Goal: Task Accomplishment & Management: Manage account settings

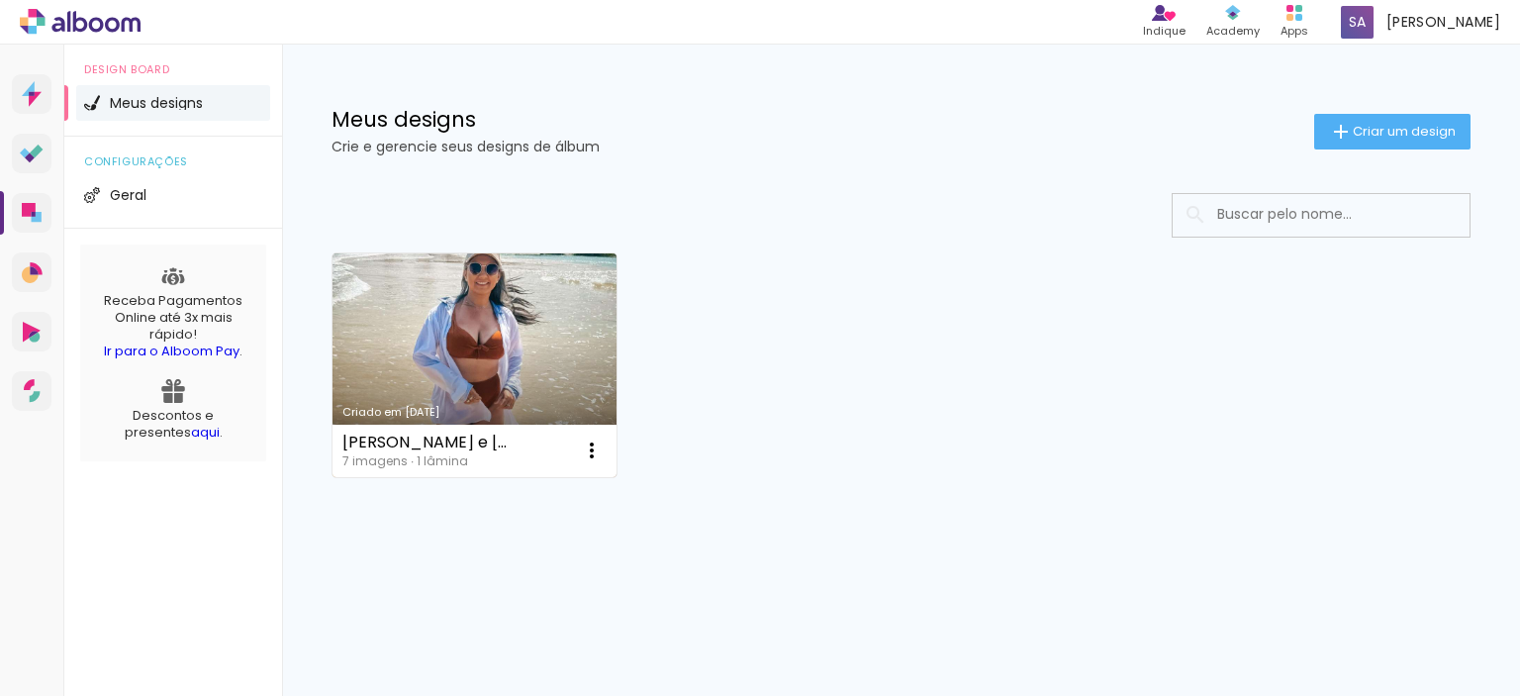
click at [469, 351] on link "Criado em [DATE]" at bounding box center [475, 365] width 284 height 224
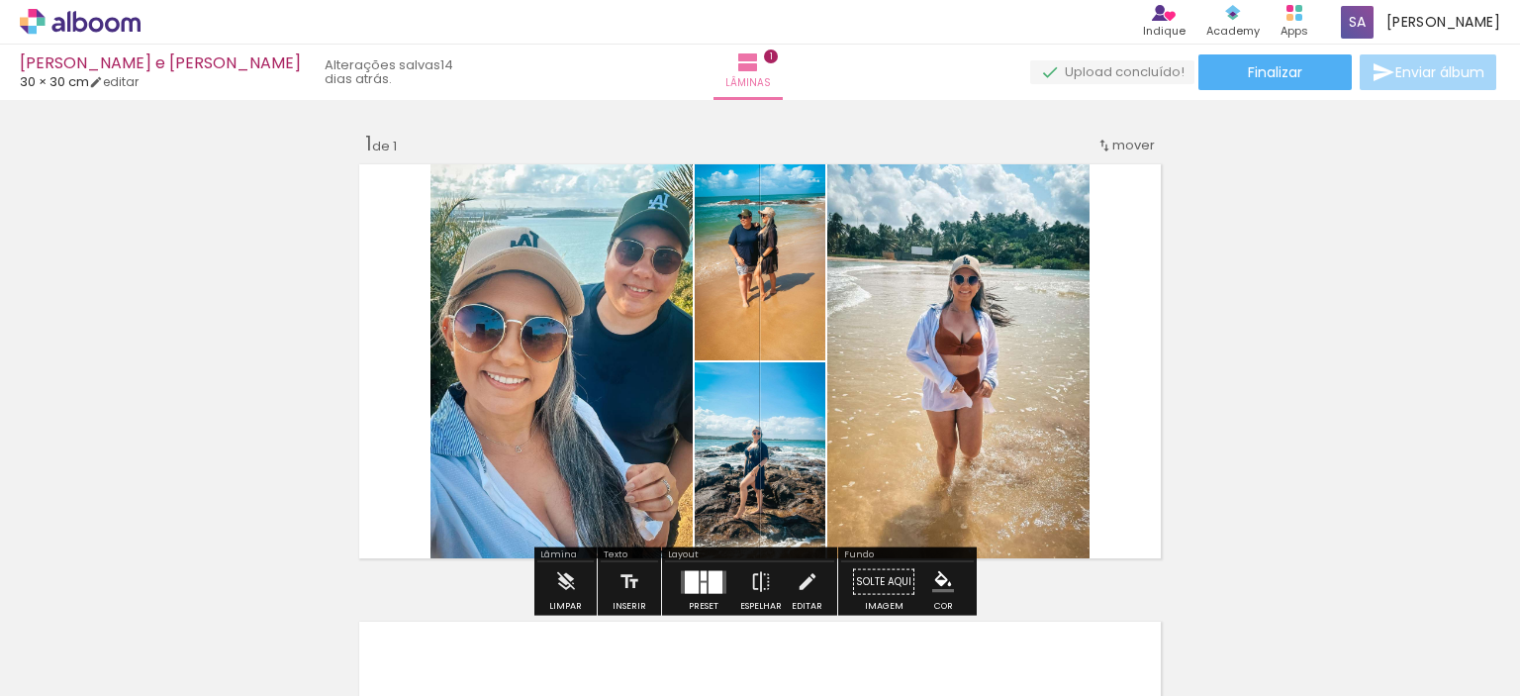
click at [1114, 144] on span "mover" at bounding box center [1133, 145] width 43 height 19
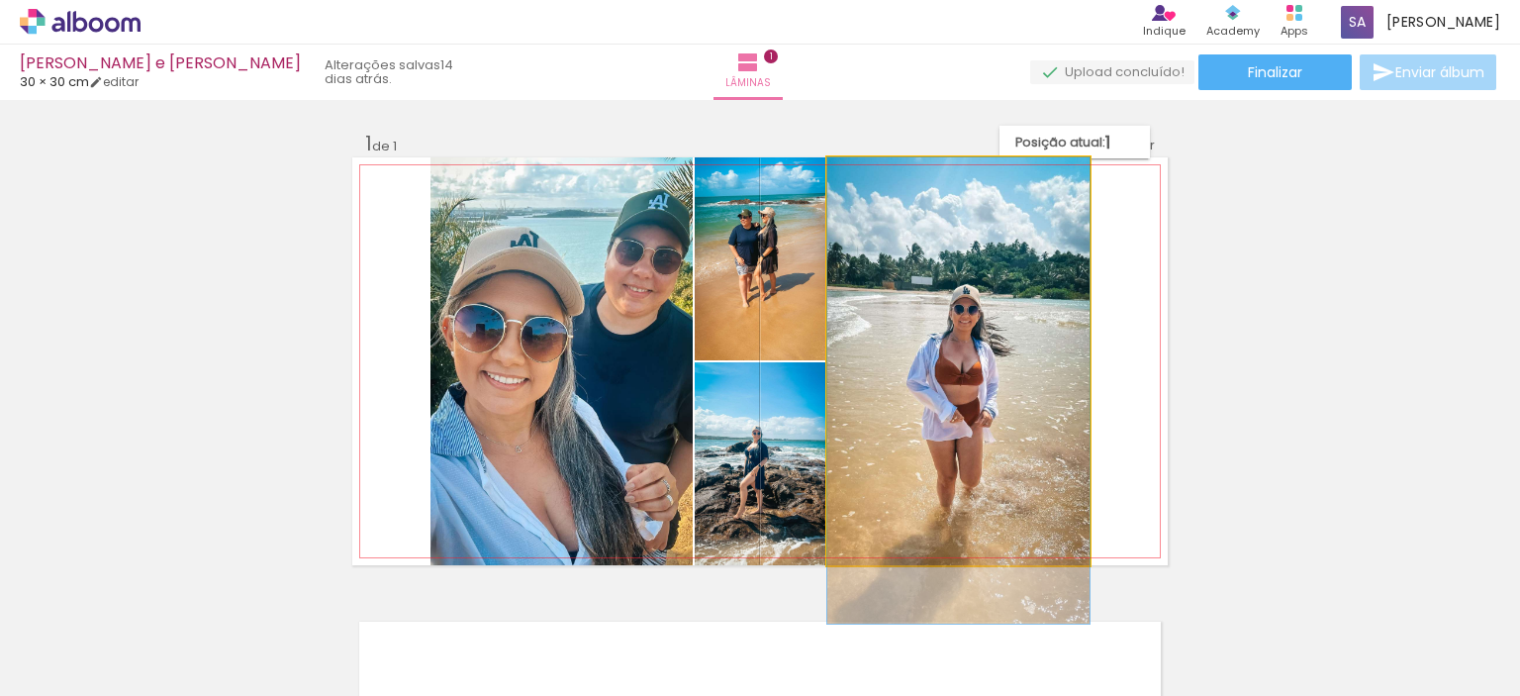
drag, startPoint x: 994, startPoint y: 316, endPoint x: 1019, endPoint y: 401, distance: 88.9
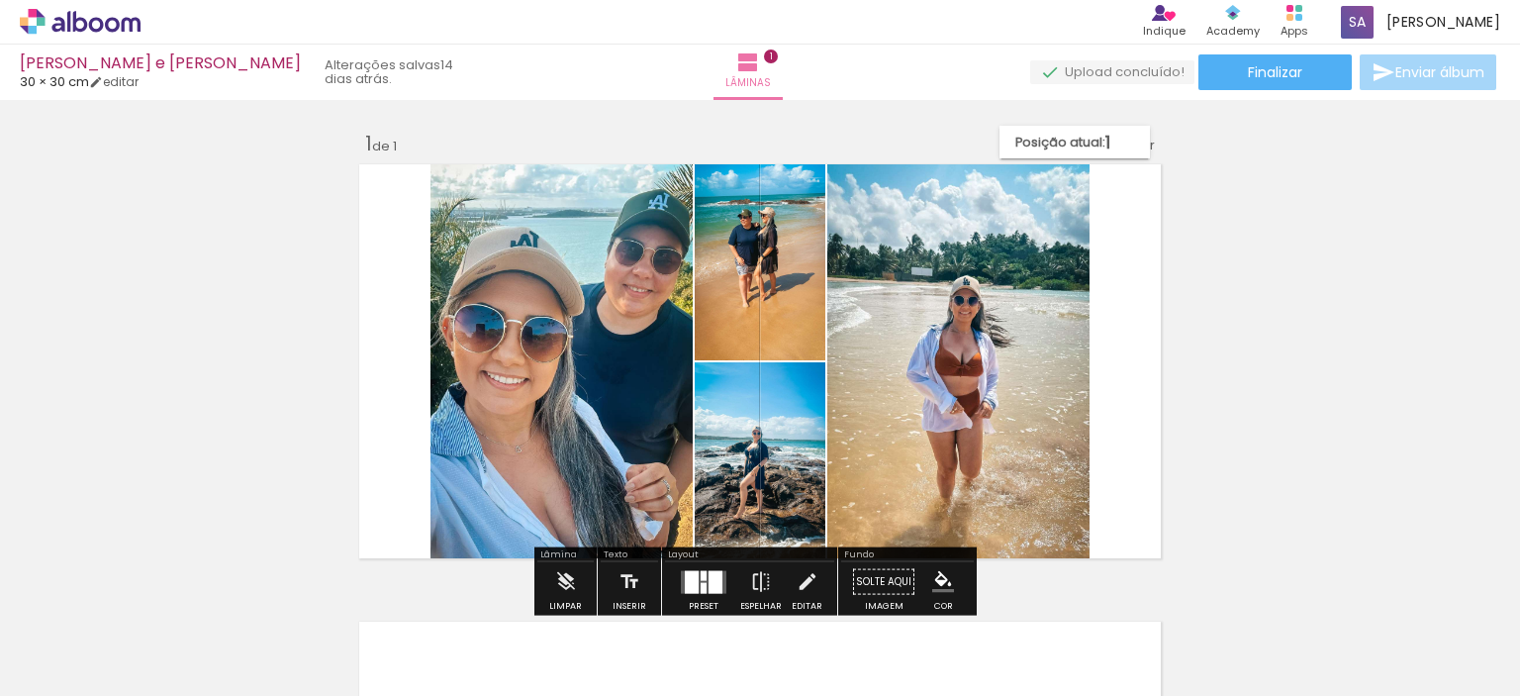
click at [1237, 172] on div "Inserir lâmina 1 de 1" at bounding box center [760, 564] width 1520 height 915
click at [68, 668] on span "Adicionar Fotos" at bounding box center [70, 669] width 59 height 22
click at [0, 0] on input "file" at bounding box center [0, 0] width 0 height 0
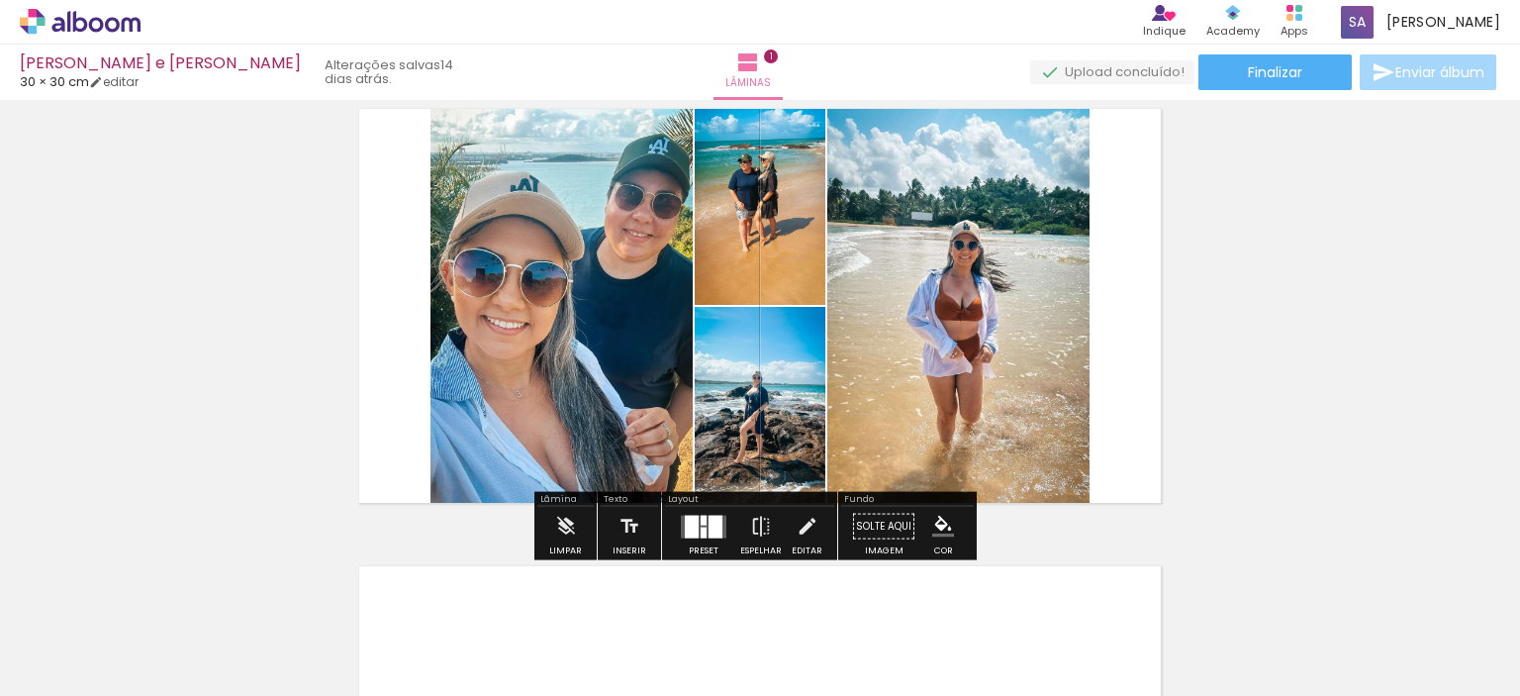
scroll to position [99, 0]
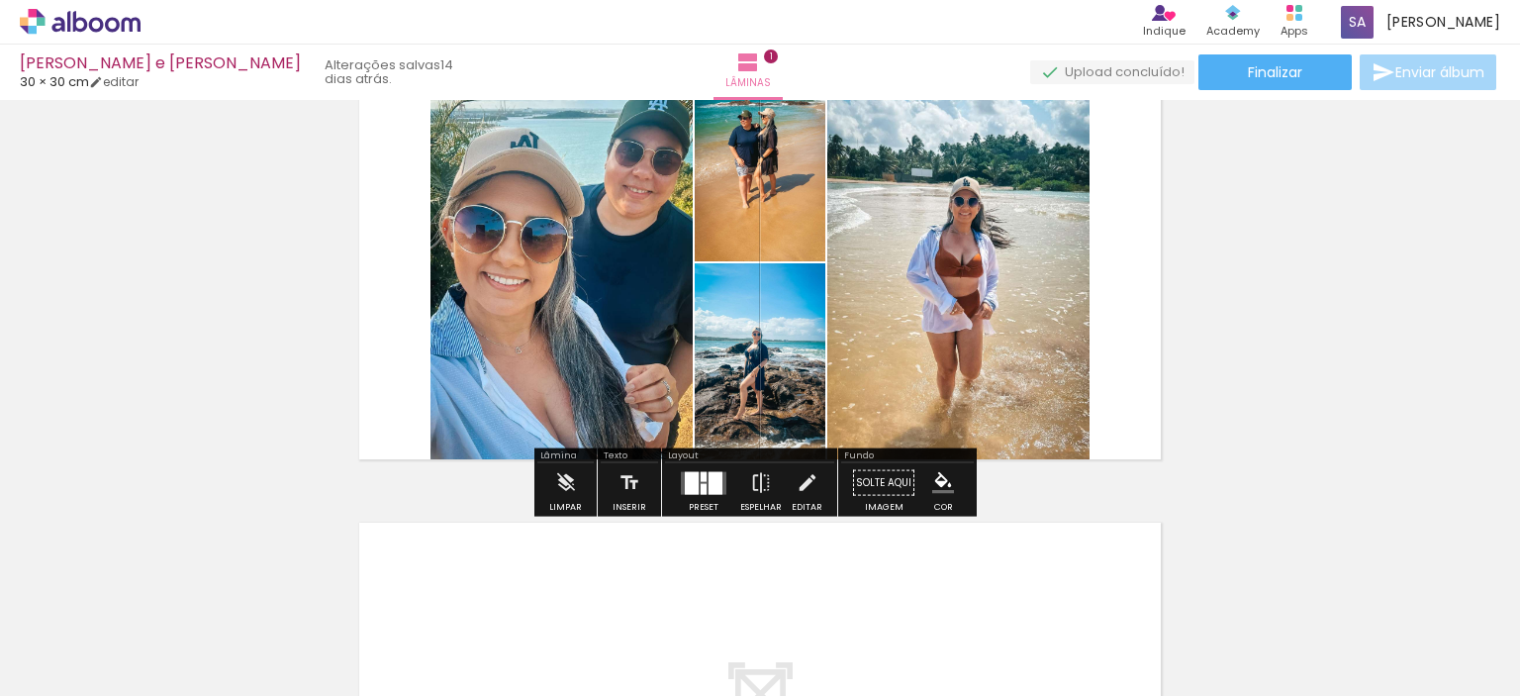
click at [709, 488] on div at bounding box center [716, 482] width 14 height 23
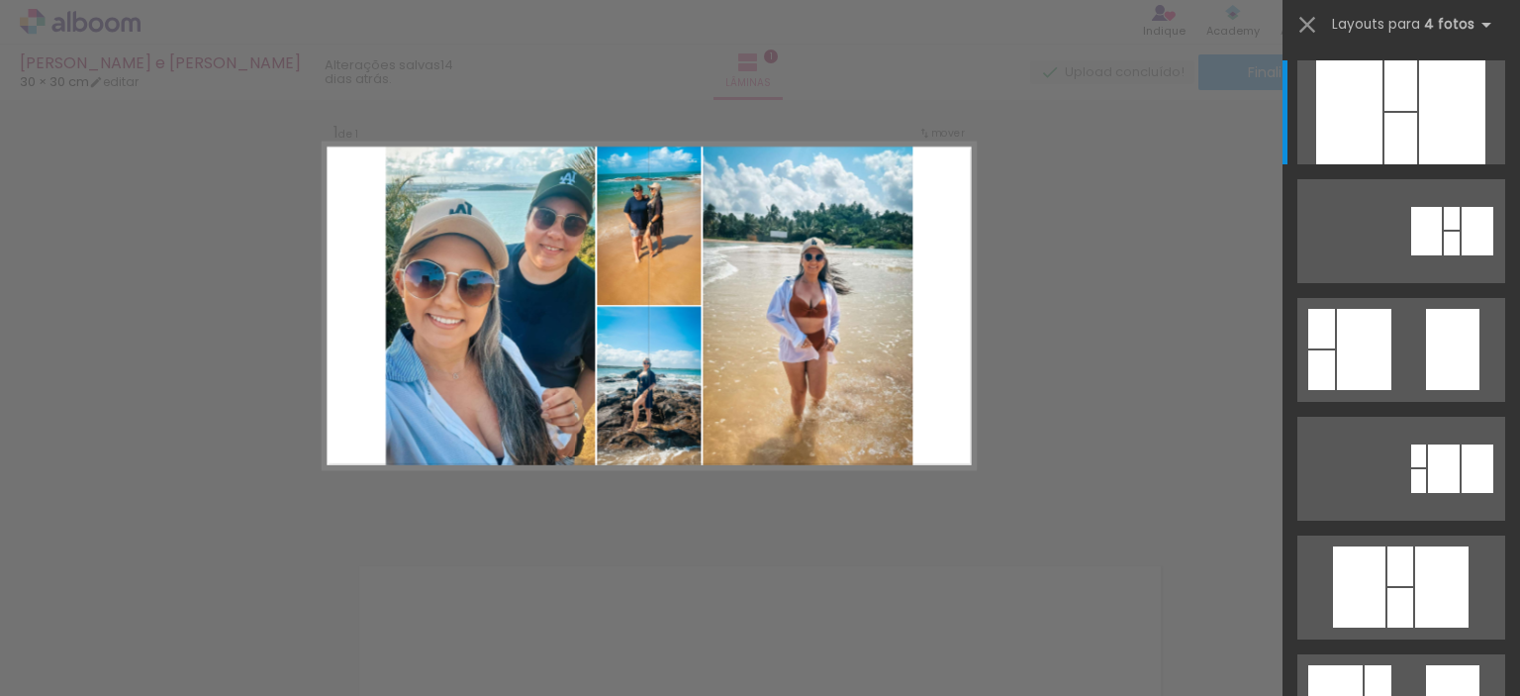
scroll to position [25, 0]
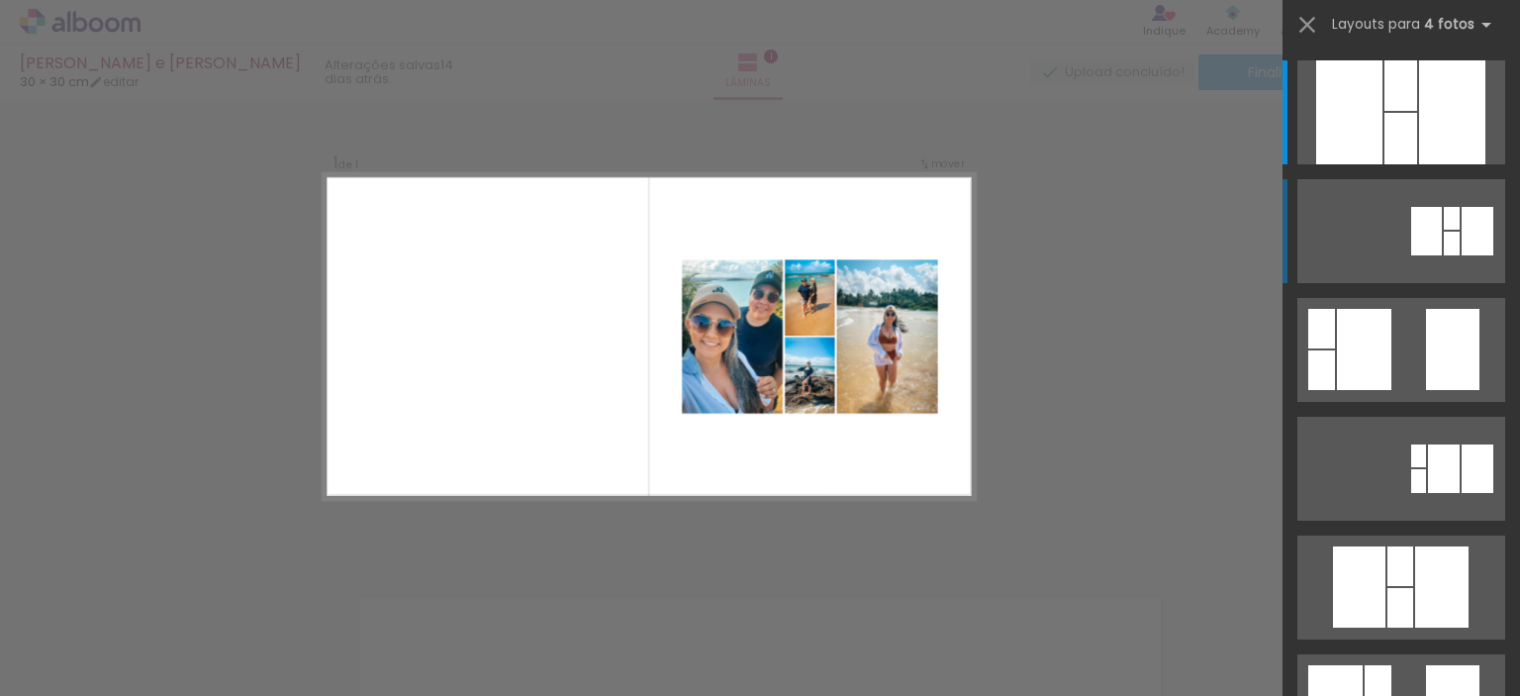
click at [1421, 231] on div at bounding box center [1426, 231] width 31 height 48
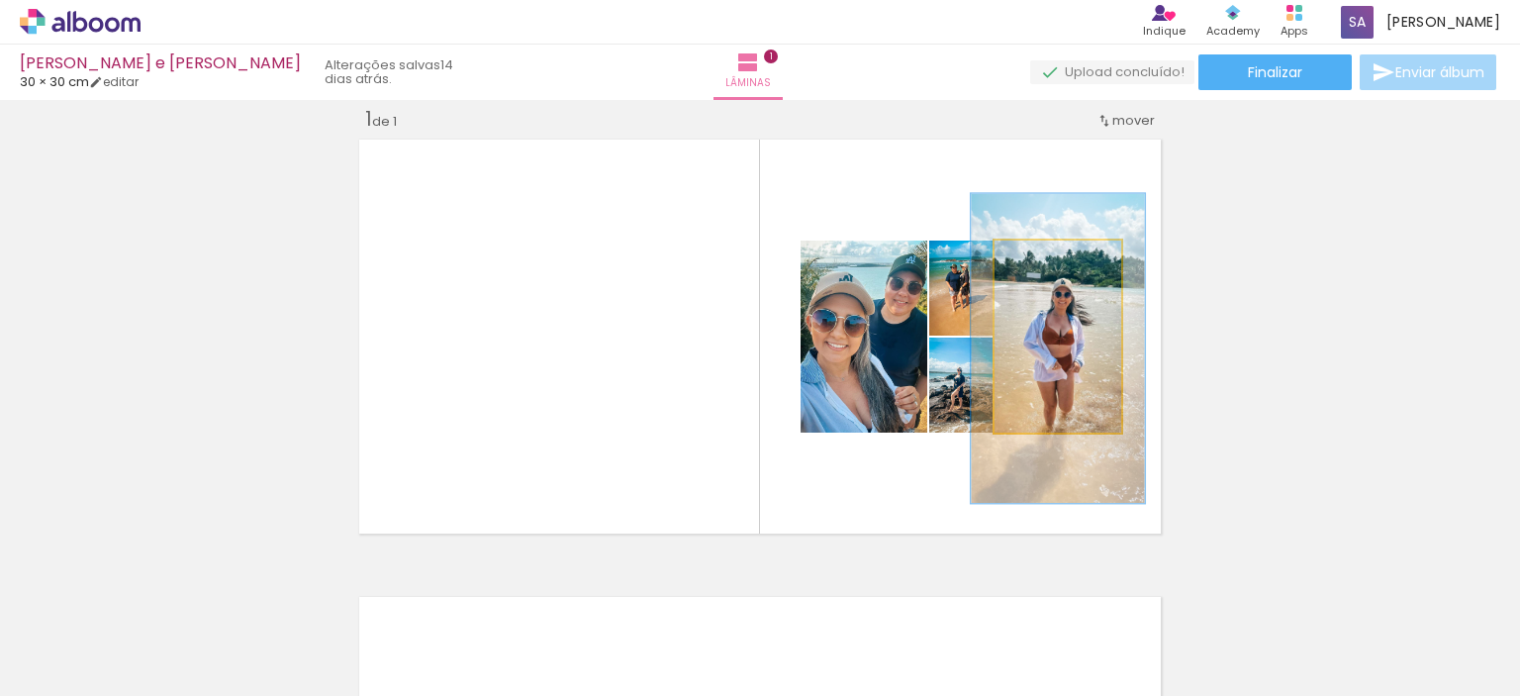
drag, startPoint x: 1041, startPoint y: 260, endPoint x: 1060, endPoint y: 260, distance: 18.8
click at [1060, 260] on div at bounding box center [1057, 261] width 32 height 32
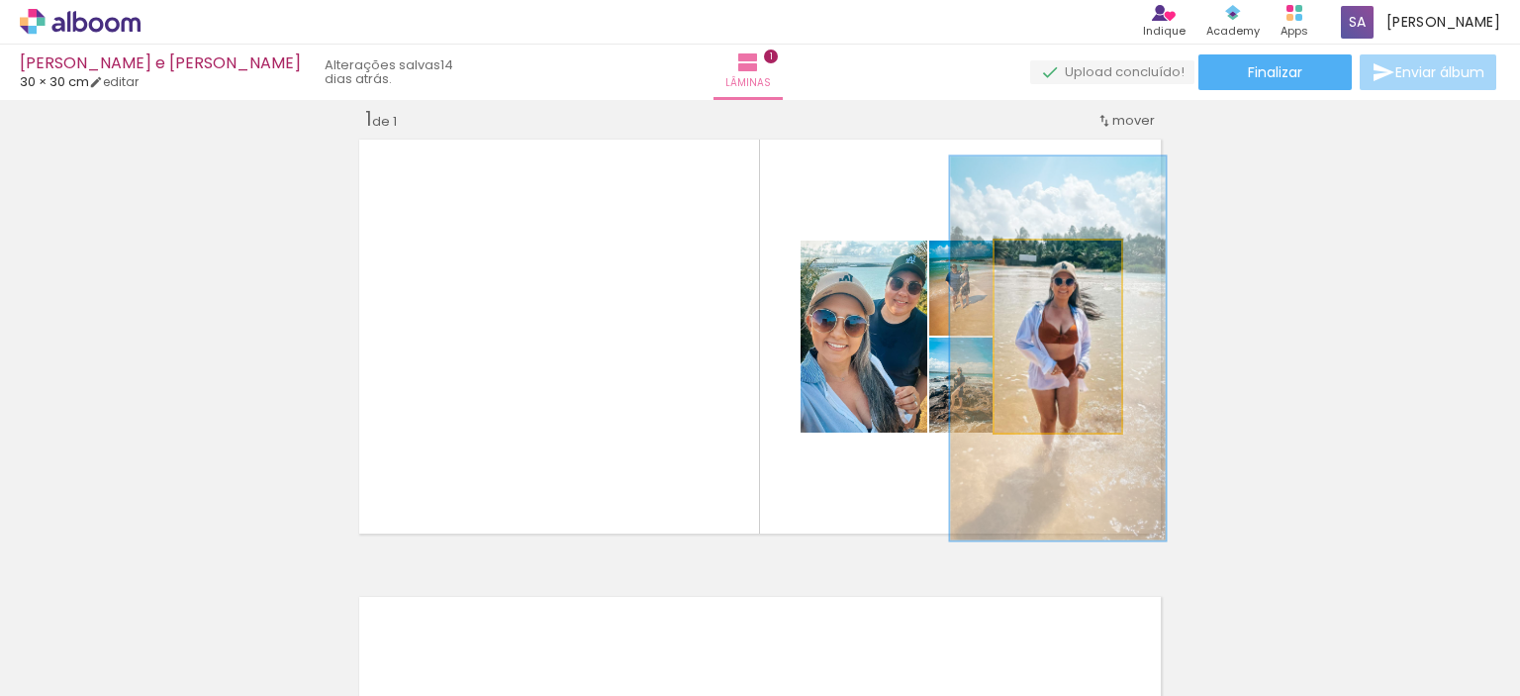
drag, startPoint x: 1053, startPoint y: 264, endPoint x: 1073, endPoint y: 258, distance: 20.7
type paper-slider "170"
click at [1073, 258] on div at bounding box center [1080, 261] width 18 height 18
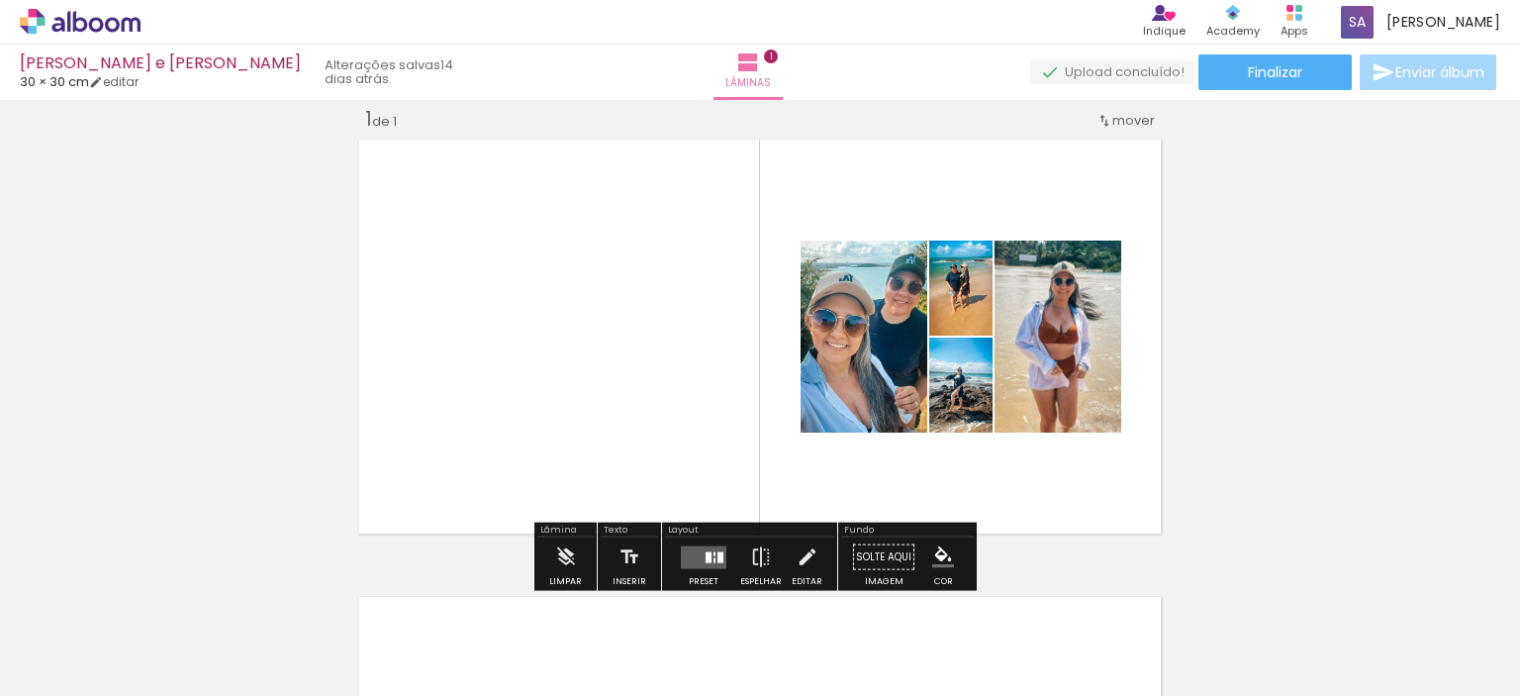
click at [0, 0] on slot "P&B" at bounding box center [0, 0] width 0 height 0
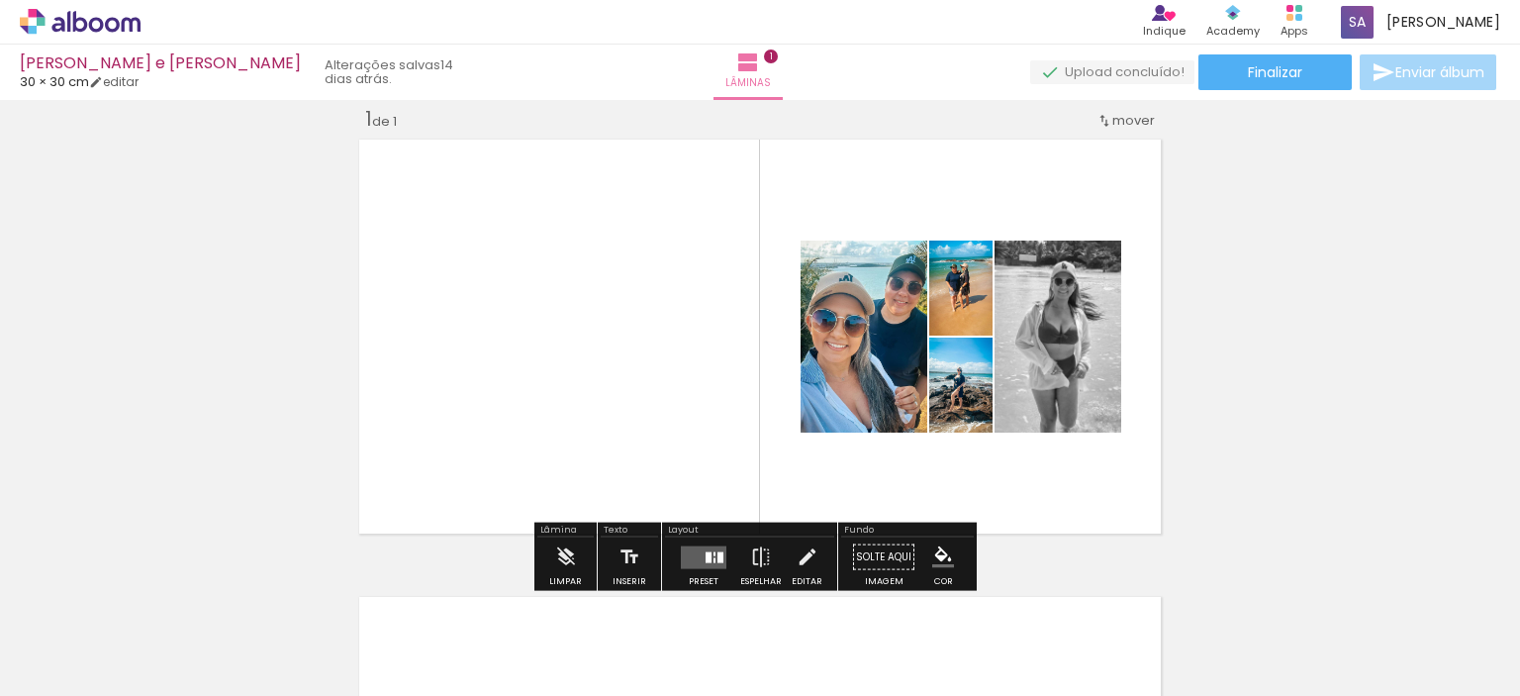
click at [0, 0] on slot "P&B" at bounding box center [0, 0] width 0 height 0
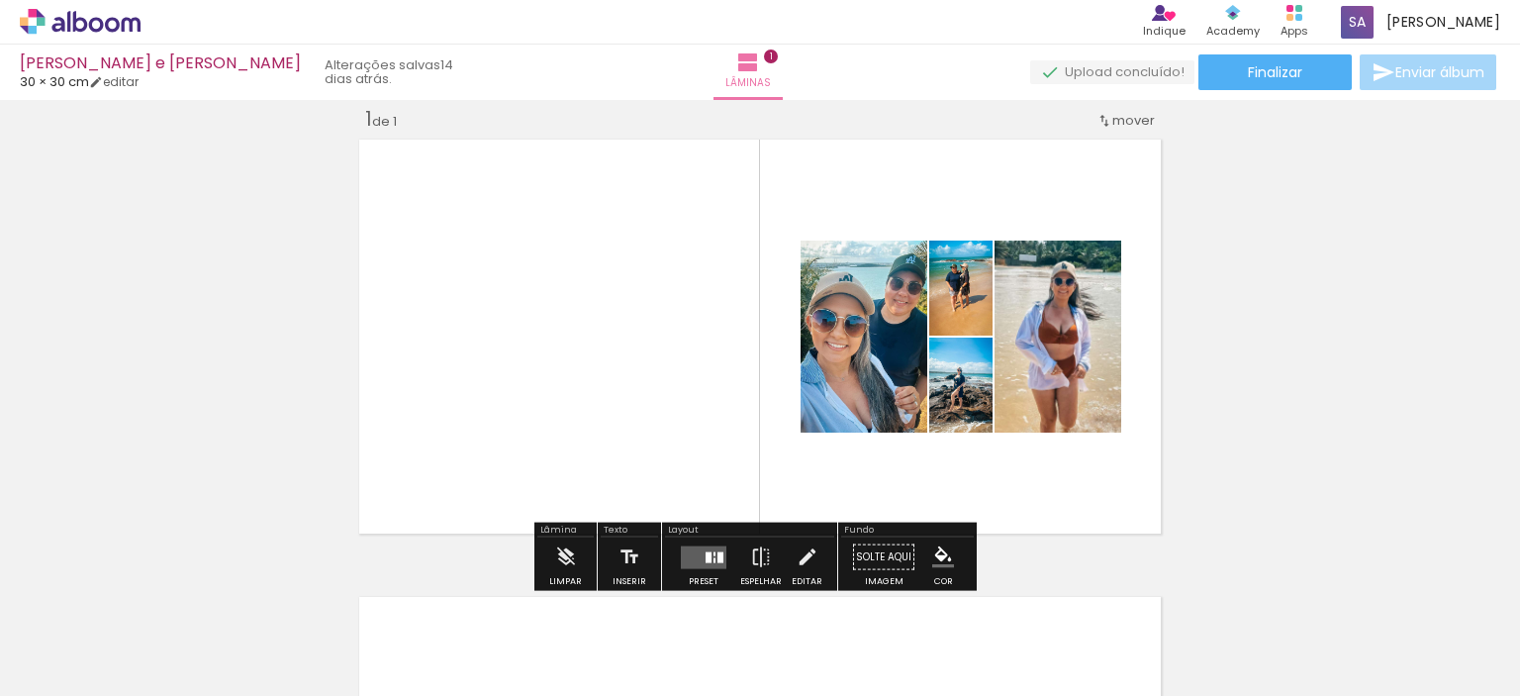
click at [0, 0] on slot "P&B" at bounding box center [0, 0] width 0 height 0
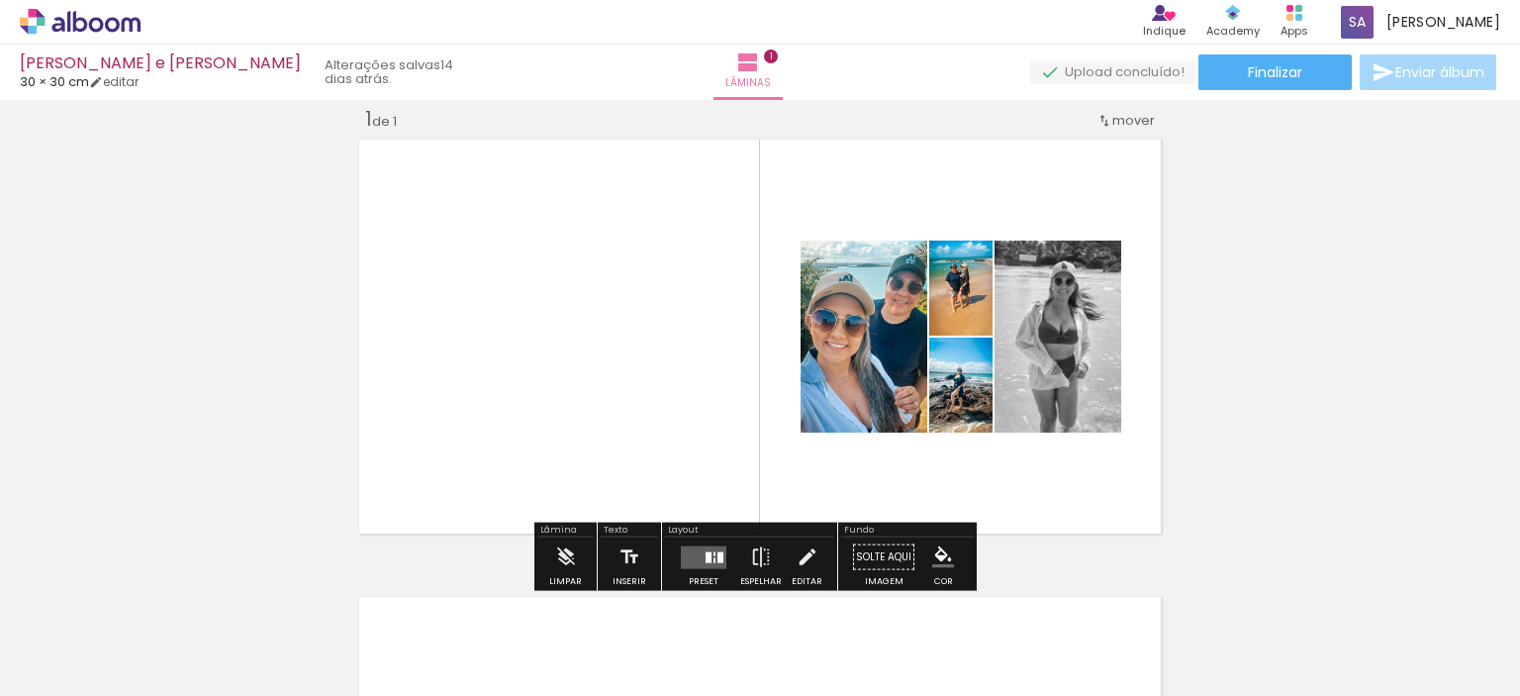
click at [0, 0] on slot "P&B" at bounding box center [0, 0] width 0 height 0
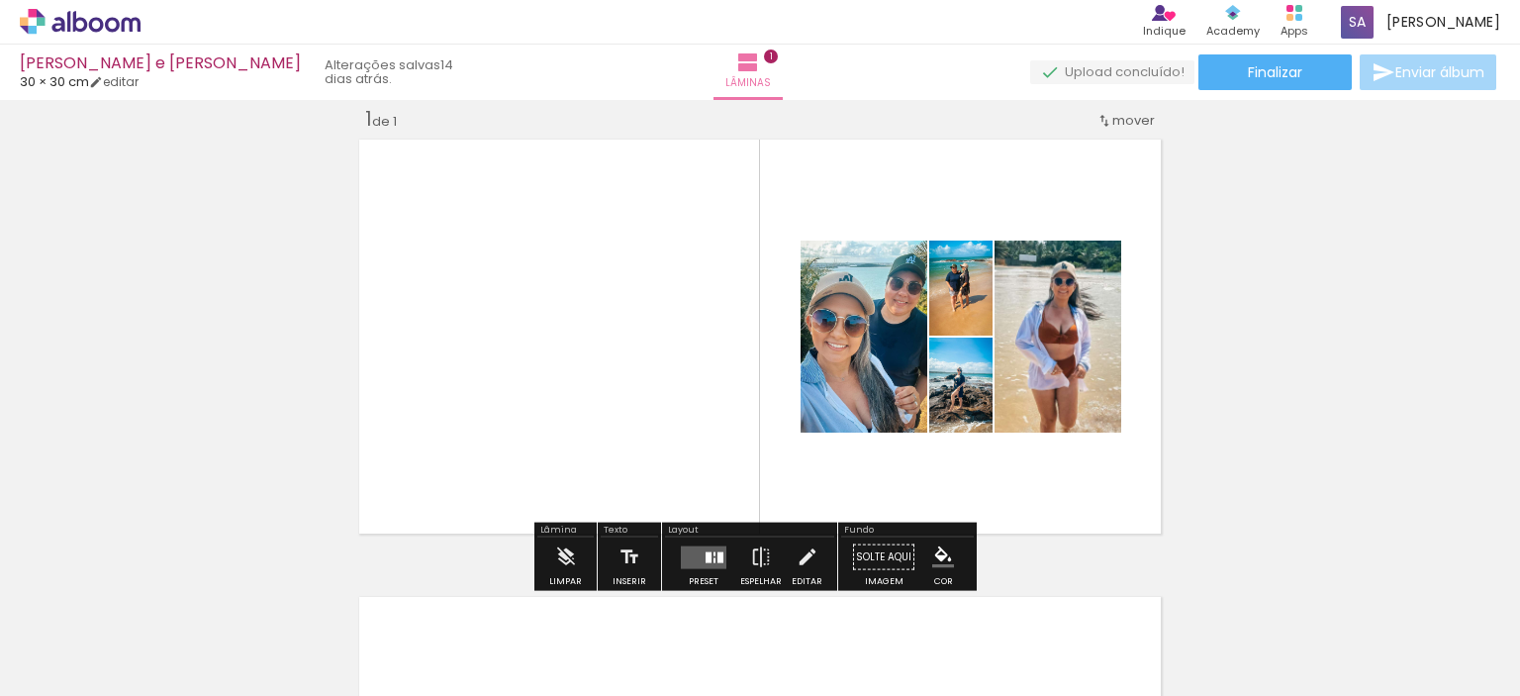
click at [860, 342] on quentale-photo at bounding box center [864, 337] width 127 height 192
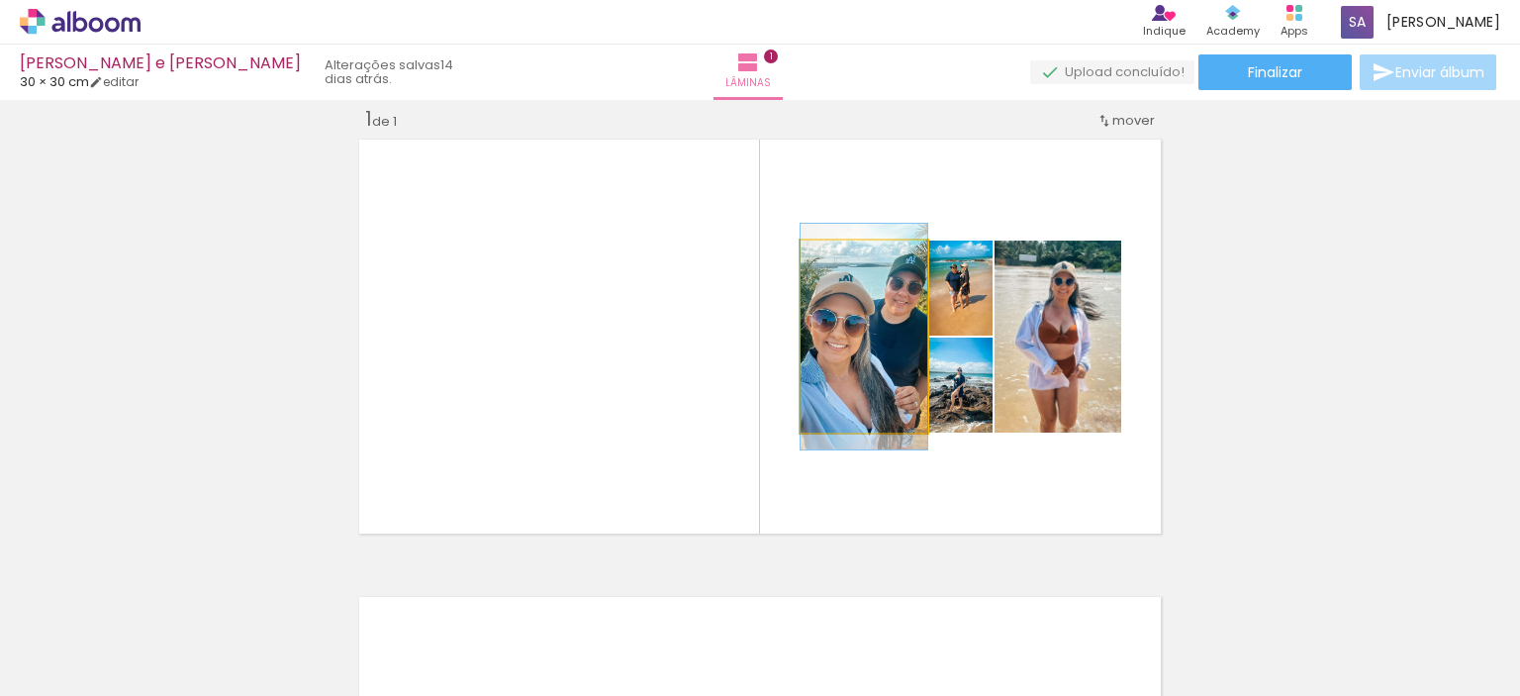
click at [866, 354] on quentale-photo at bounding box center [864, 337] width 127 height 192
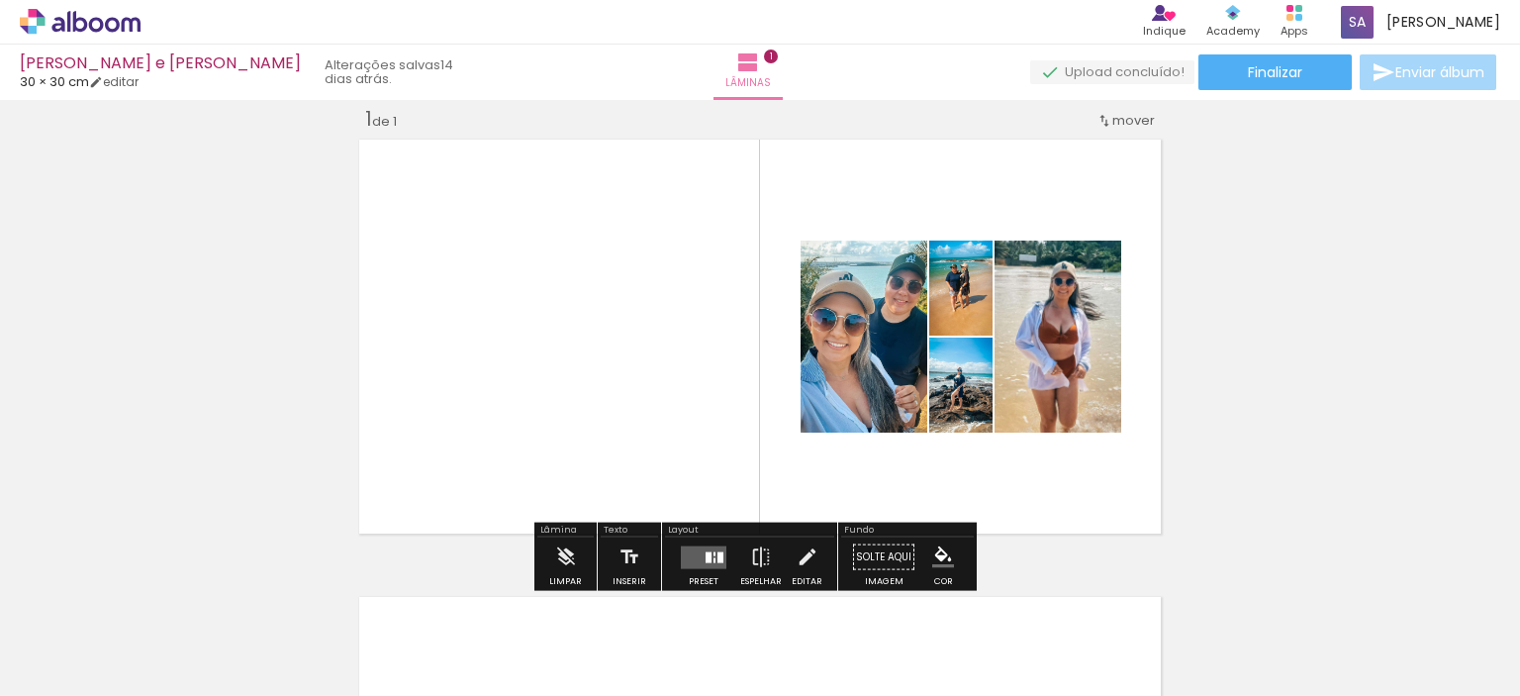
click at [365, 122] on span "1" at bounding box center [368, 119] width 7 height 27
click at [777, 59] on span "1" at bounding box center [771, 56] width 14 height 14
click at [752, 62] on iron-icon at bounding box center [748, 62] width 24 height 24
click at [752, 61] on iron-icon at bounding box center [748, 62] width 24 height 24
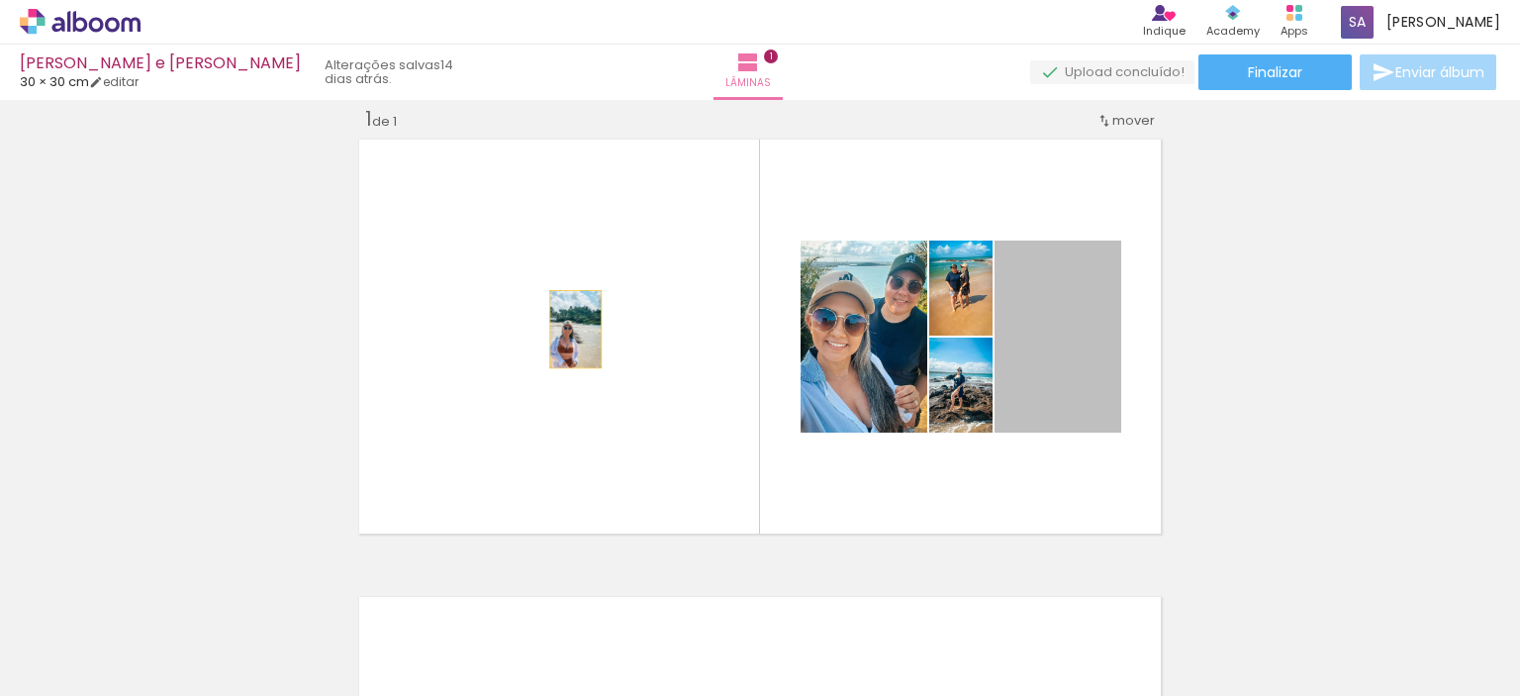
drag, startPoint x: 1006, startPoint y: 319, endPoint x: 568, endPoint y: 329, distance: 437.6
click at [568, 329] on quentale-layouter at bounding box center [760, 337] width 816 height 408
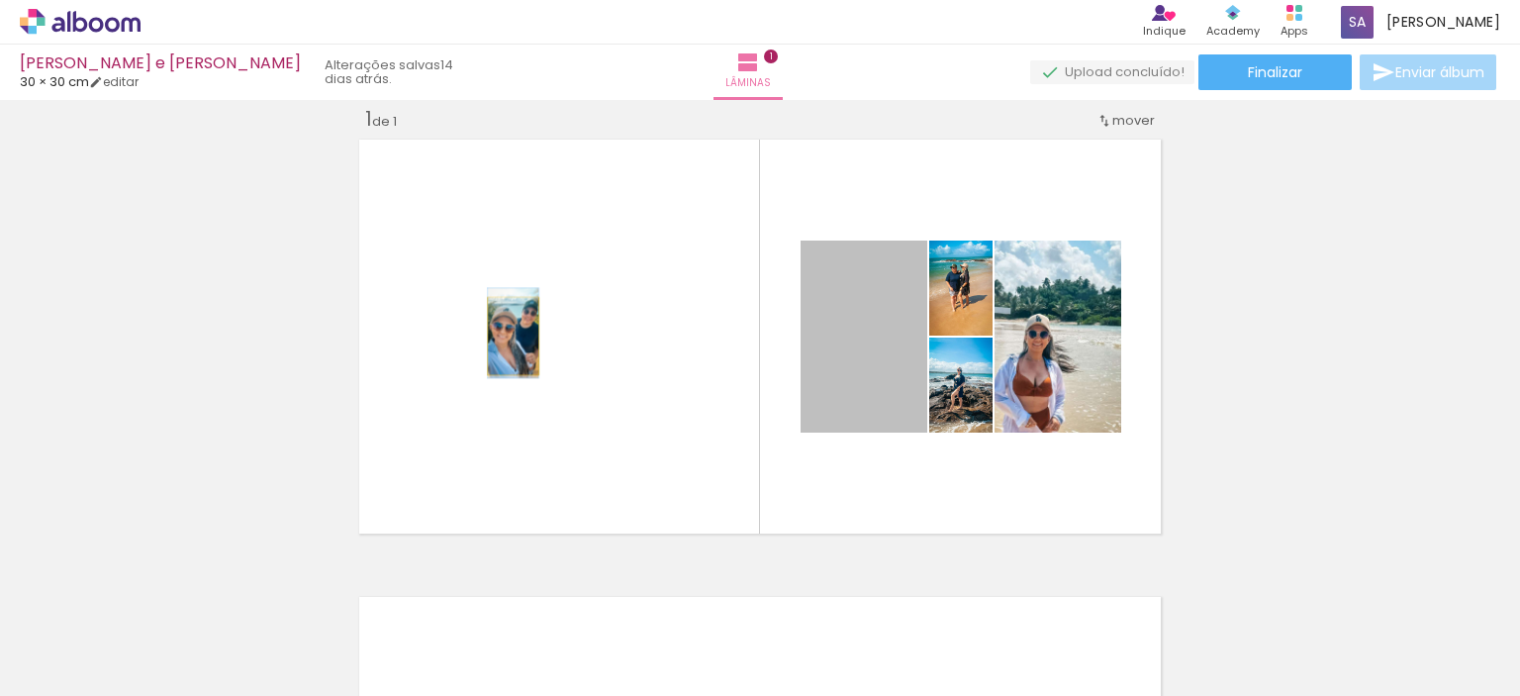
drag, startPoint x: 856, startPoint y: 387, endPoint x: 506, endPoint y: 336, distance: 354.1
click at [506, 336] on quentale-layouter at bounding box center [760, 337] width 816 height 408
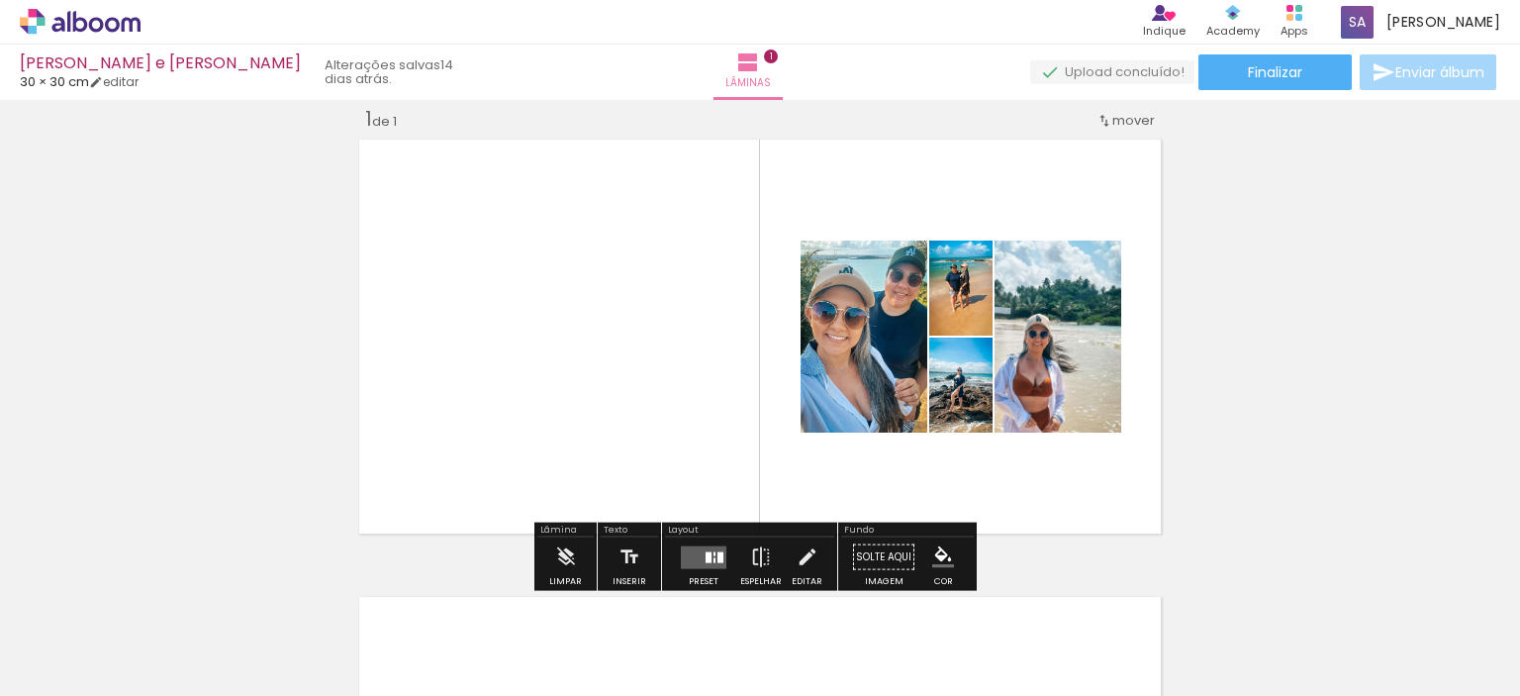
click at [985, 642] on div at bounding box center [974, 629] width 98 height 86
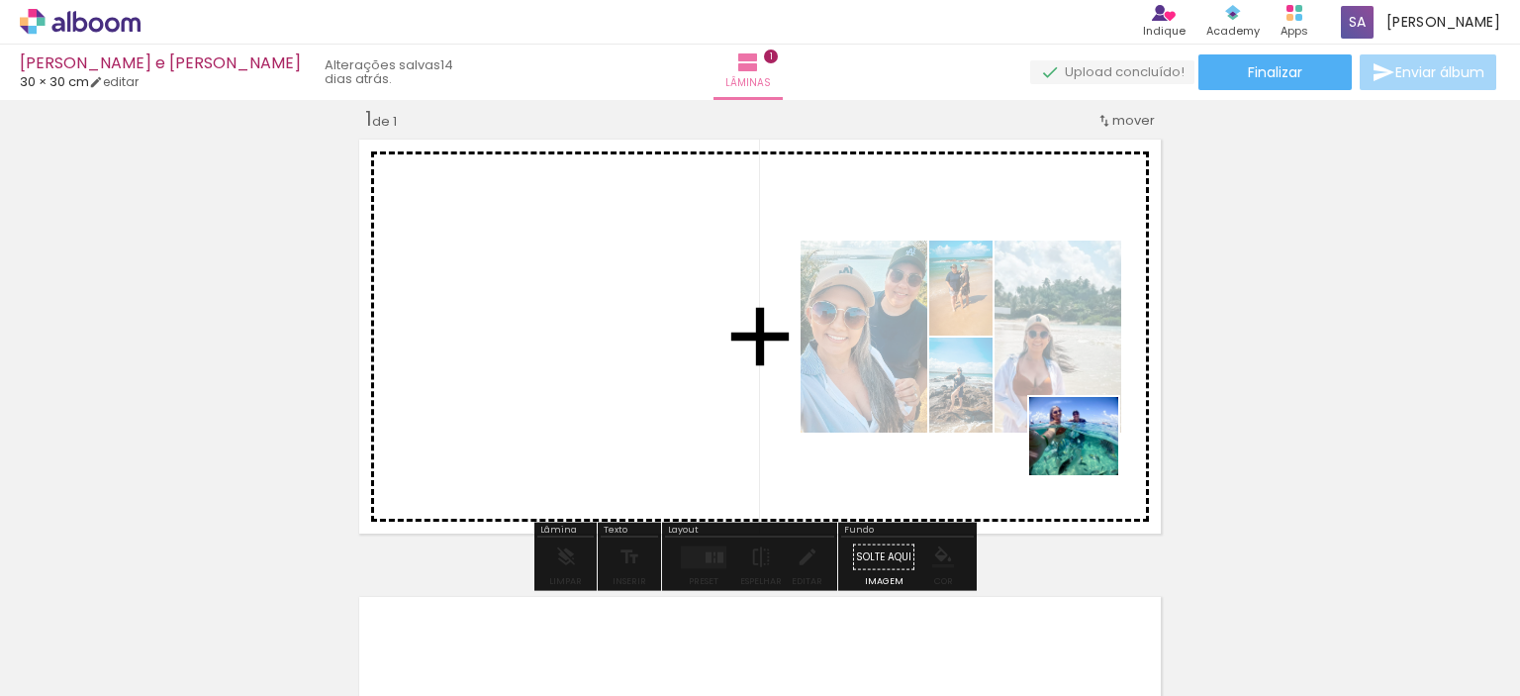
drag, startPoint x: 977, startPoint y: 649, endPoint x: 1089, endPoint y: 456, distance: 223.1
click at [1089, 456] on quentale-workspace at bounding box center [760, 348] width 1520 height 696
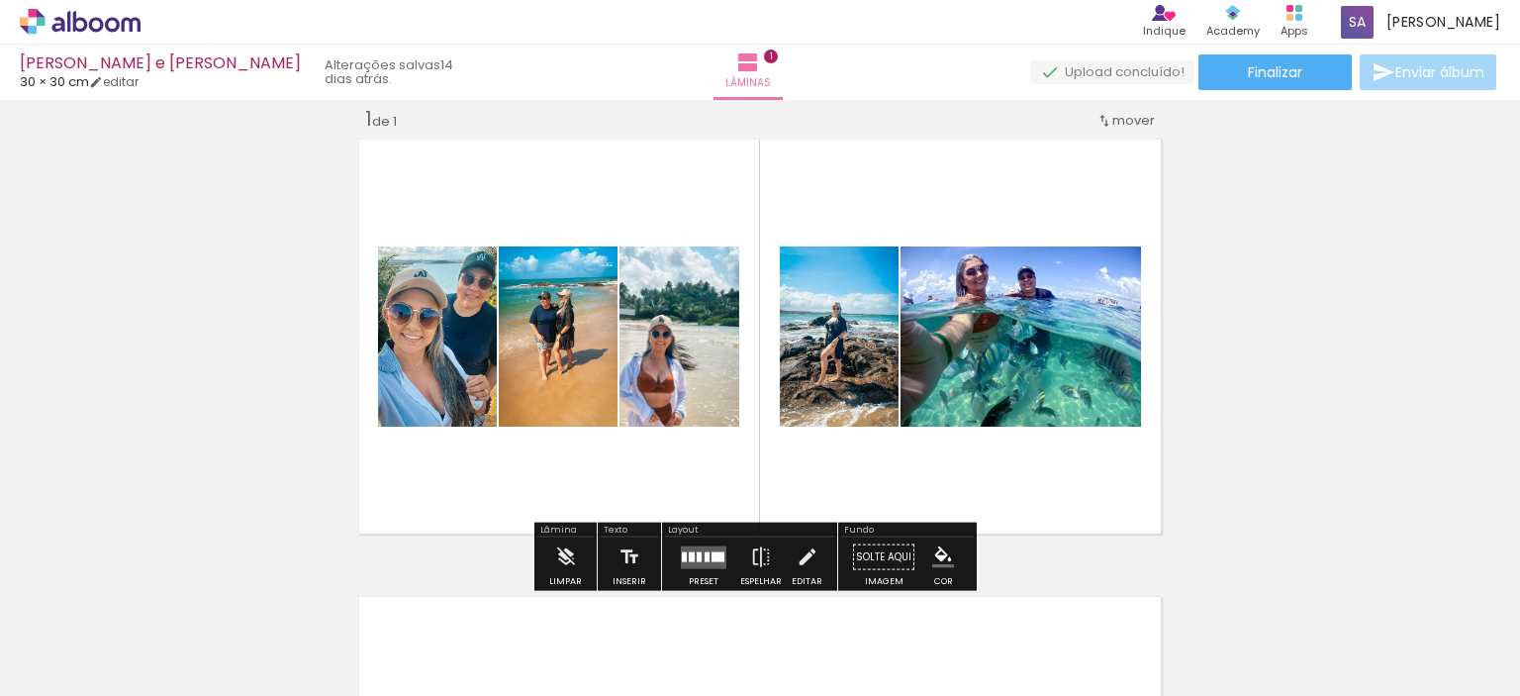
click at [82, 668] on span "Adicionar Fotos" at bounding box center [70, 669] width 59 height 22
click at [0, 0] on input "file" at bounding box center [0, 0] width 0 height 0
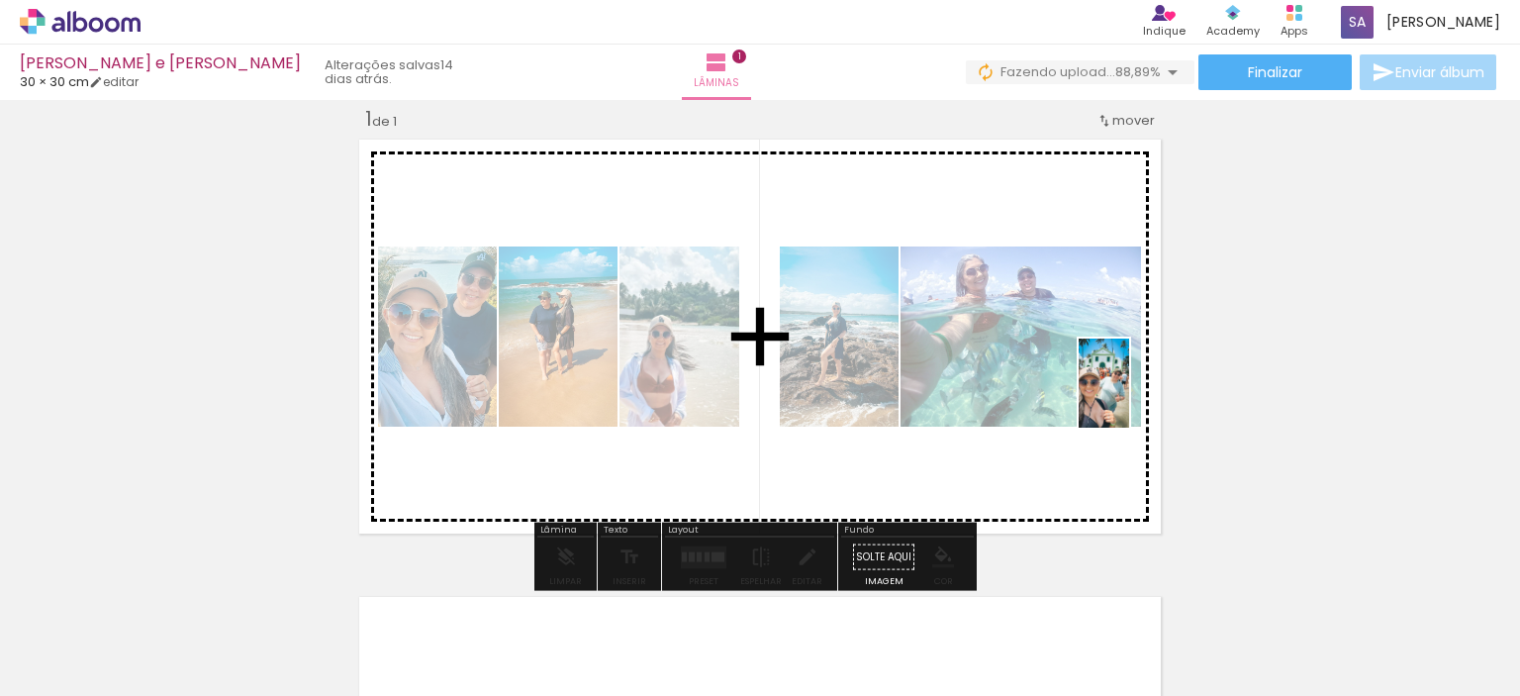
drag, startPoint x: 1092, startPoint y: 642, endPoint x: 1138, endPoint y: 398, distance: 248.8
click at [1138, 398] on quentale-workspace at bounding box center [760, 348] width 1520 height 696
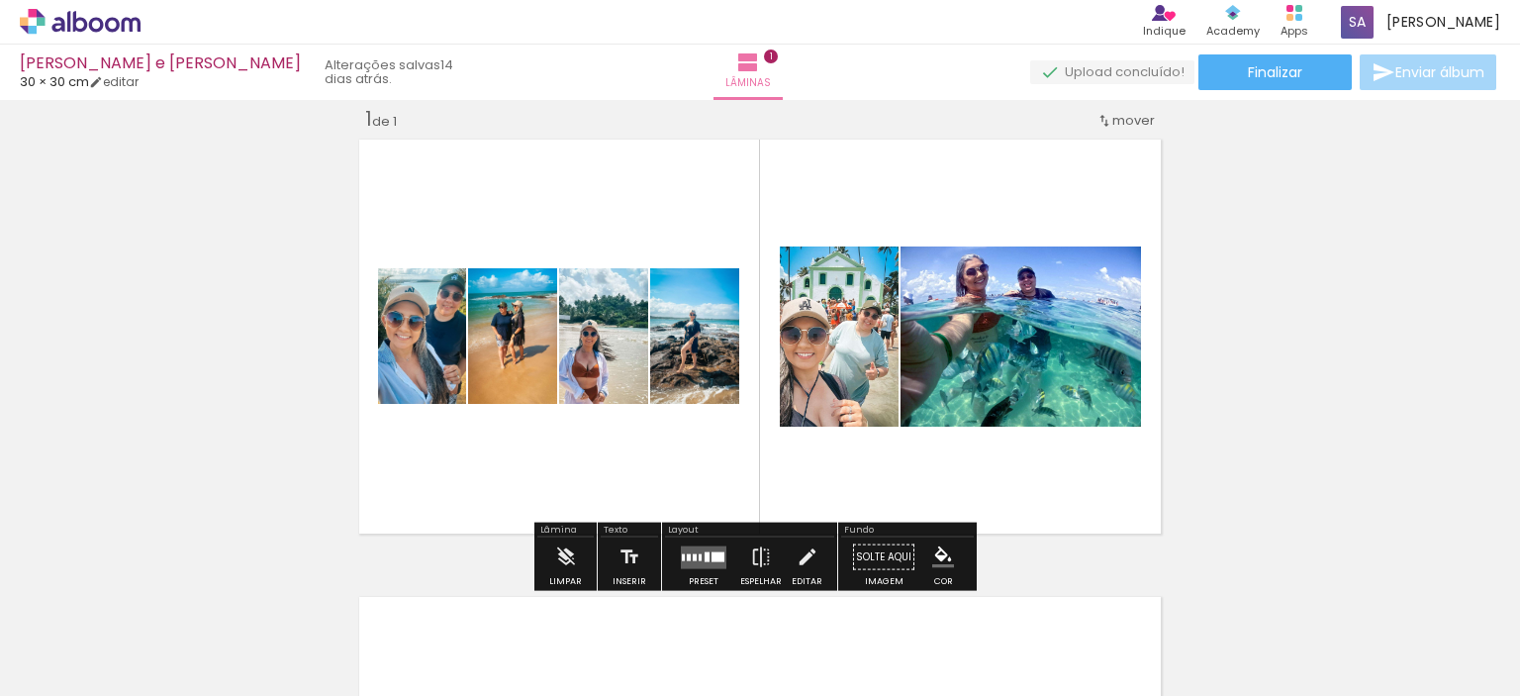
click at [483, 436] on quentale-layouter at bounding box center [760, 337] width 816 height 408
drag, startPoint x: 515, startPoint y: 436, endPoint x: 524, endPoint y: 429, distance: 11.9
click at [520, 433] on quentale-layouter at bounding box center [760, 337] width 816 height 408
click at [569, 215] on quentale-layouter at bounding box center [760, 337] width 816 height 408
click at [630, 385] on quentale-photo at bounding box center [603, 336] width 89 height 136
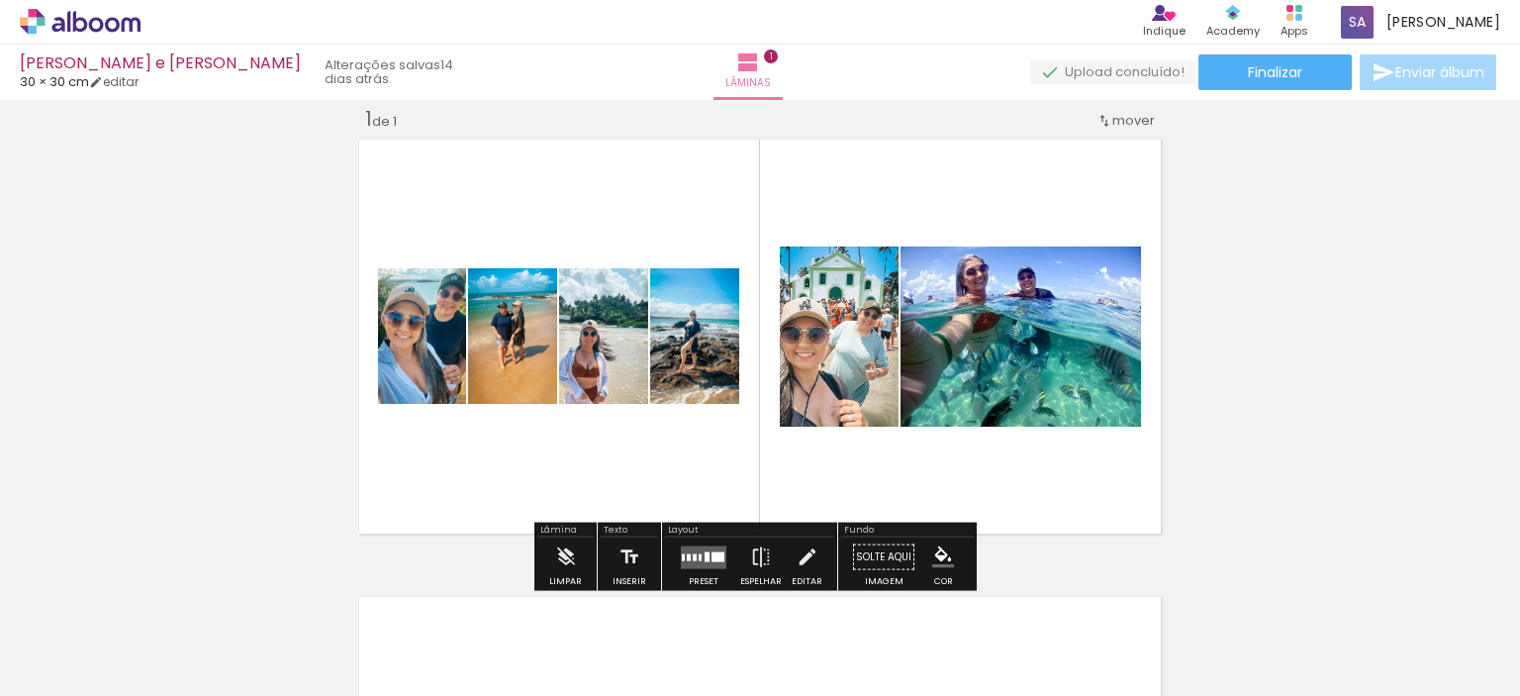
click at [684, 379] on quentale-photo at bounding box center [694, 336] width 89 height 136
click at [710, 549] on quentale-layouter at bounding box center [704, 556] width 46 height 23
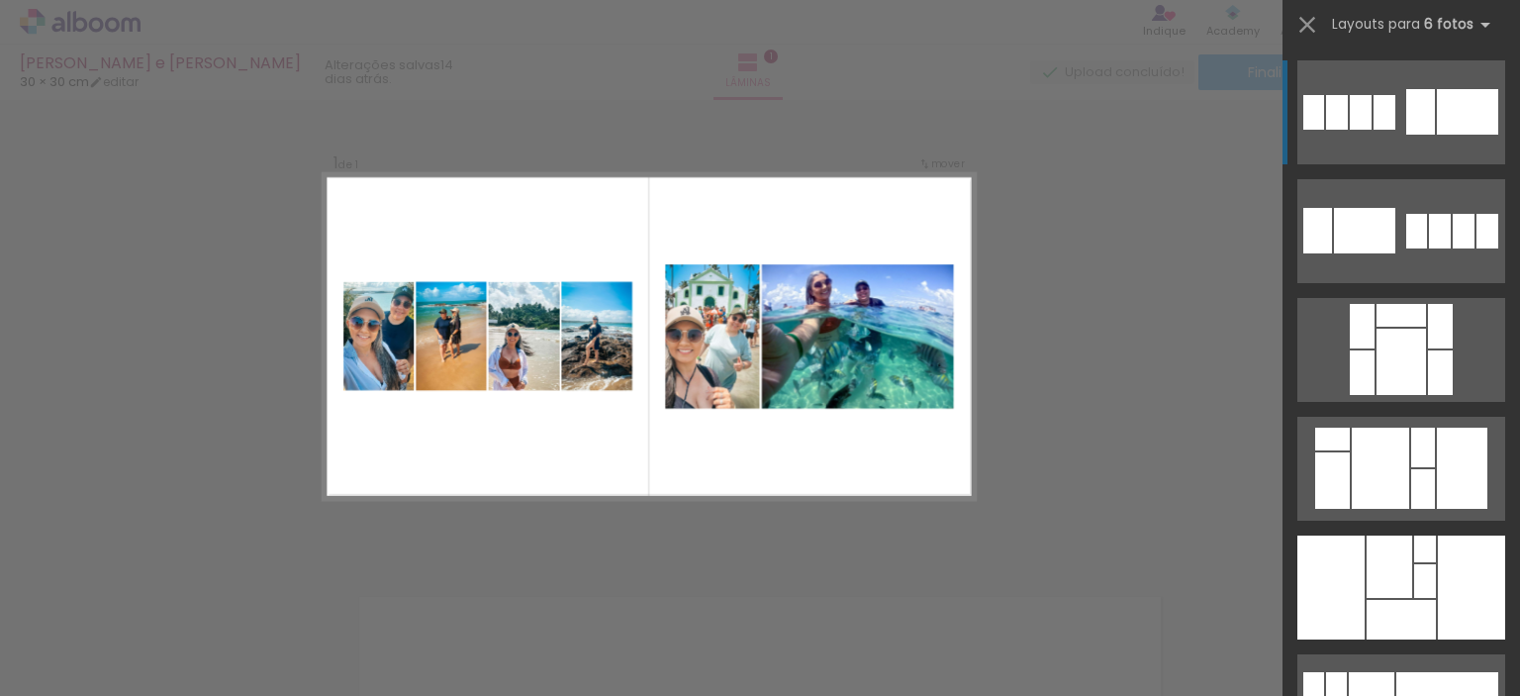
click at [1467, 110] on div at bounding box center [1467, 112] width 61 height 46
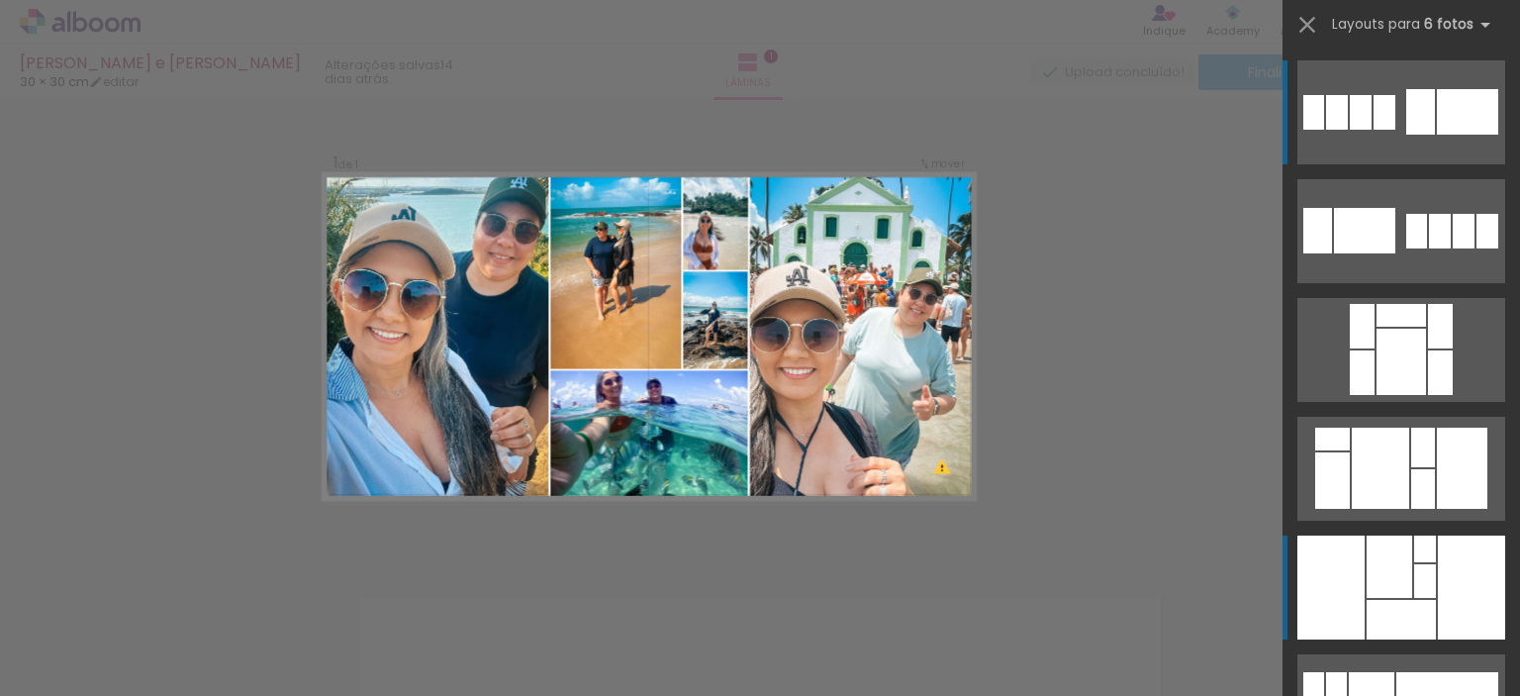
click at [1411, 608] on div at bounding box center [1401, 620] width 69 height 40
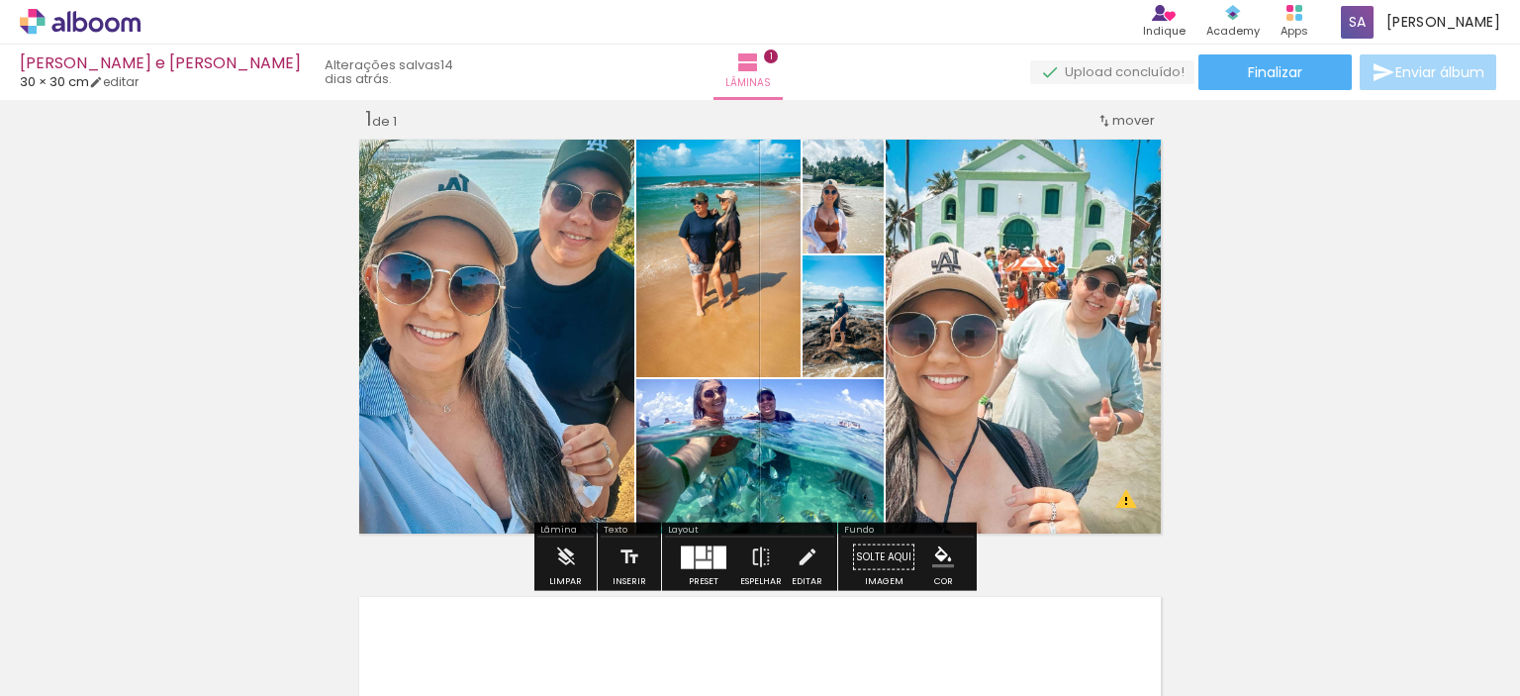
click at [79, 634] on input "Todas as fotos" at bounding box center [55, 635] width 75 height 17
click at [1259, 432] on div "Inserir lâmina 1 de 1 O Designbox precisará aumentar a sua imagem em 340% para …" at bounding box center [760, 539] width 1520 height 915
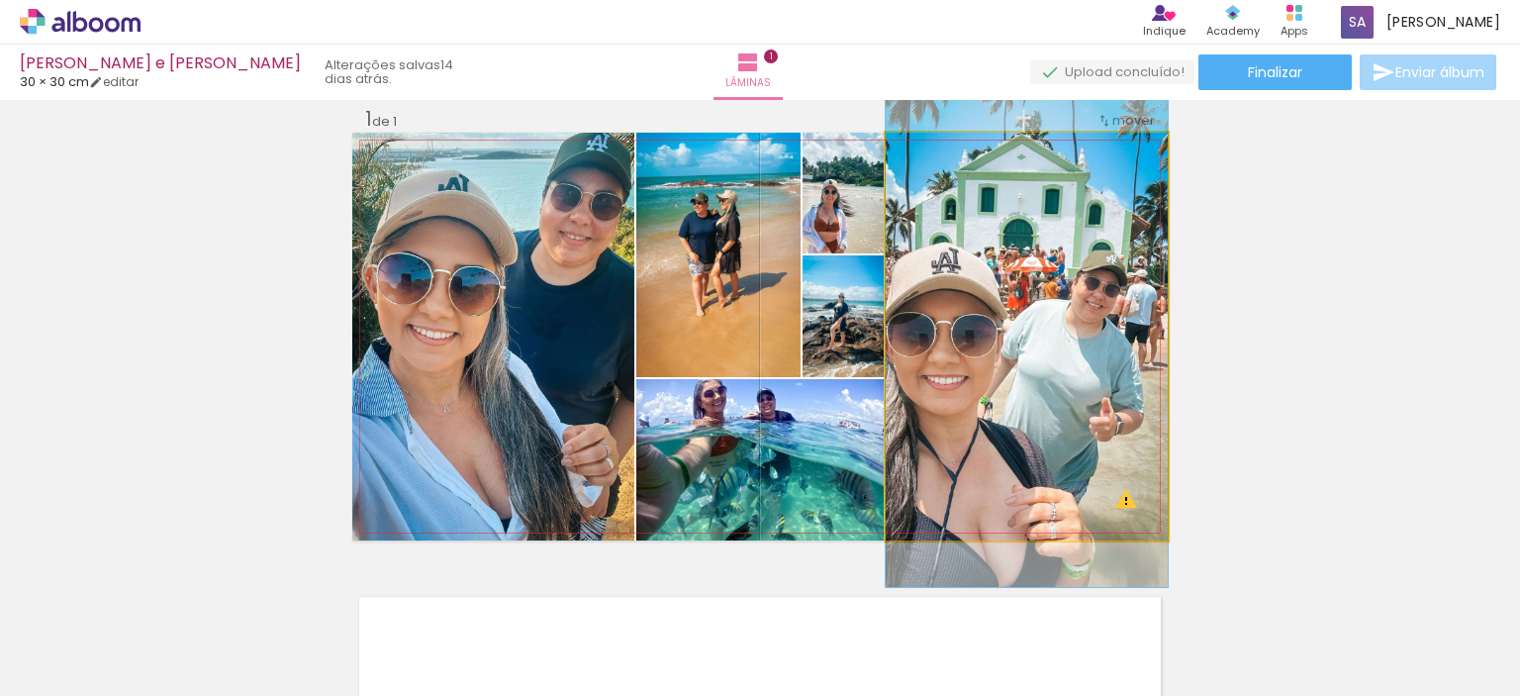
click at [1122, 505] on quentale-photo at bounding box center [1027, 337] width 282 height 408
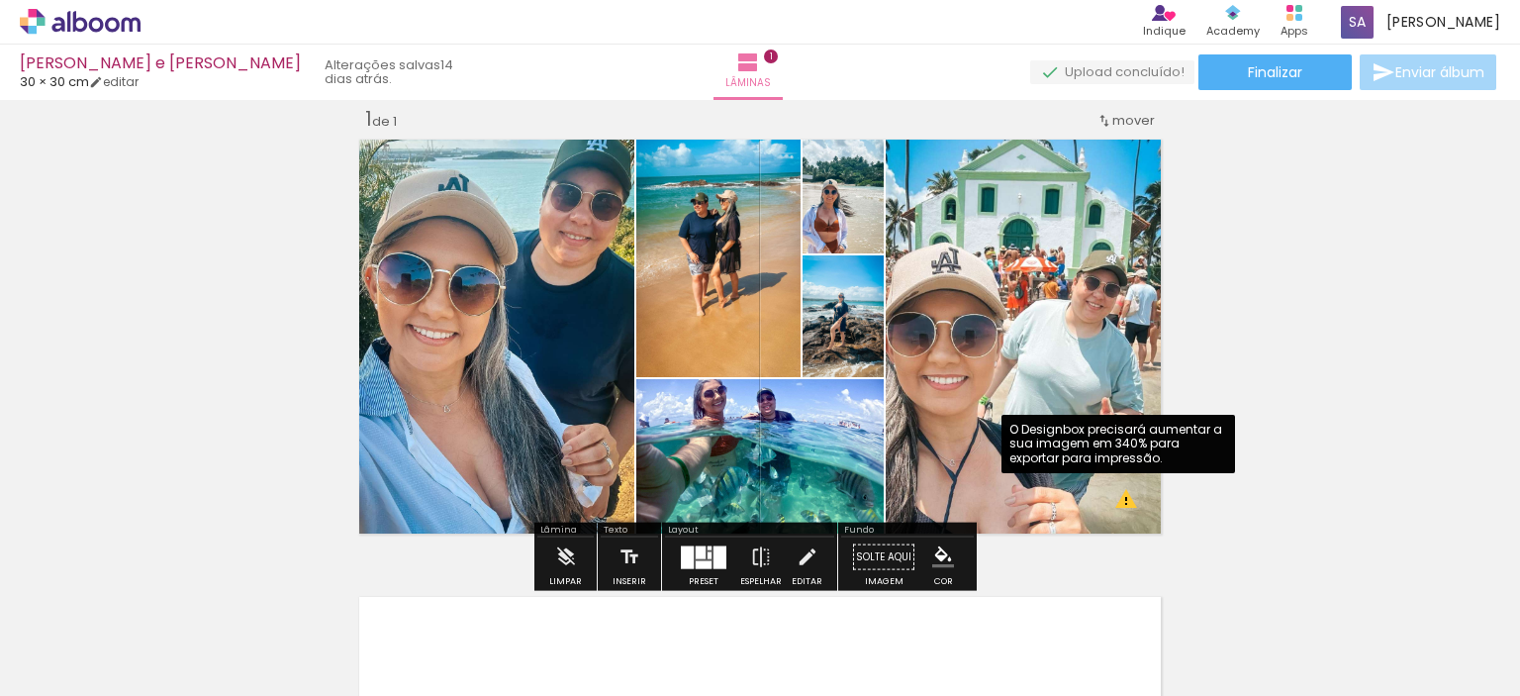
click at [1116, 497] on quentale-photo at bounding box center [1027, 337] width 282 height 408
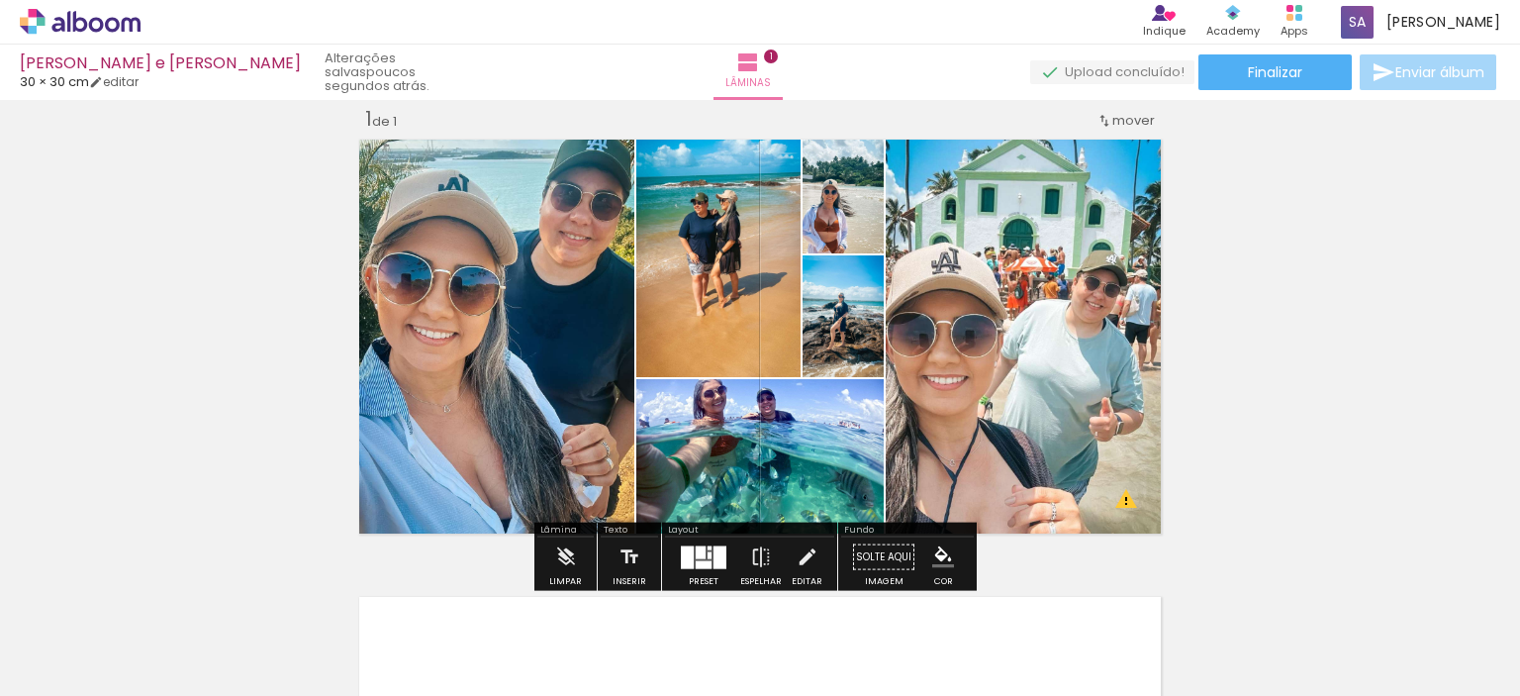
click at [953, 151] on div at bounding box center [970, 154] width 77 height 32
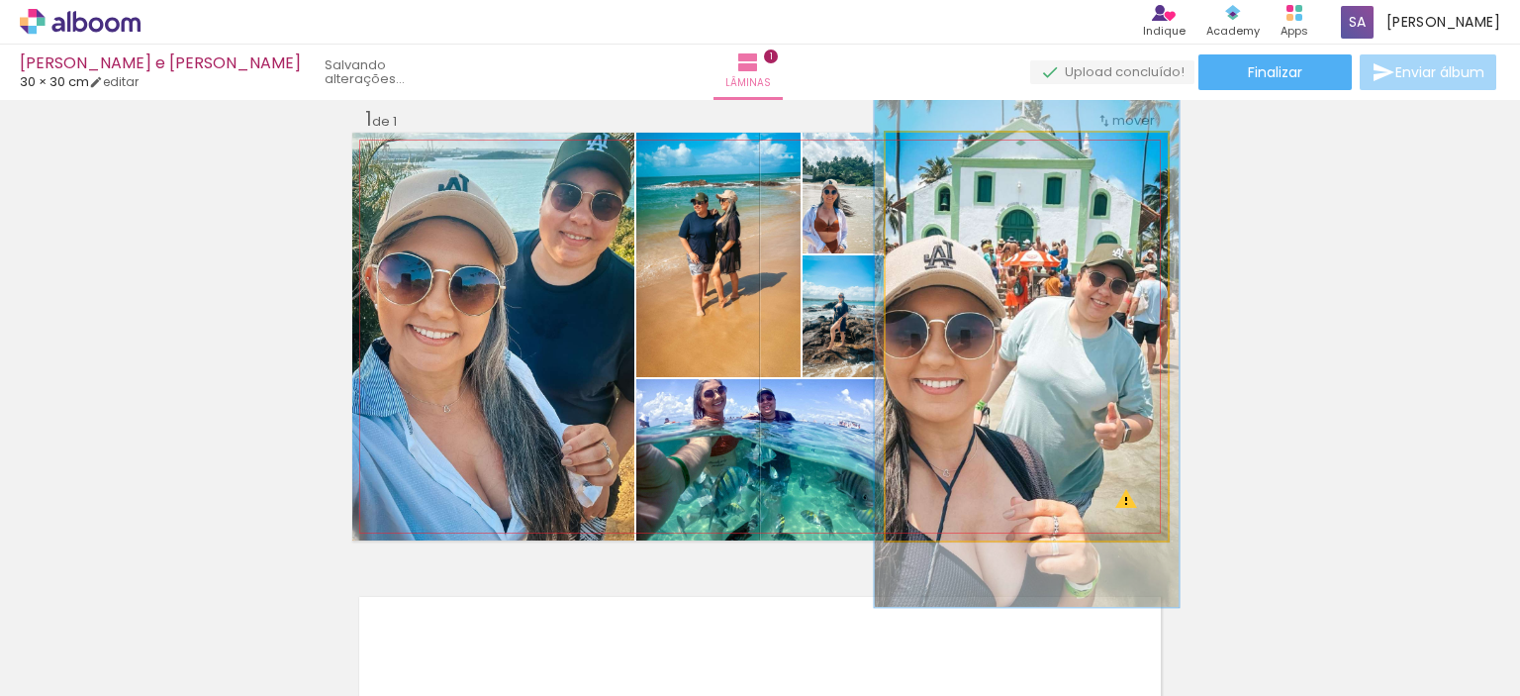
click at [932, 156] on div at bounding box center [970, 154] width 77 height 32
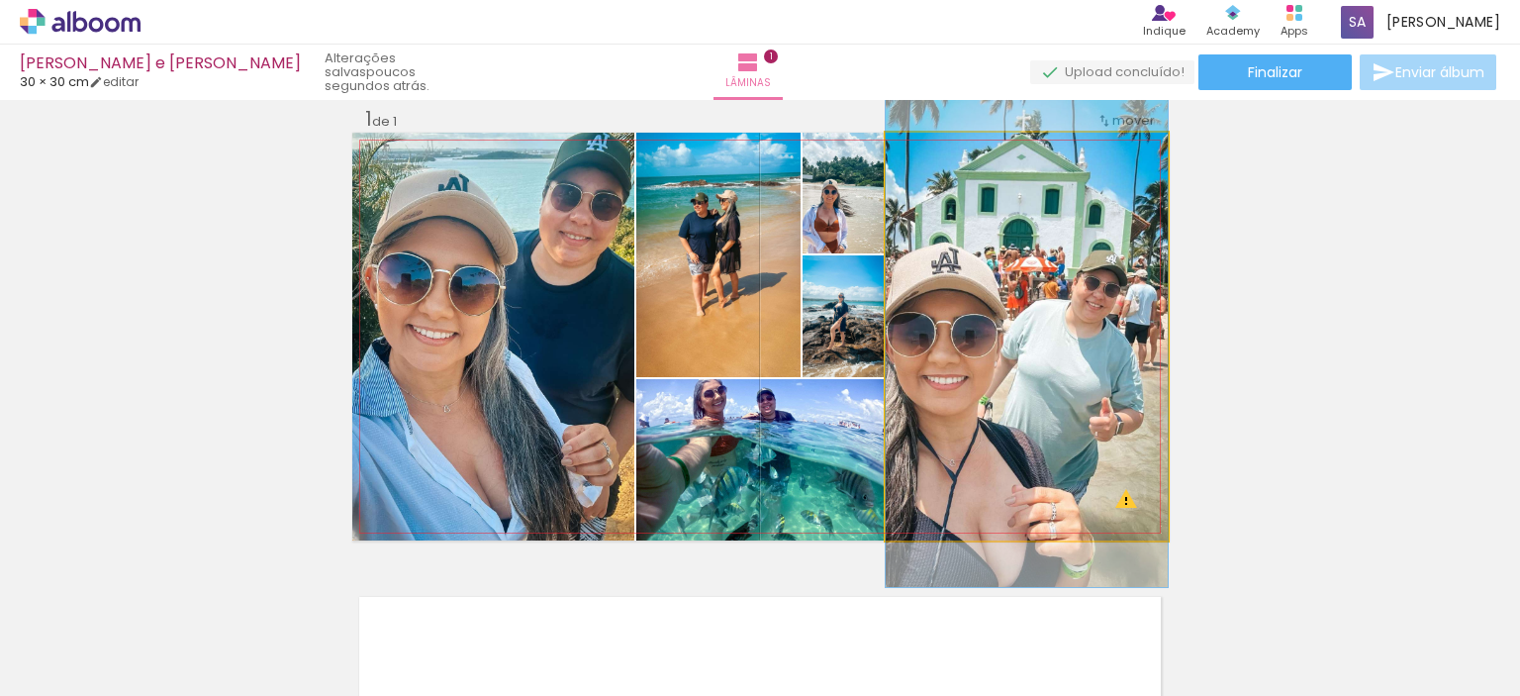
drag, startPoint x: 930, startPoint y: 157, endPoint x: 911, endPoint y: 162, distance: 20.4
type paper-slider "100"
click at [916, 162] on div at bounding box center [932, 154] width 32 height 32
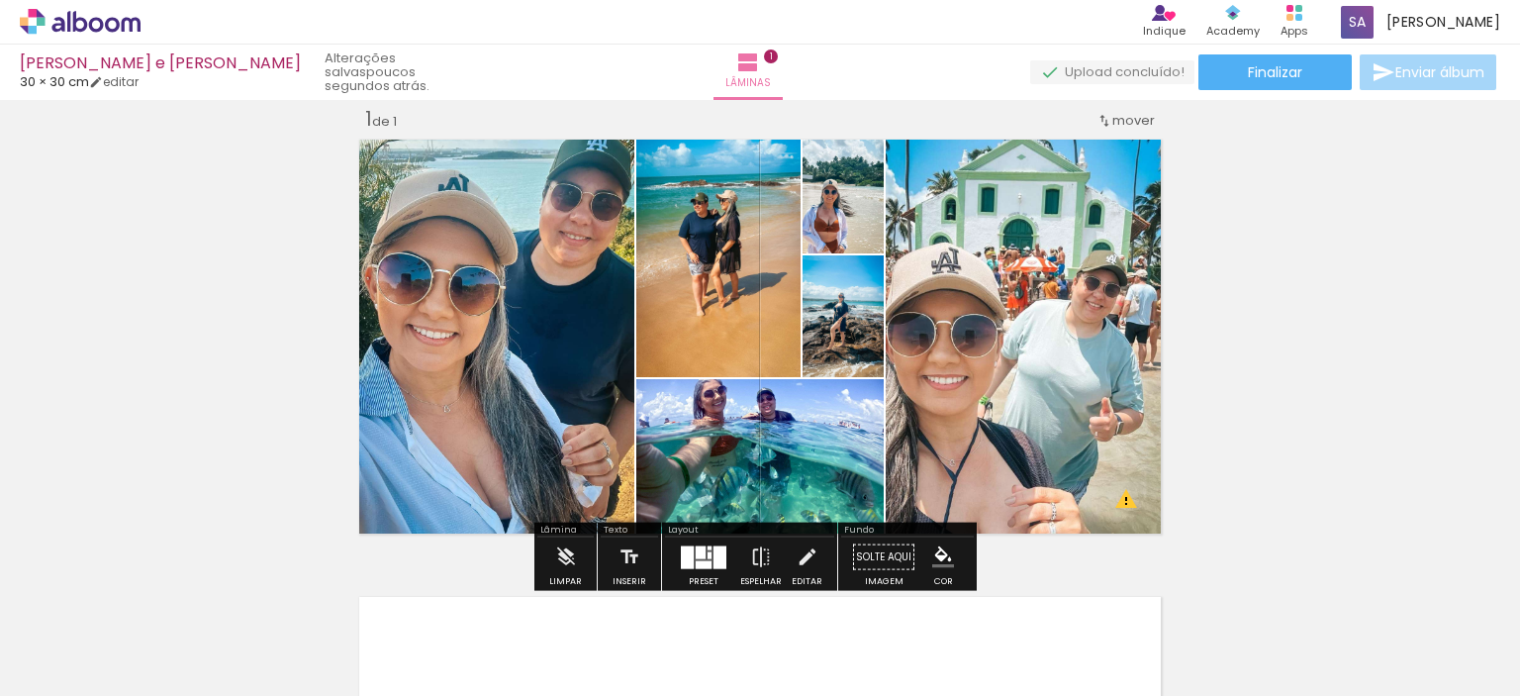
click at [1267, 368] on div "Inserir lâmina 1 de 1 O Designbox precisará aumentar a sua imagem em 446% para …" at bounding box center [760, 539] width 1520 height 915
click at [760, 67] on iron-icon at bounding box center [748, 62] width 24 height 24
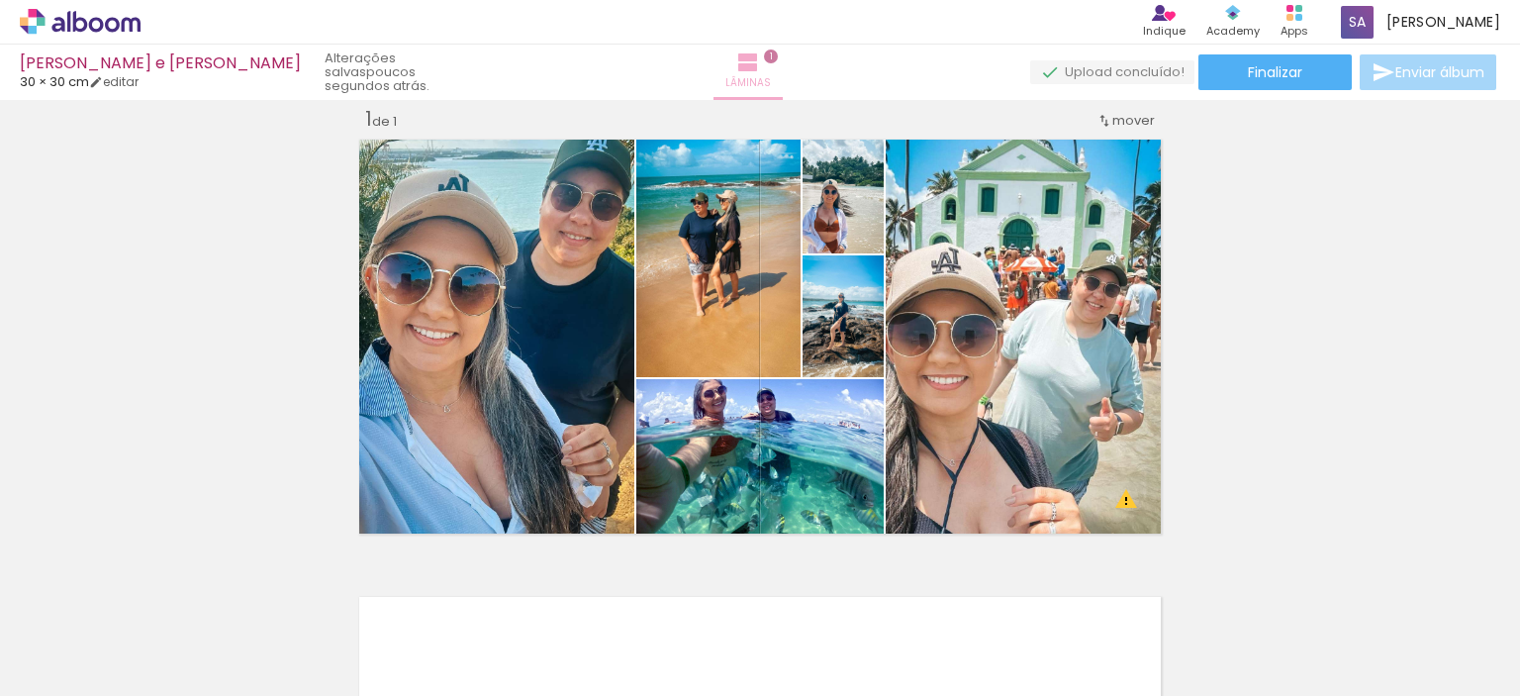
click at [760, 59] on iron-icon at bounding box center [748, 62] width 24 height 24
click at [778, 54] on span "1" at bounding box center [771, 56] width 14 height 14
drag, startPoint x: 780, startPoint y: 57, endPoint x: 784, endPoint y: 68, distance: 11.6
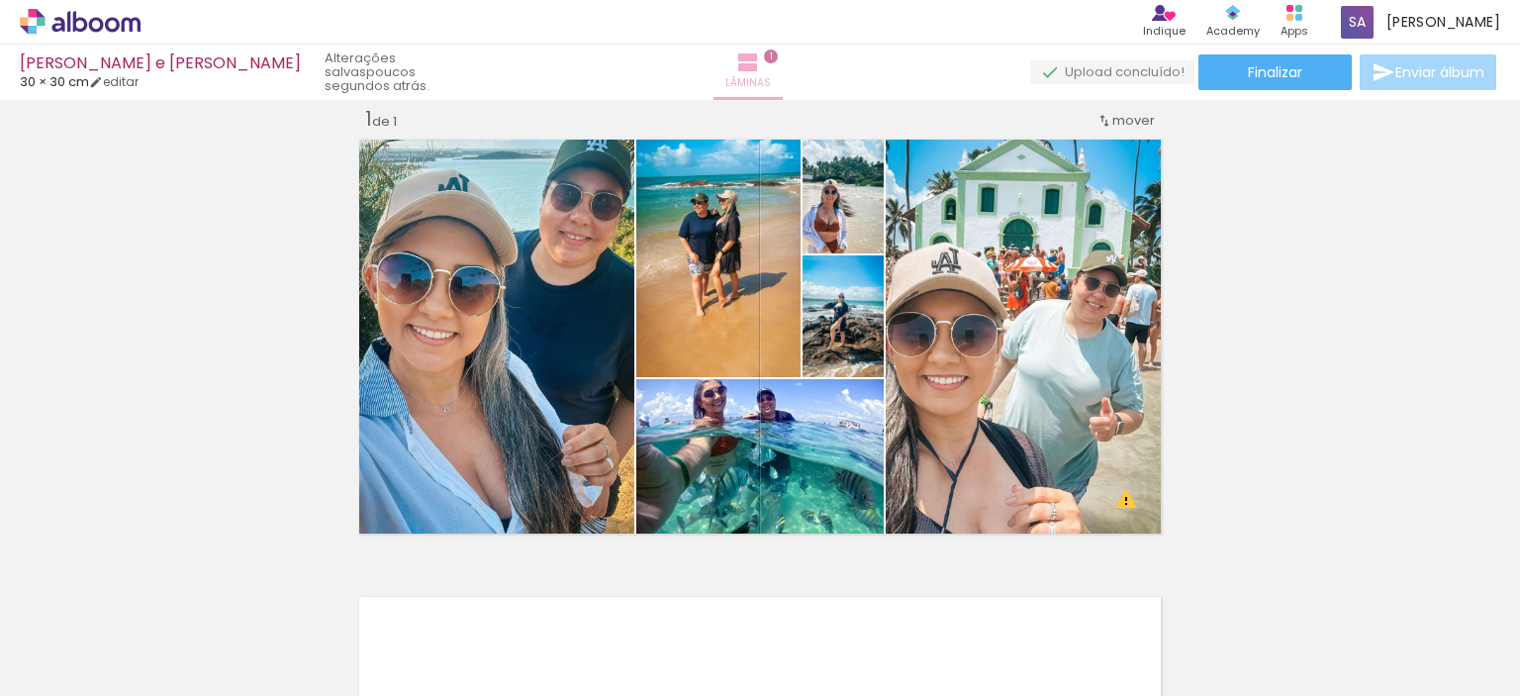
click at [783, 68] on paper-button "Lâminas 1" at bounding box center [748, 72] width 69 height 55
click at [52, 82] on span "30 × 30 cm" at bounding box center [54, 81] width 69 height 19
click at [139, 82] on link "editar" at bounding box center [113, 81] width 49 height 17
type input "30"
type input "60"
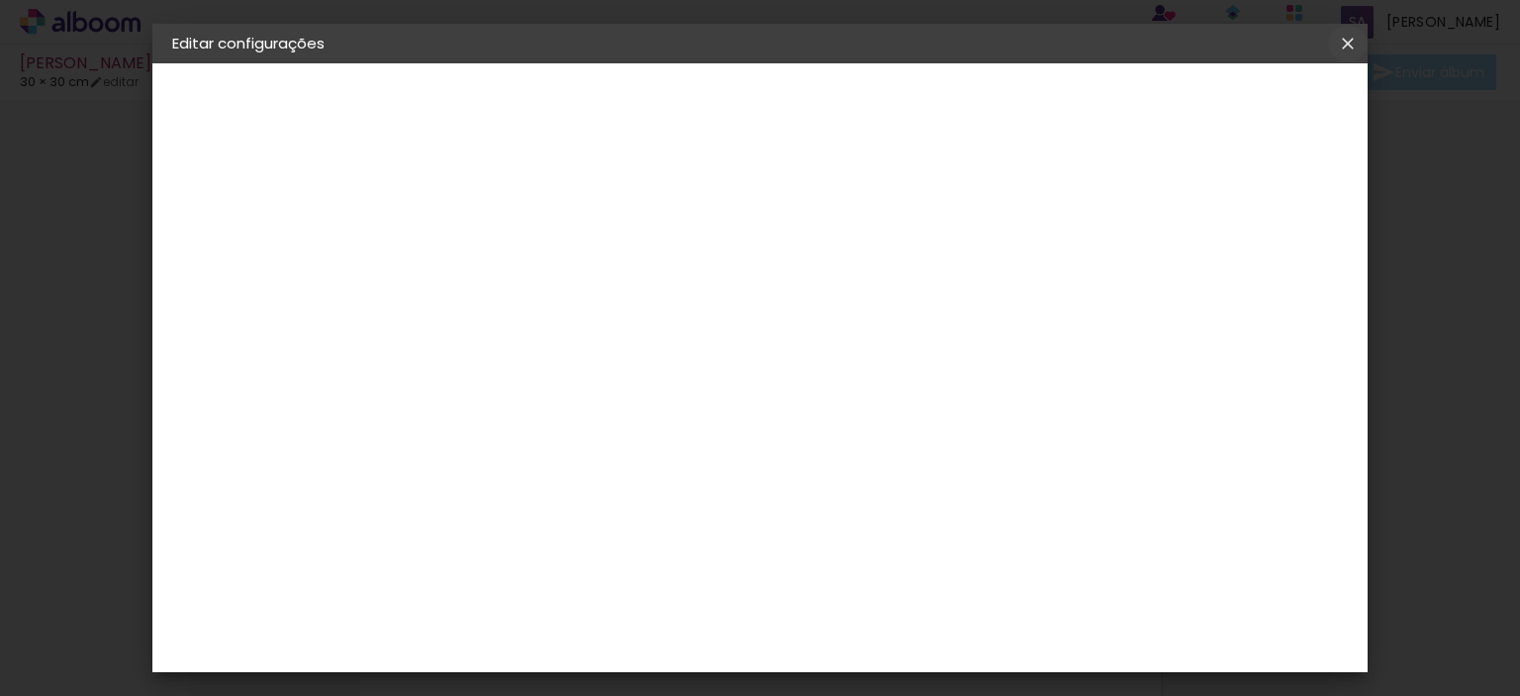
click at [1344, 43] on iron-icon at bounding box center [1348, 44] width 24 height 20
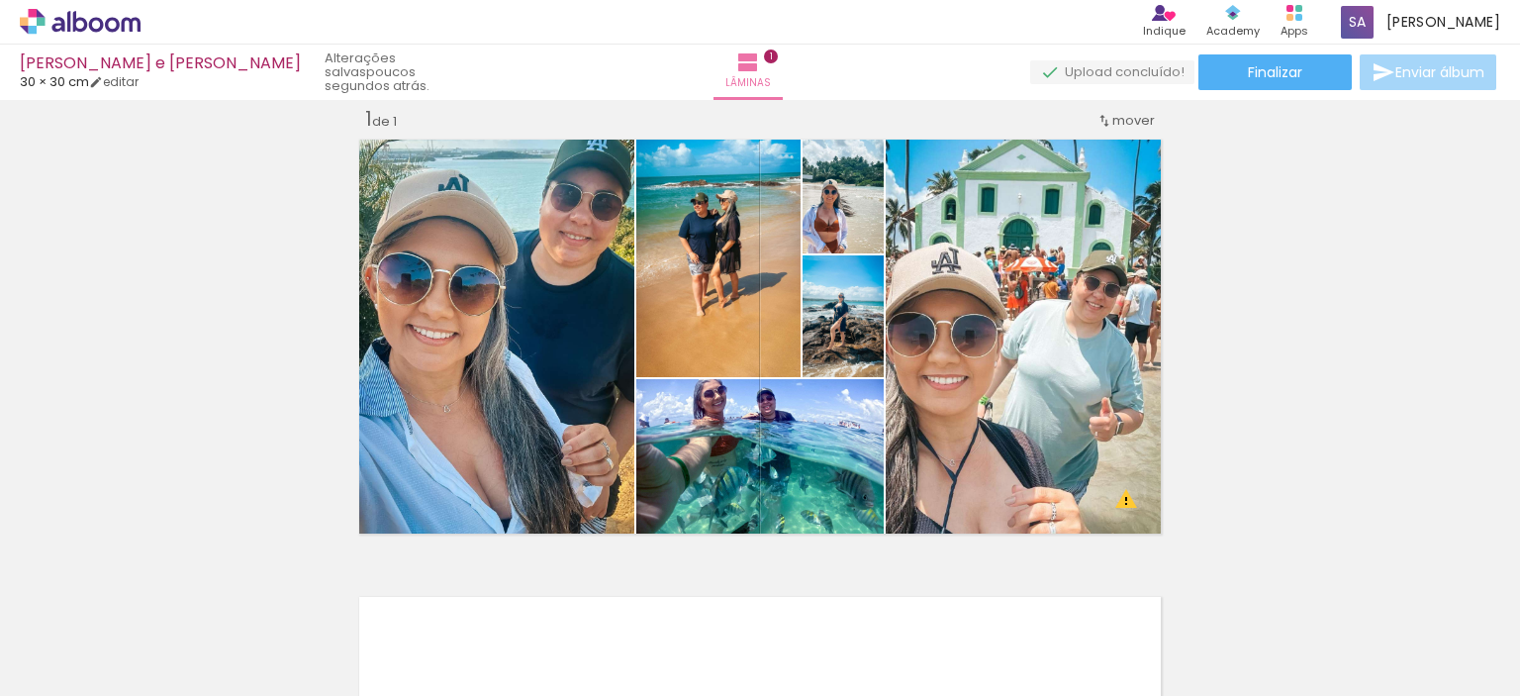
click at [71, 660] on span "Adicionar Fotos" at bounding box center [70, 669] width 59 height 22
click at [0, 0] on input "file" at bounding box center [0, 0] width 0 height 0
click at [48, 661] on span "Adicionar Fotos" at bounding box center [70, 669] width 59 height 22
click at [0, 0] on input "file" at bounding box center [0, 0] width 0 height 0
click at [52, 653] on paper-button "Adicionar Fotos" at bounding box center [61, 669] width 96 height 32
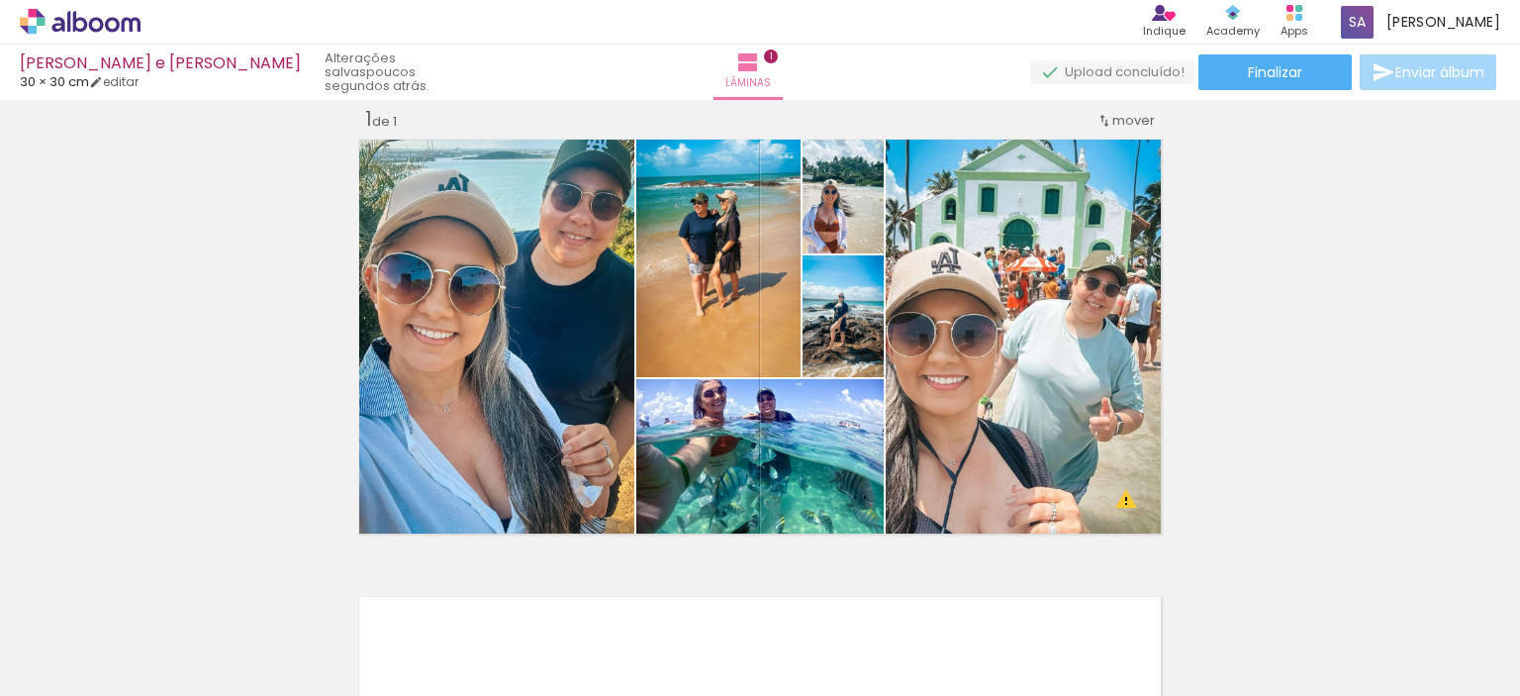
click at [0, 0] on input "file" at bounding box center [0, 0] width 0 height 0
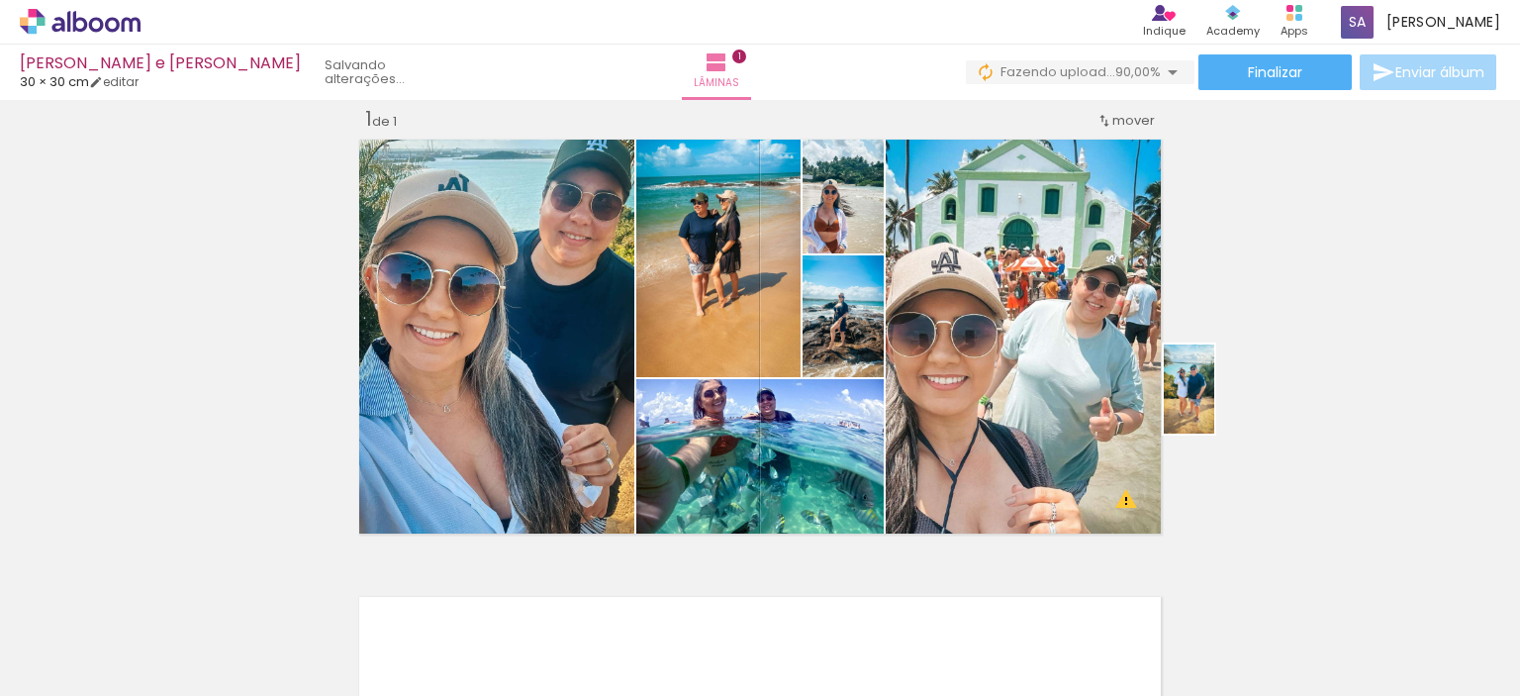
drag, startPoint x: 1202, startPoint y: 650, endPoint x: 1223, endPoint y: 404, distance: 247.4
click at [1223, 404] on quentale-workspace at bounding box center [760, 348] width 1520 height 696
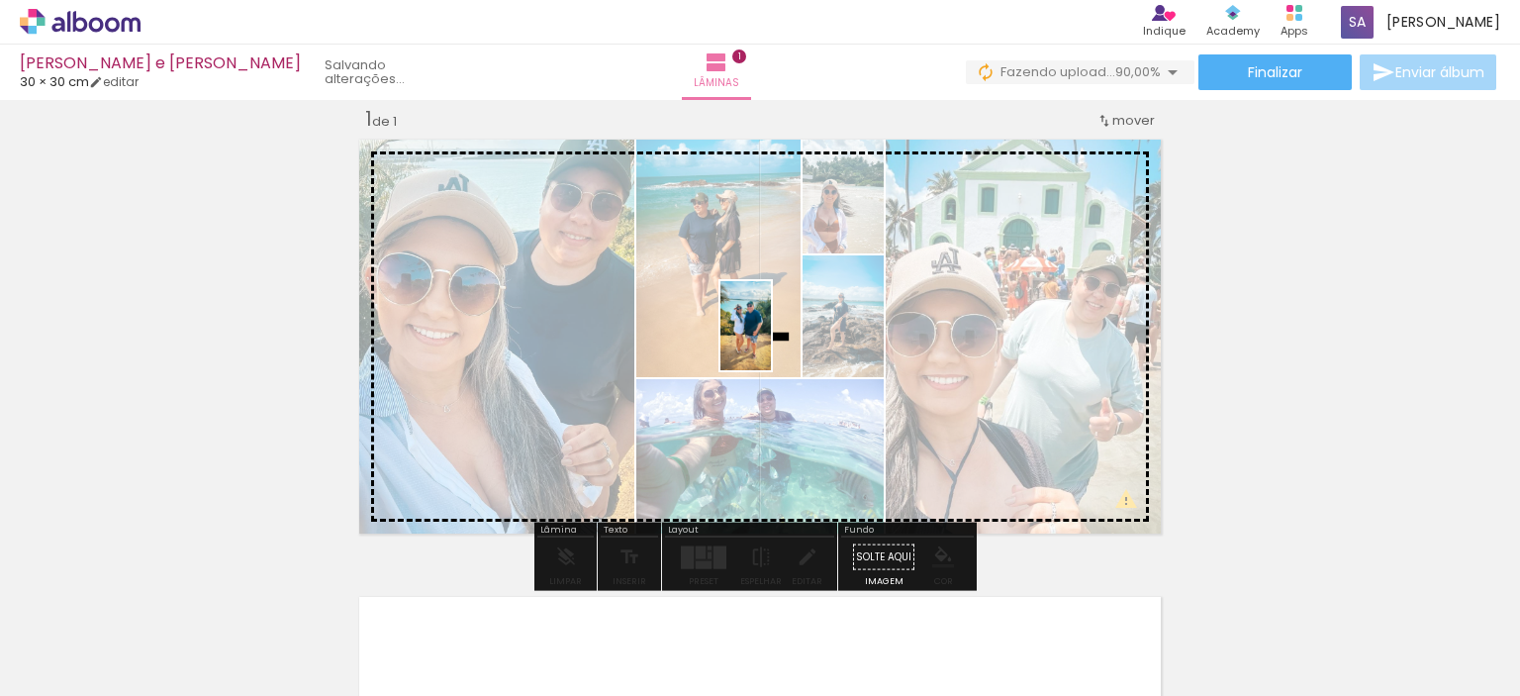
drag, startPoint x: 1204, startPoint y: 640, endPoint x: 780, endPoint y: 340, distance: 519.0
click at [780, 340] on quentale-workspace at bounding box center [760, 348] width 1520 height 696
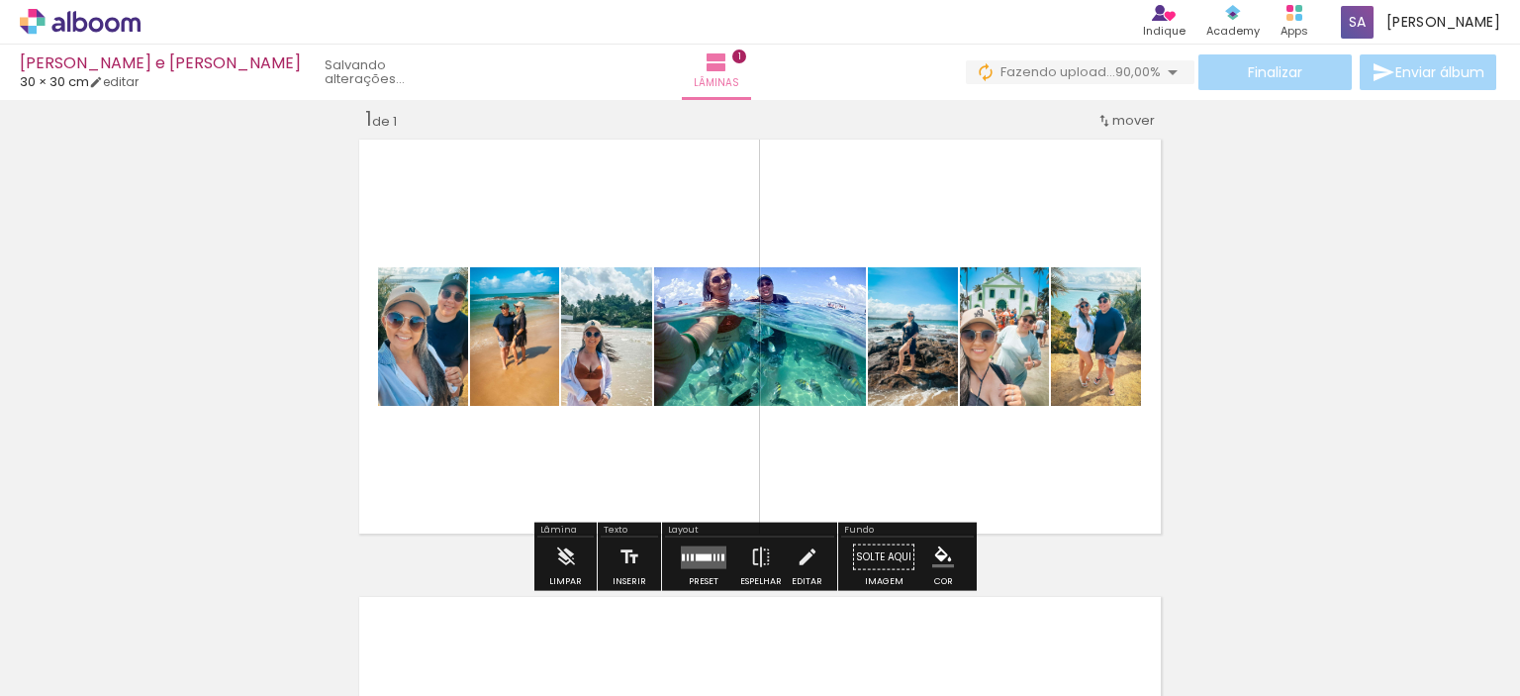
click at [732, 339] on quentale-photo at bounding box center [760, 336] width 212 height 139
click at [876, 557] on paper-button "Solte aqui Imagem" at bounding box center [883, 562] width 71 height 50
click at [873, 543] on paper-button "Solte aqui Imagem" at bounding box center [883, 562] width 71 height 50
click at [756, 553] on iron-icon at bounding box center [761, 557] width 22 height 40
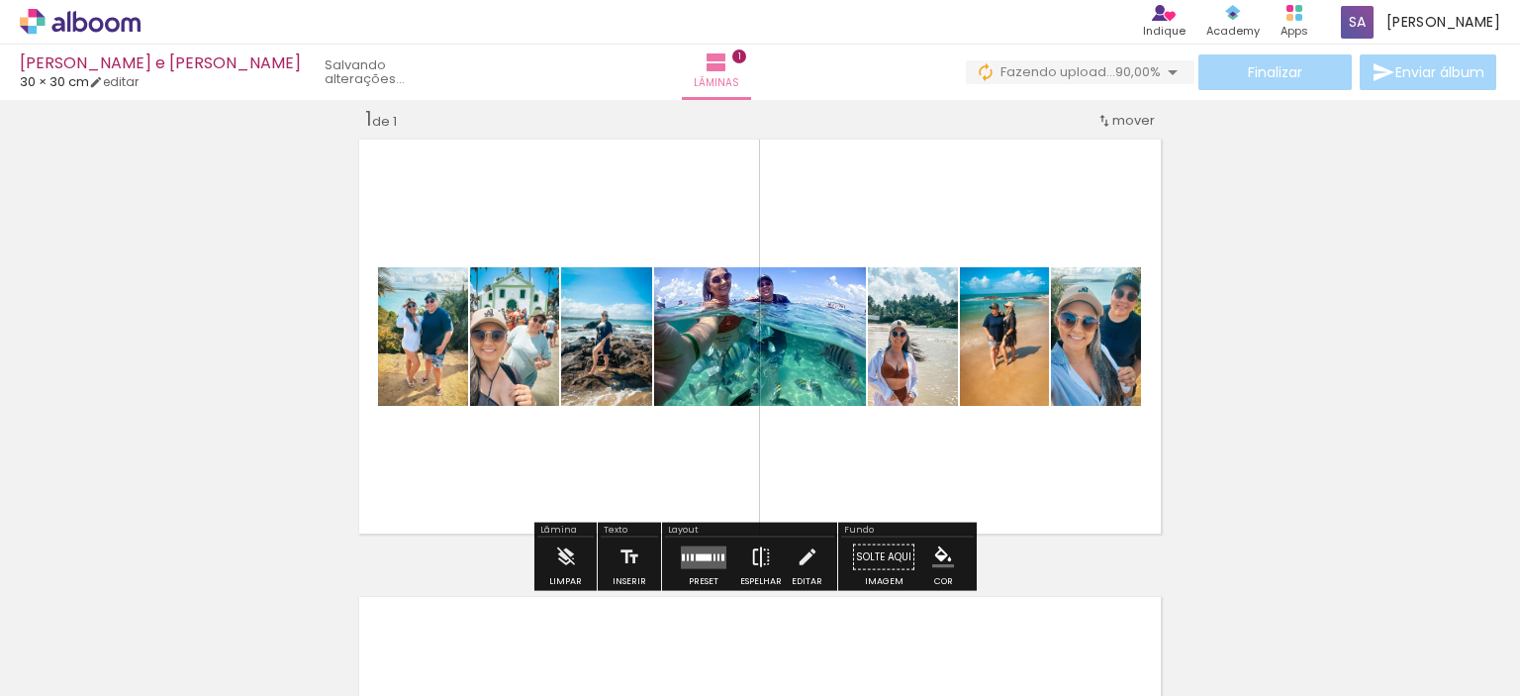
click at [755, 553] on iron-icon at bounding box center [761, 557] width 22 height 40
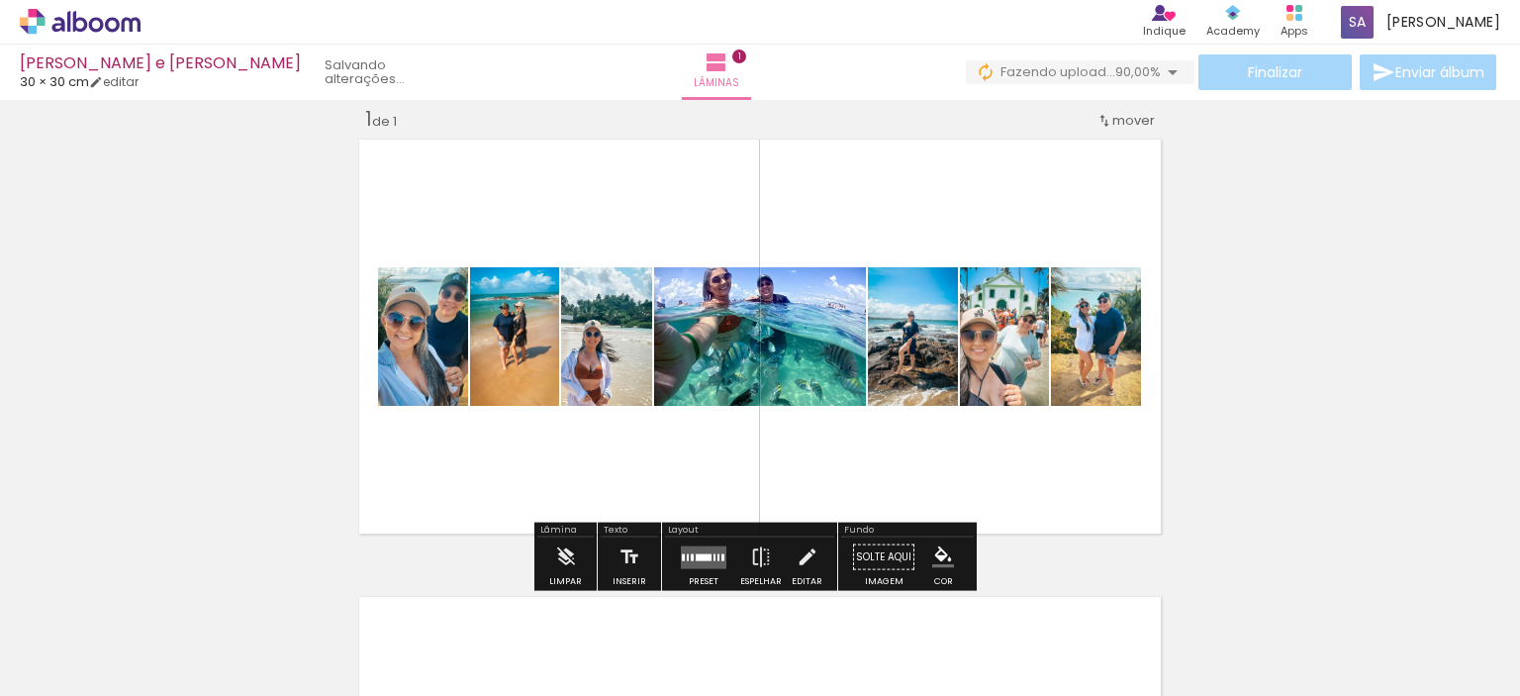
click at [701, 545] on quentale-layouter at bounding box center [704, 556] width 46 height 23
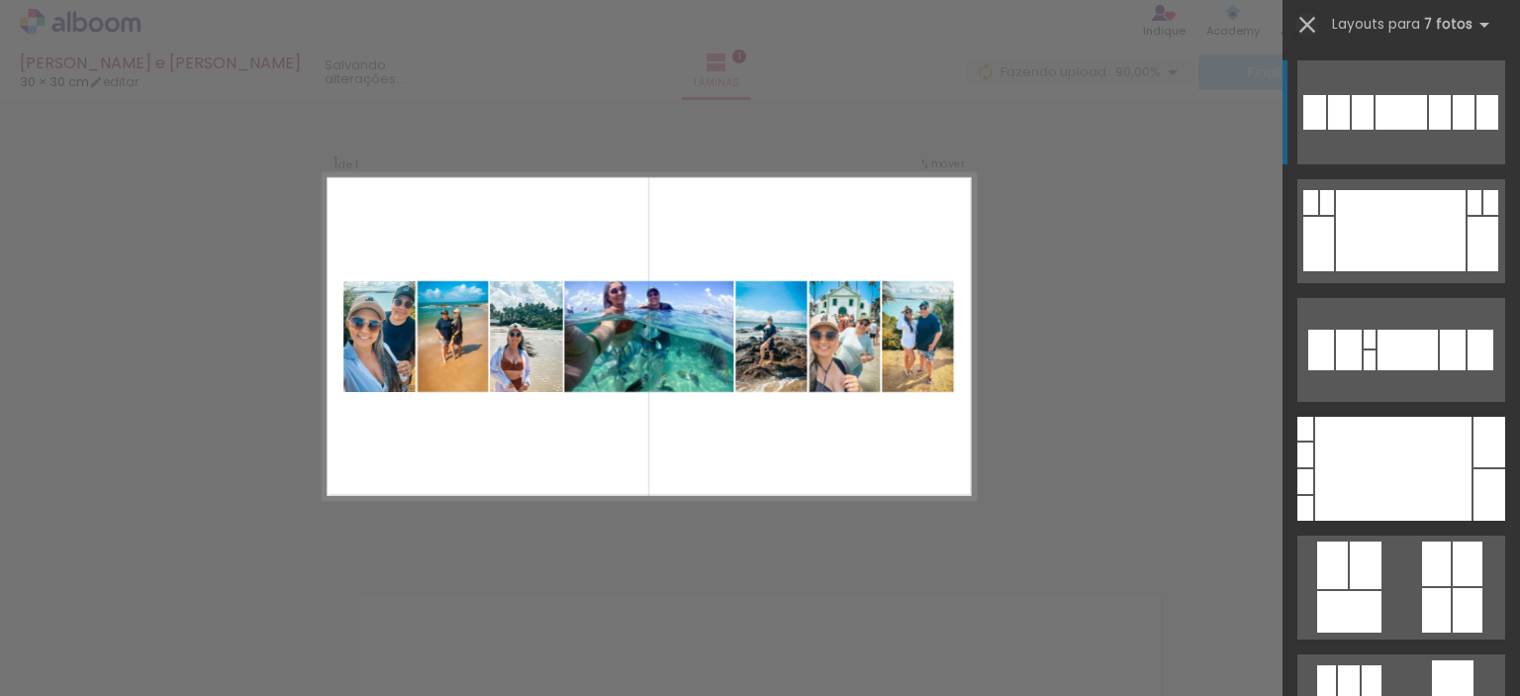
click at [1299, 33] on iron-icon at bounding box center [1308, 25] width 28 height 28
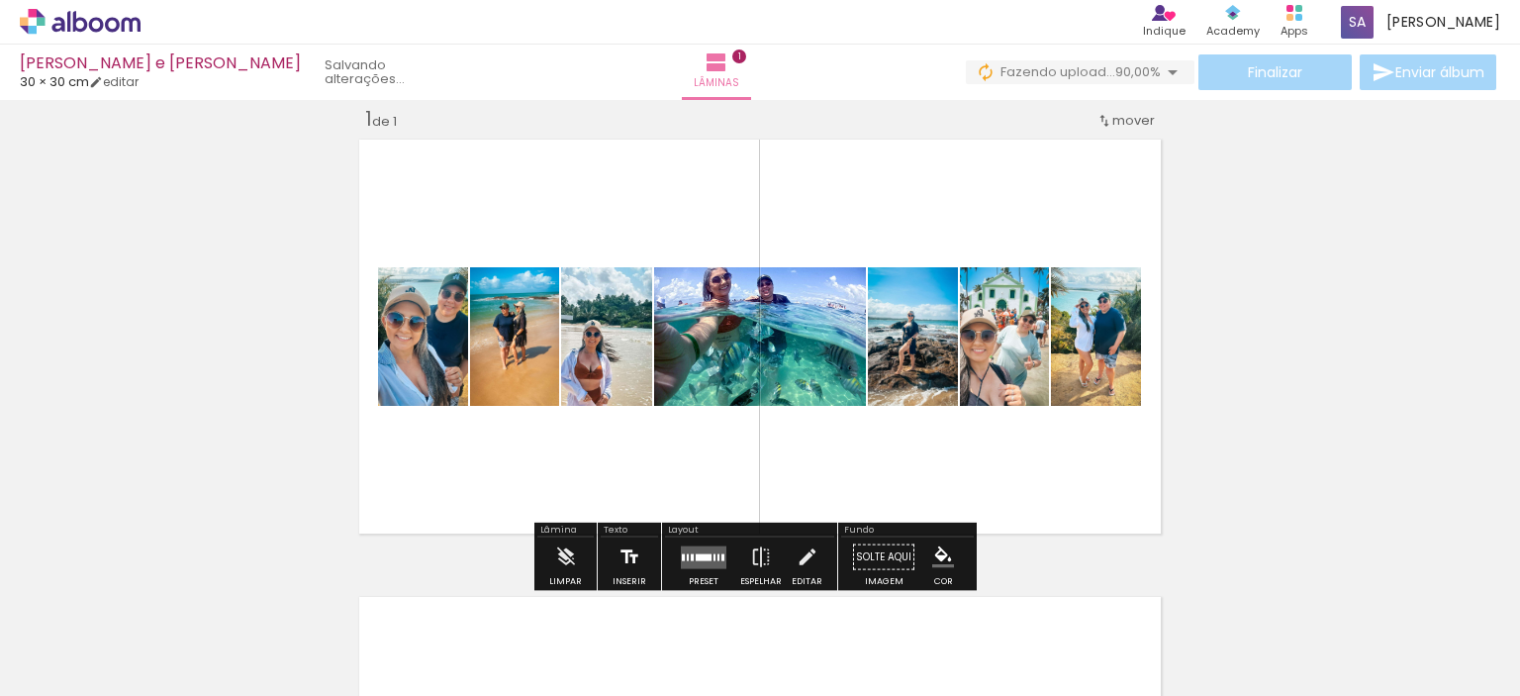
click at [629, 553] on iron-icon at bounding box center [630, 557] width 22 height 40
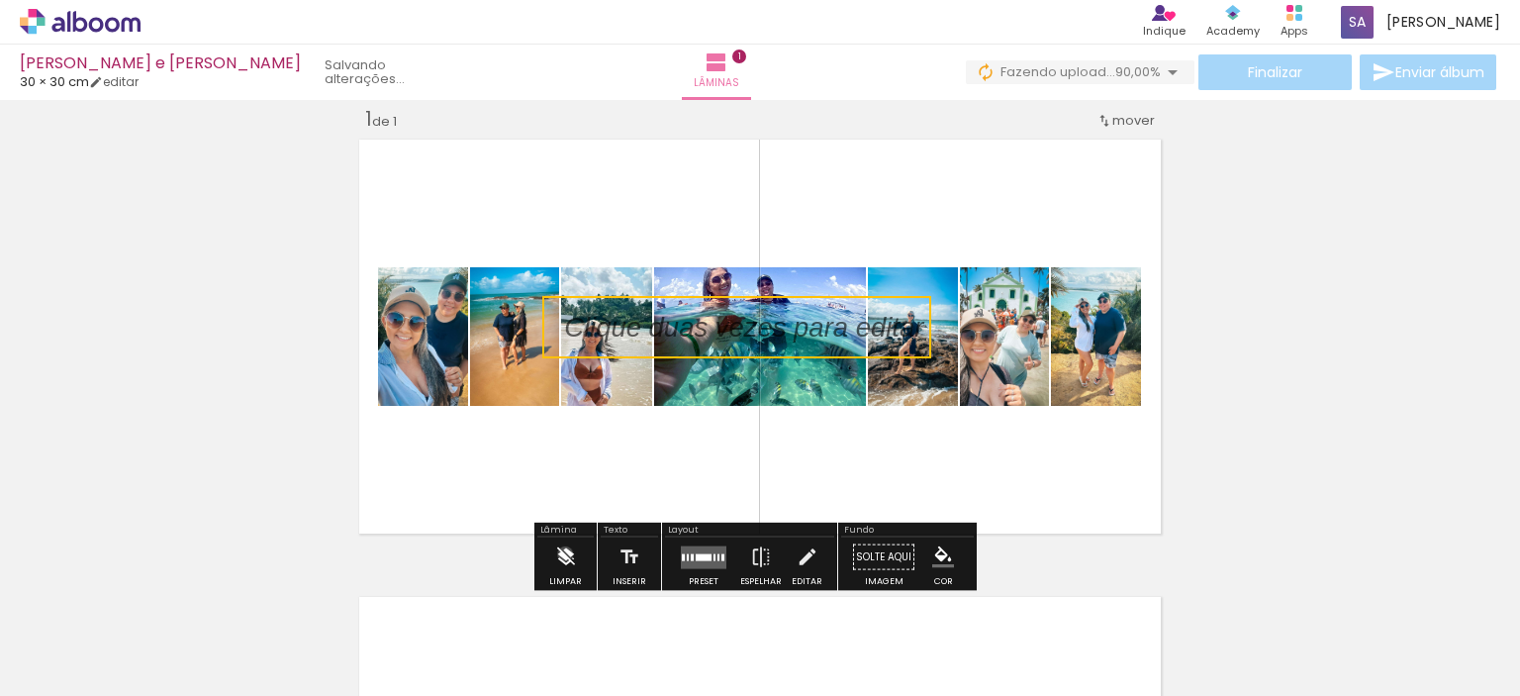
click at [565, 553] on iron-icon at bounding box center [566, 557] width 22 height 40
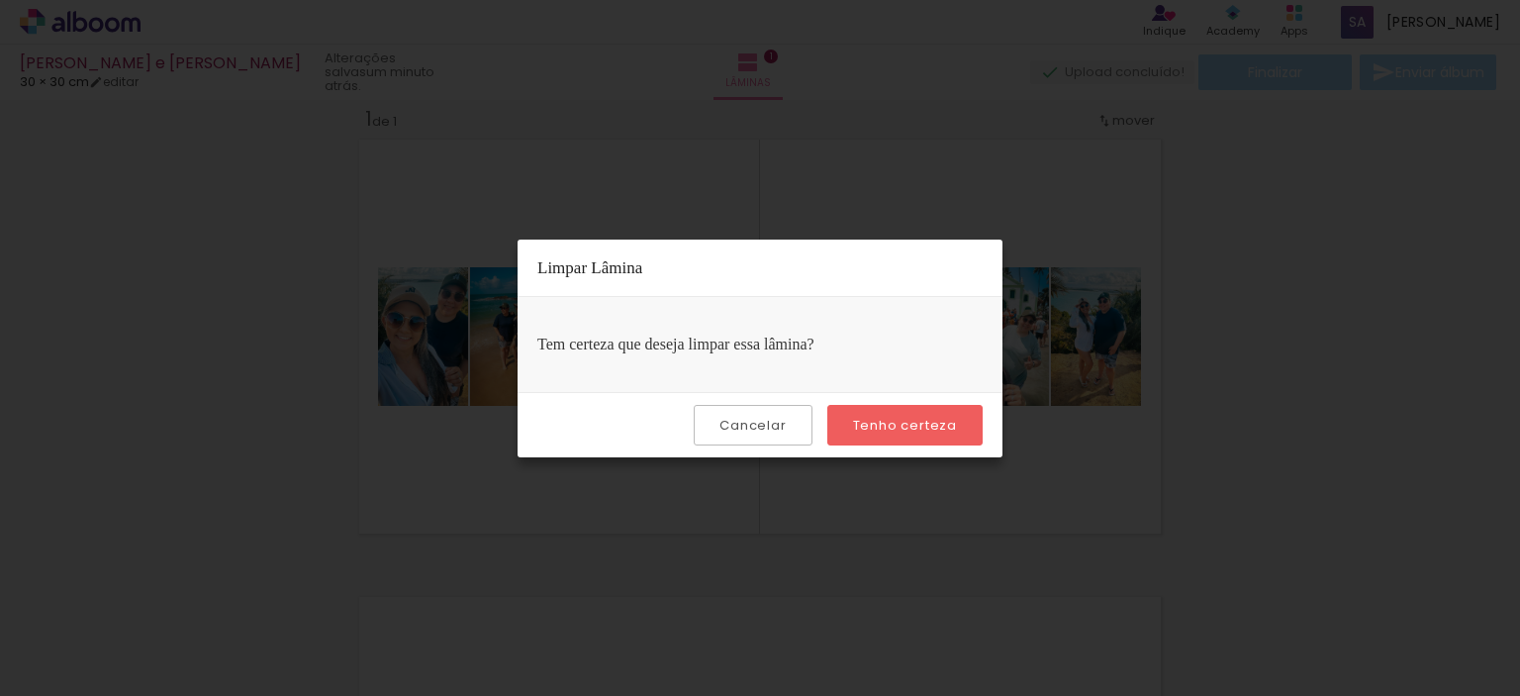
click at [0, 0] on slot "Cancelar" at bounding box center [0, 0] width 0 height 0
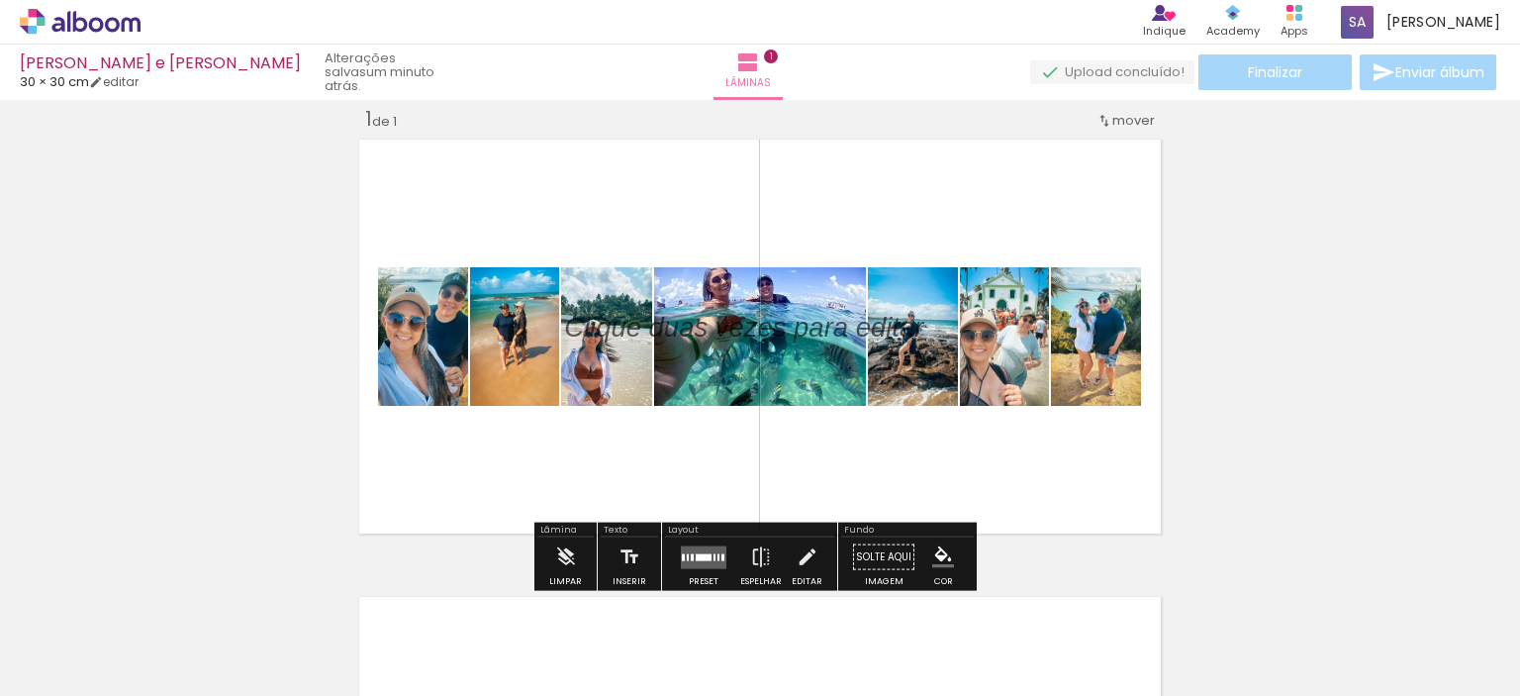
click at [1330, 288] on div "Inserir lâmina 1 de 1" at bounding box center [760, 539] width 1520 height 915
click at [752, 336] on p at bounding box center [758, 327] width 389 height 39
drag, startPoint x: 804, startPoint y: 328, endPoint x: 741, endPoint y: 333, distance: 62.5
click at [741, 333] on quentale-selection at bounding box center [736, 327] width 389 height 62
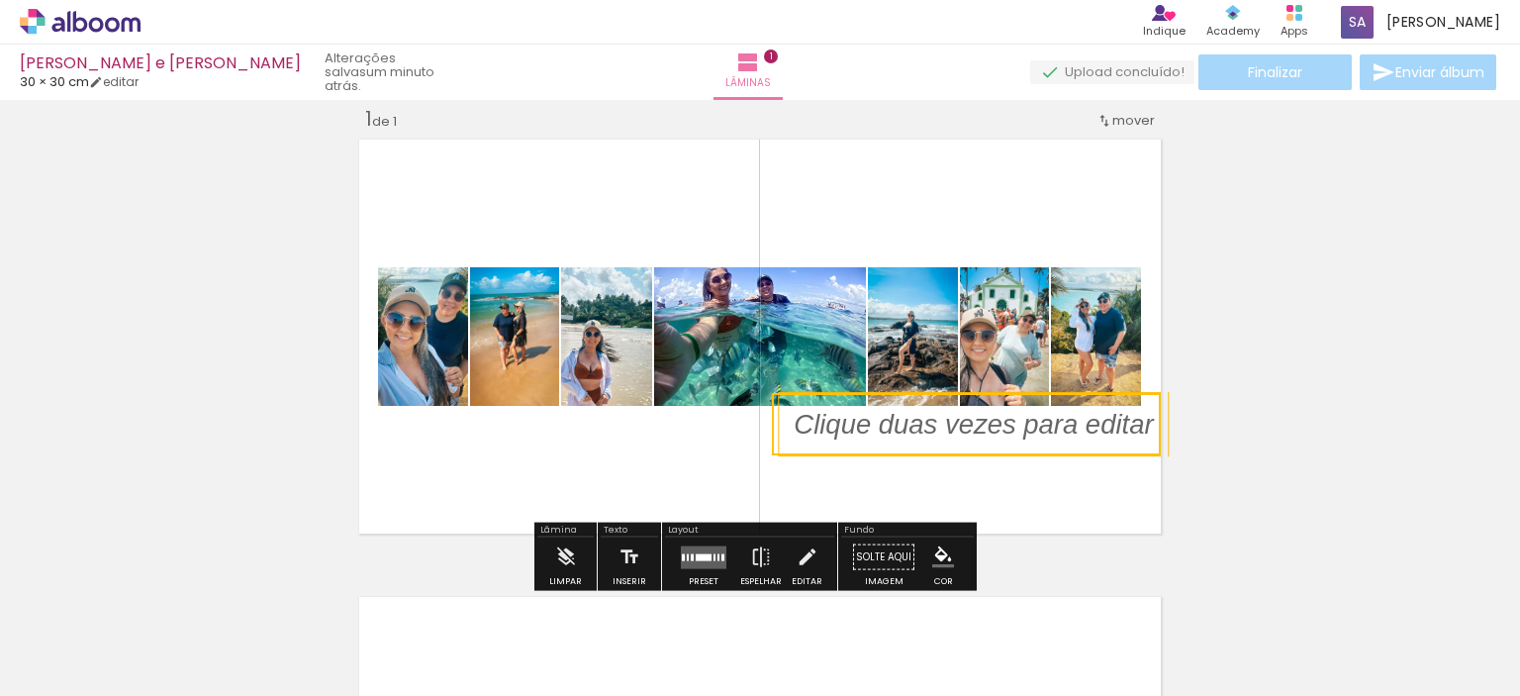
drag, startPoint x: 735, startPoint y: 328, endPoint x: 1290, endPoint y: 416, distance: 561.2
click at [1290, 416] on div "Inserir lâmina 1 de 1" at bounding box center [760, 539] width 1520 height 915
click at [1041, 430] on quentale-selection at bounding box center [966, 424] width 389 height 62
type input "Sans Serif"
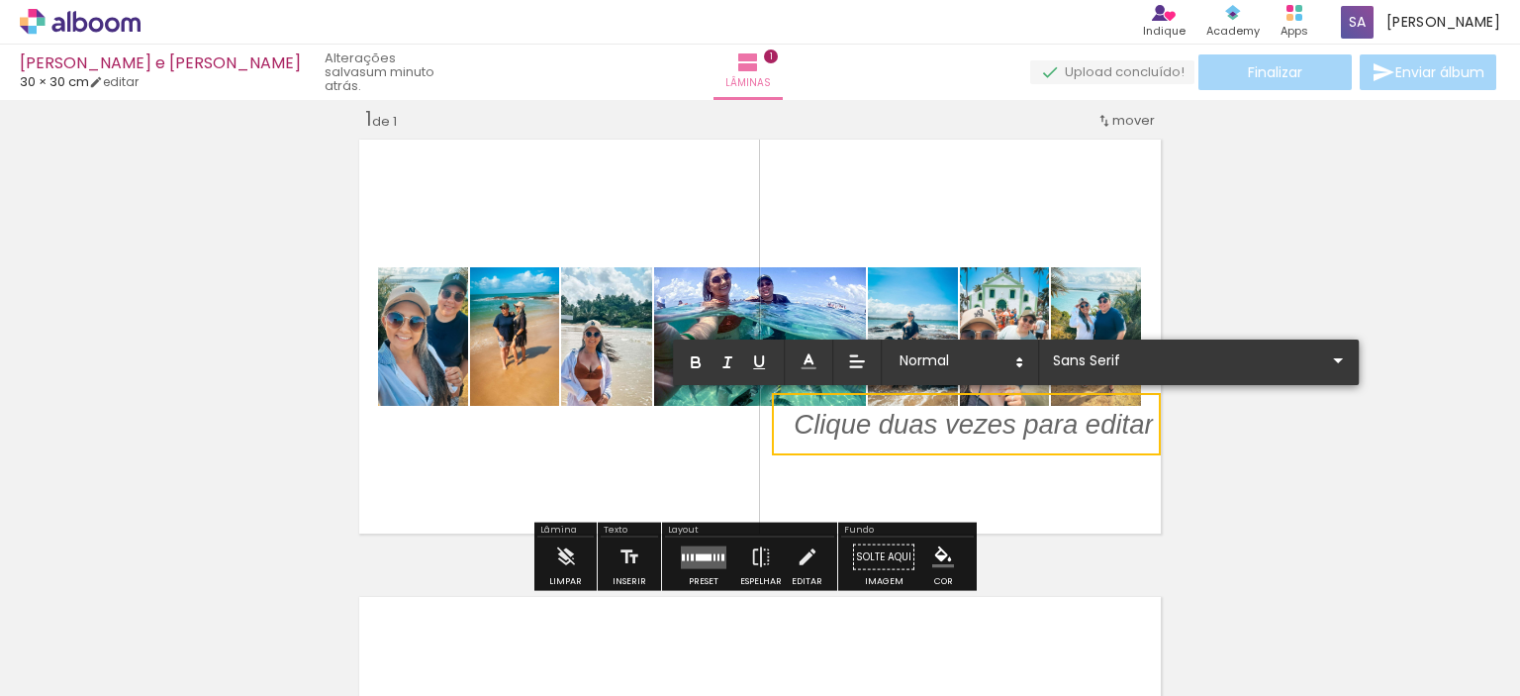
click at [1041, 430] on p at bounding box center [973, 436] width 359 height 39
click at [1326, 358] on iron-icon at bounding box center [1338, 360] width 24 height 24
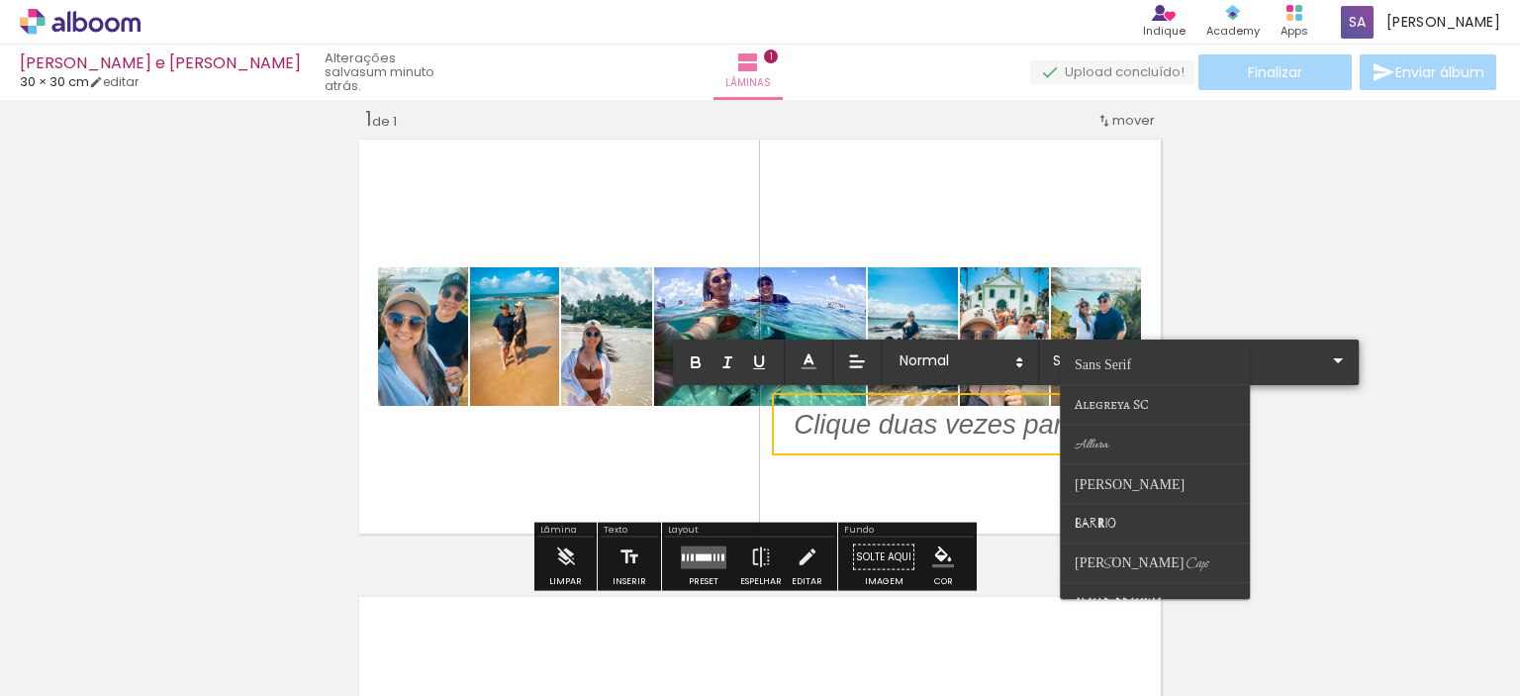
click at [920, 460] on quentale-layouter at bounding box center [760, 337] width 816 height 408
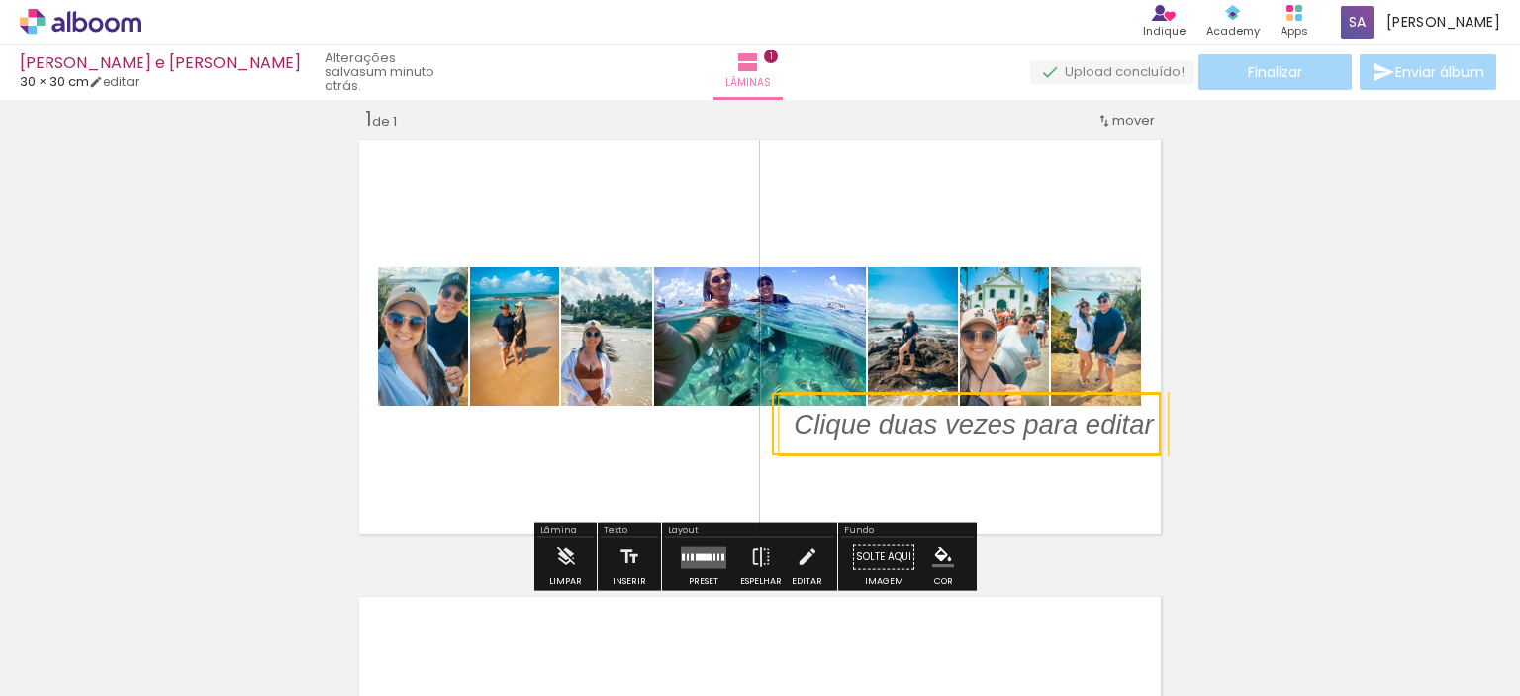
click at [900, 426] on quentale-selection at bounding box center [966, 424] width 389 height 62
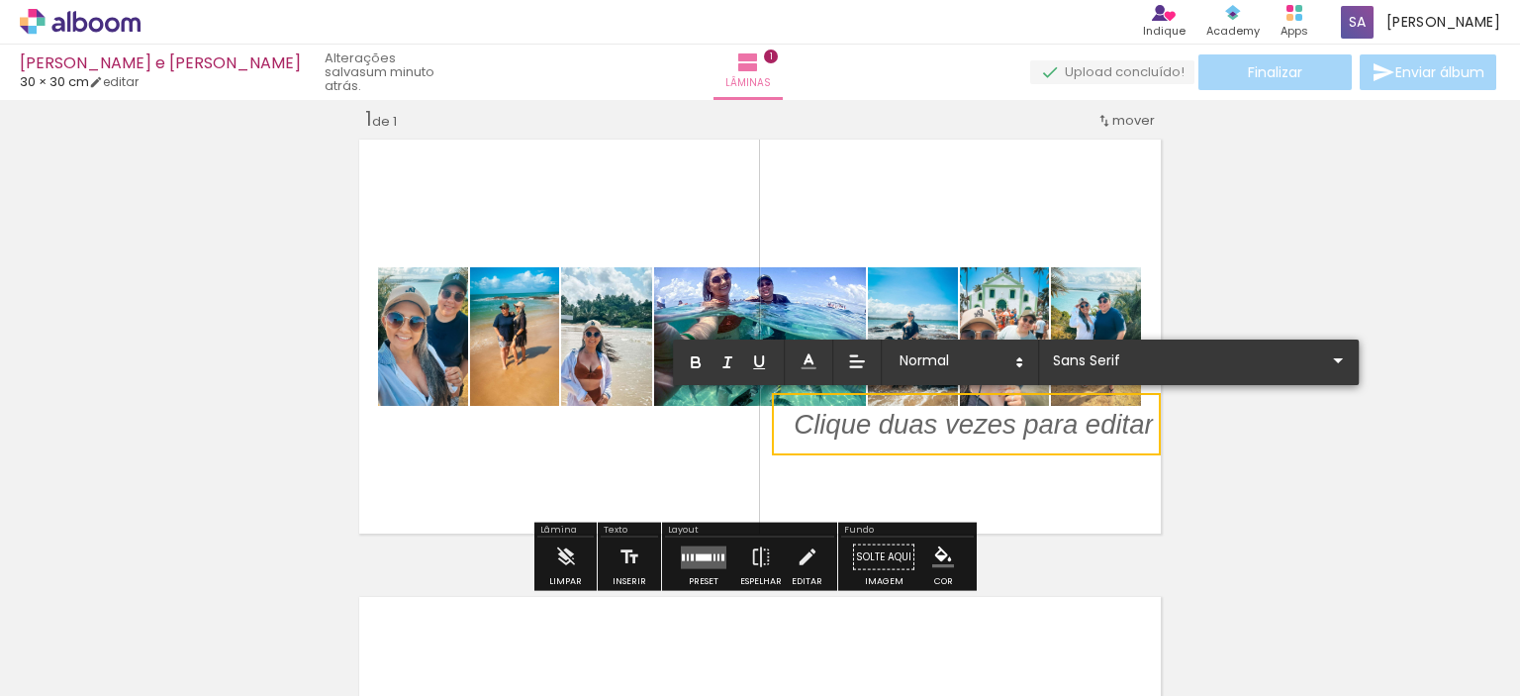
click at [901, 428] on p at bounding box center [973, 436] width 359 height 39
drag, startPoint x: 1023, startPoint y: 430, endPoint x: 812, endPoint y: 414, distance: 212.4
click at [812, 414] on div at bounding box center [973, 424] width 359 height 39
drag, startPoint x: 882, startPoint y: 439, endPoint x: 796, endPoint y: 420, distance: 88.4
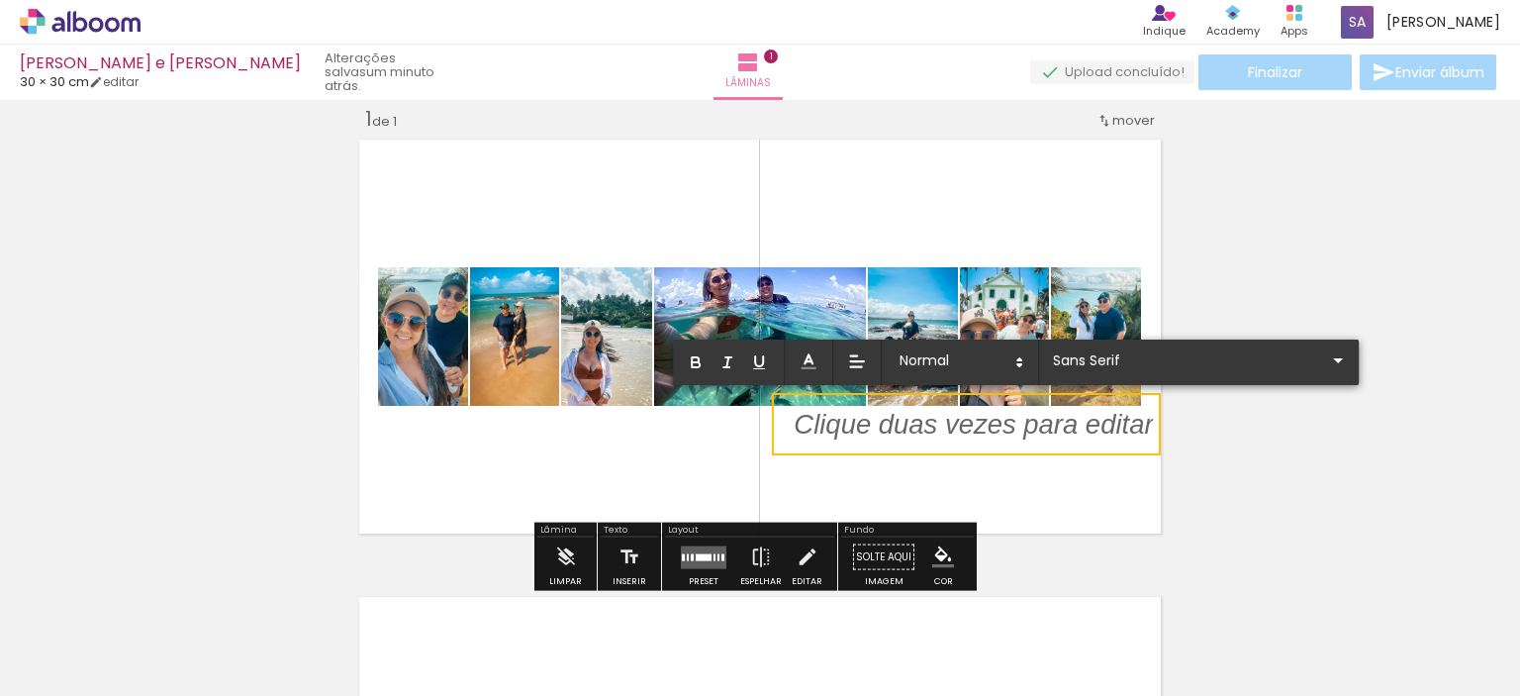
click at [796, 420] on p at bounding box center [973, 436] width 359 height 39
click at [1374, 451] on div "Inserir lâmina 1 de 1" at bounding box center [760, 539] width 1520 height 915
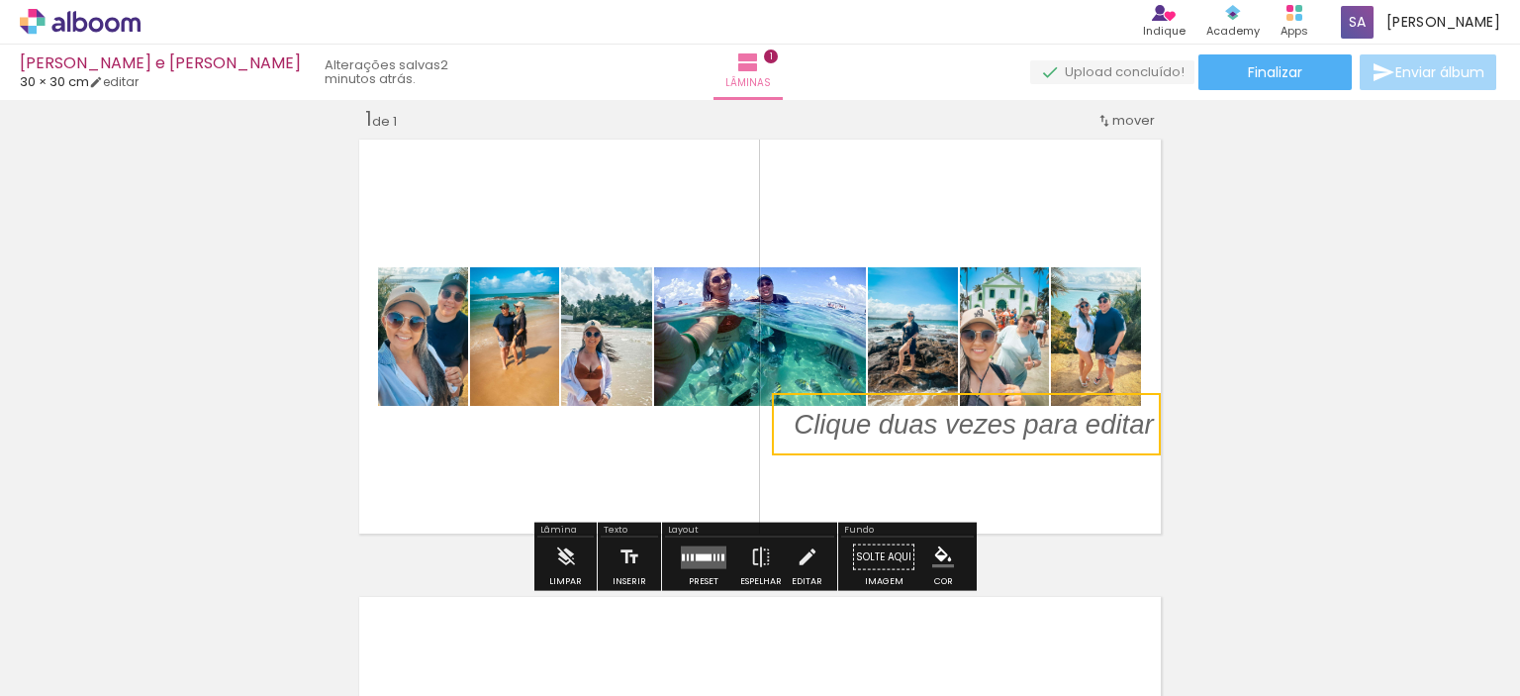
click at [1117, 117] on span "mover" at bounding box center [1133, 120] width 43 height 19
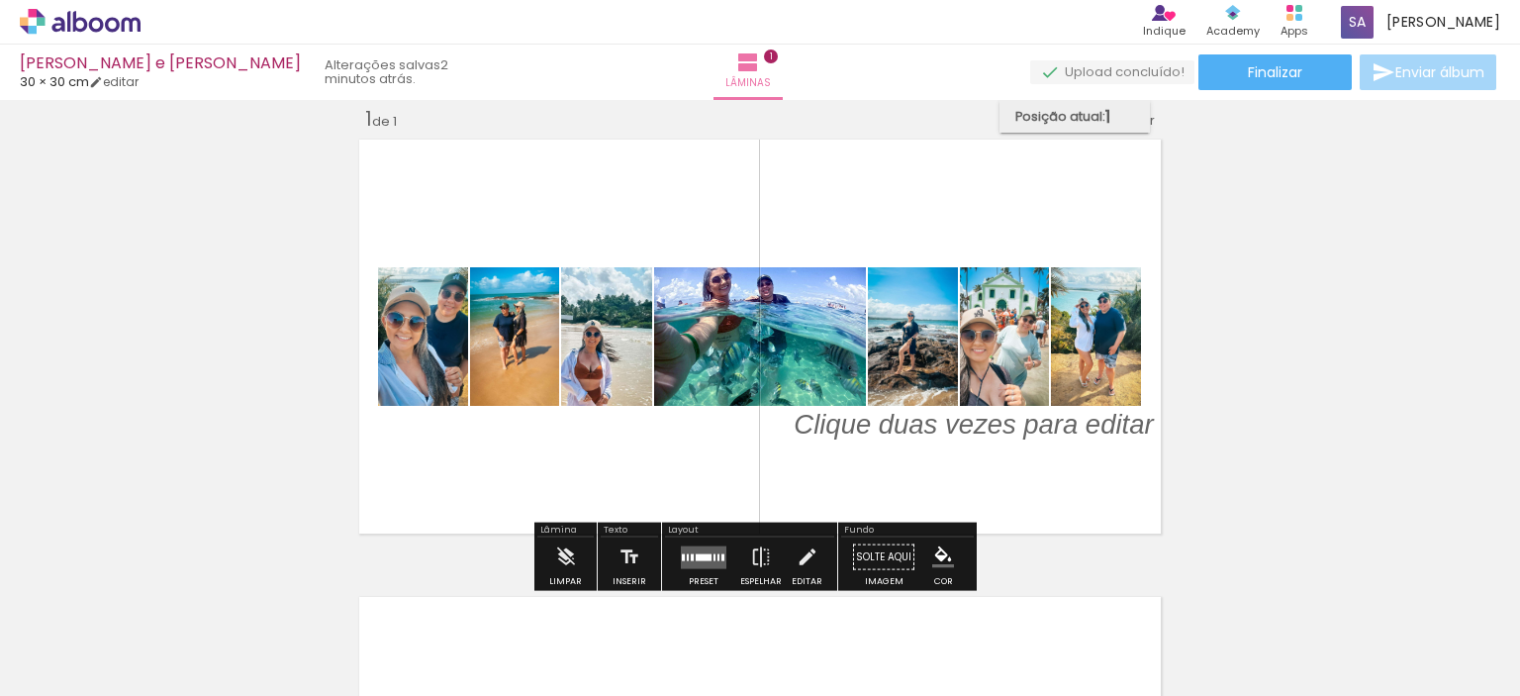
click at [1041, 106] on span "Posição atual:" at bounding box center [1060, 116] width 90 height 33
click at [1077, 109] on span "Posição atual:" at bounding box center [1060, 116] width 90 height 33
click at [1120, 112] on paper-item "Posição atual: 1" at bounding box center [1075, 116] width 150 height 33
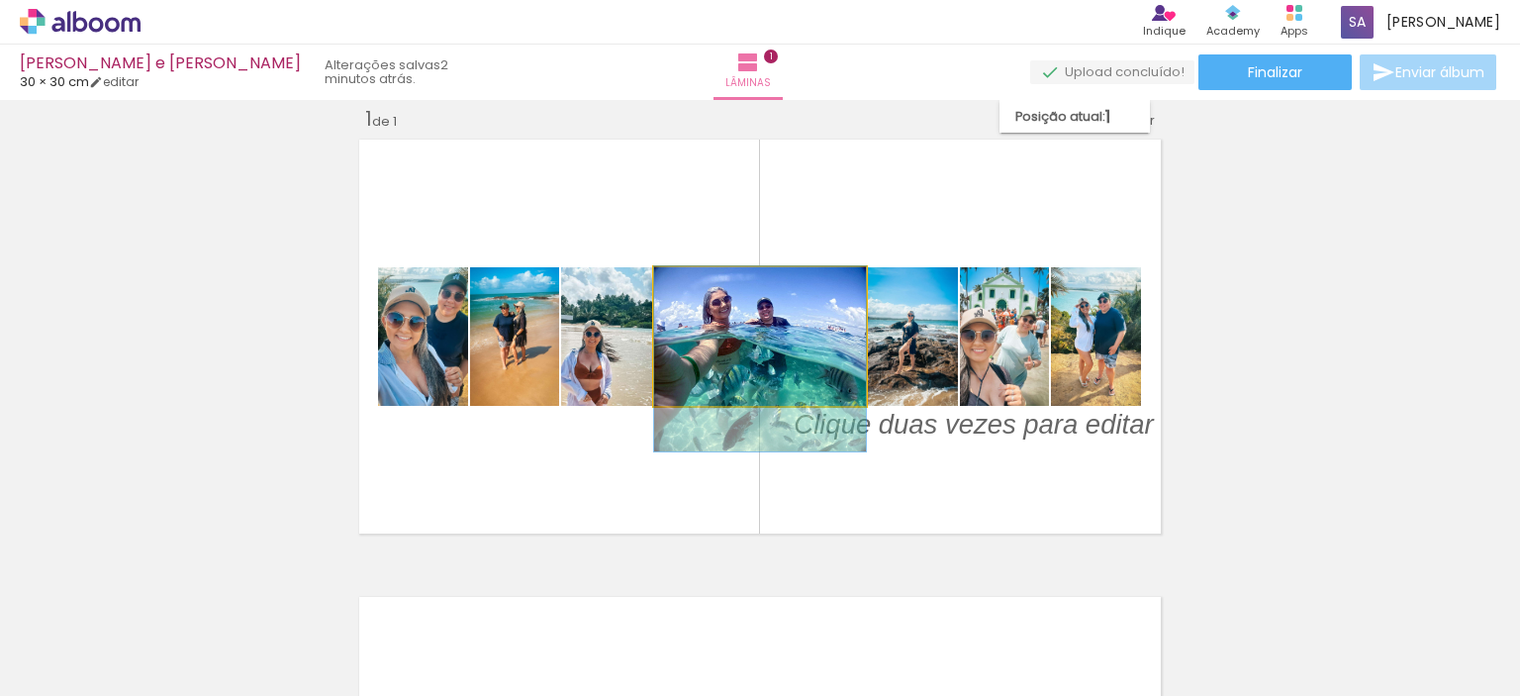
drag, startPoint x: 778, startPoint y: 320, endPoint x: 711, endPoint y: 381, distance: 91.1
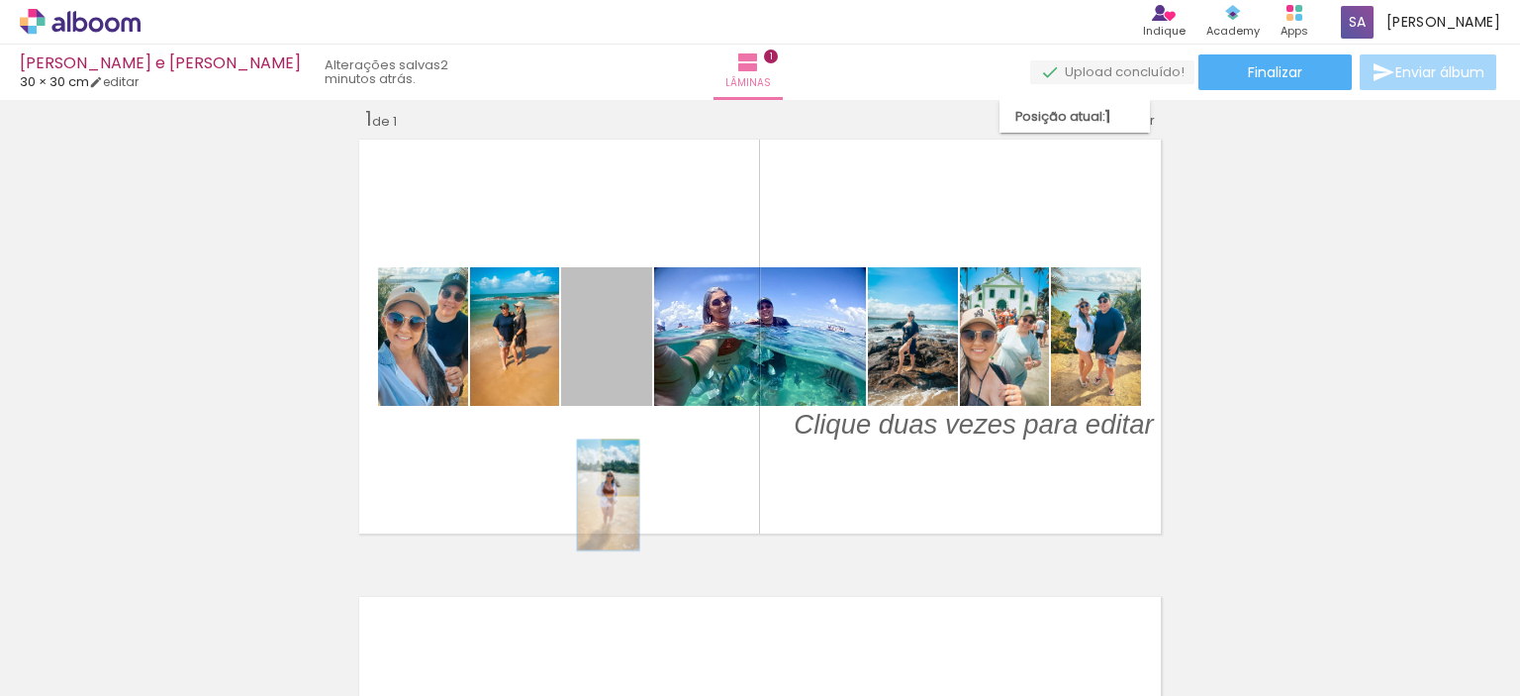
drag, startPoint x: 618, startPoint y: 383, endPoint x: 613, endPoint y: 467, distance: 84.3
click at [613, 467] on quentale-layouter at bounding box center [760, 337] width 816 height 408
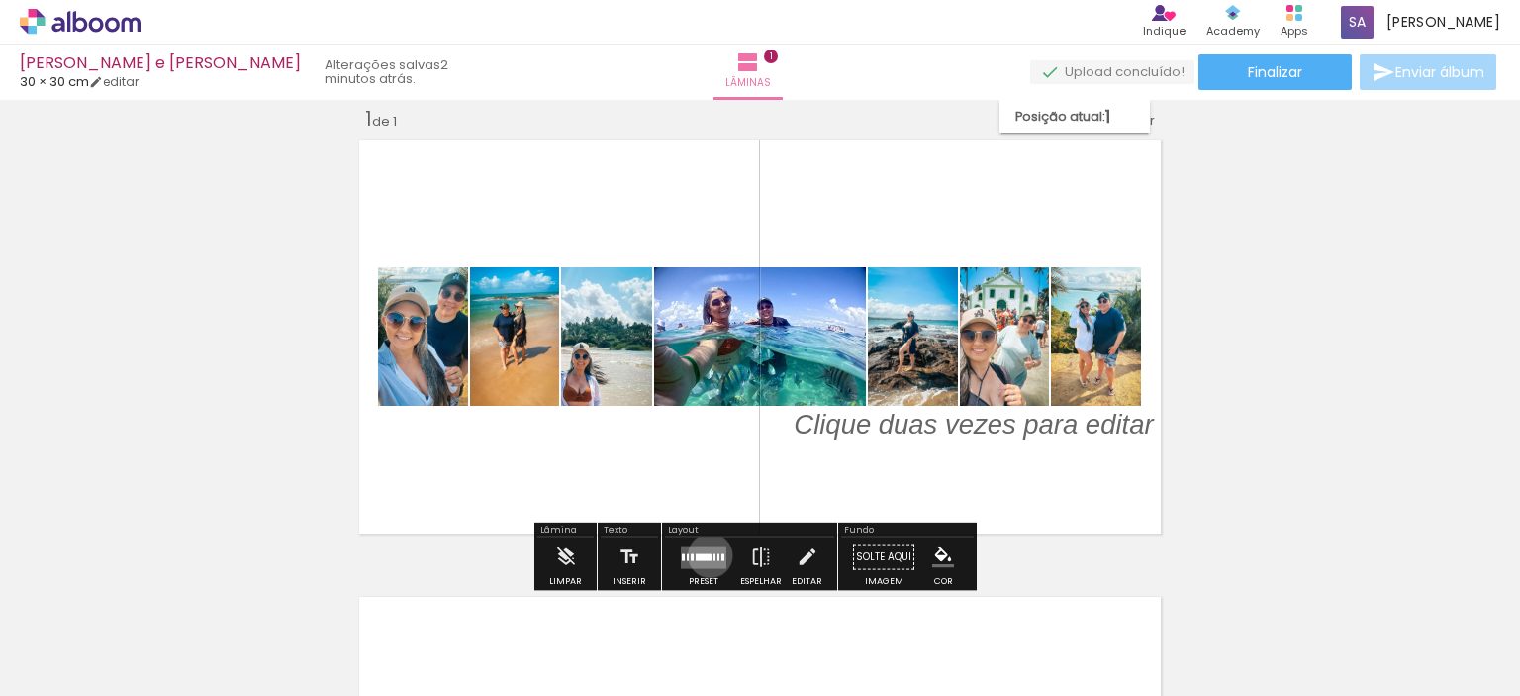
click at [706, 554] on div at bounding box center [704, 556] width 16 height 7
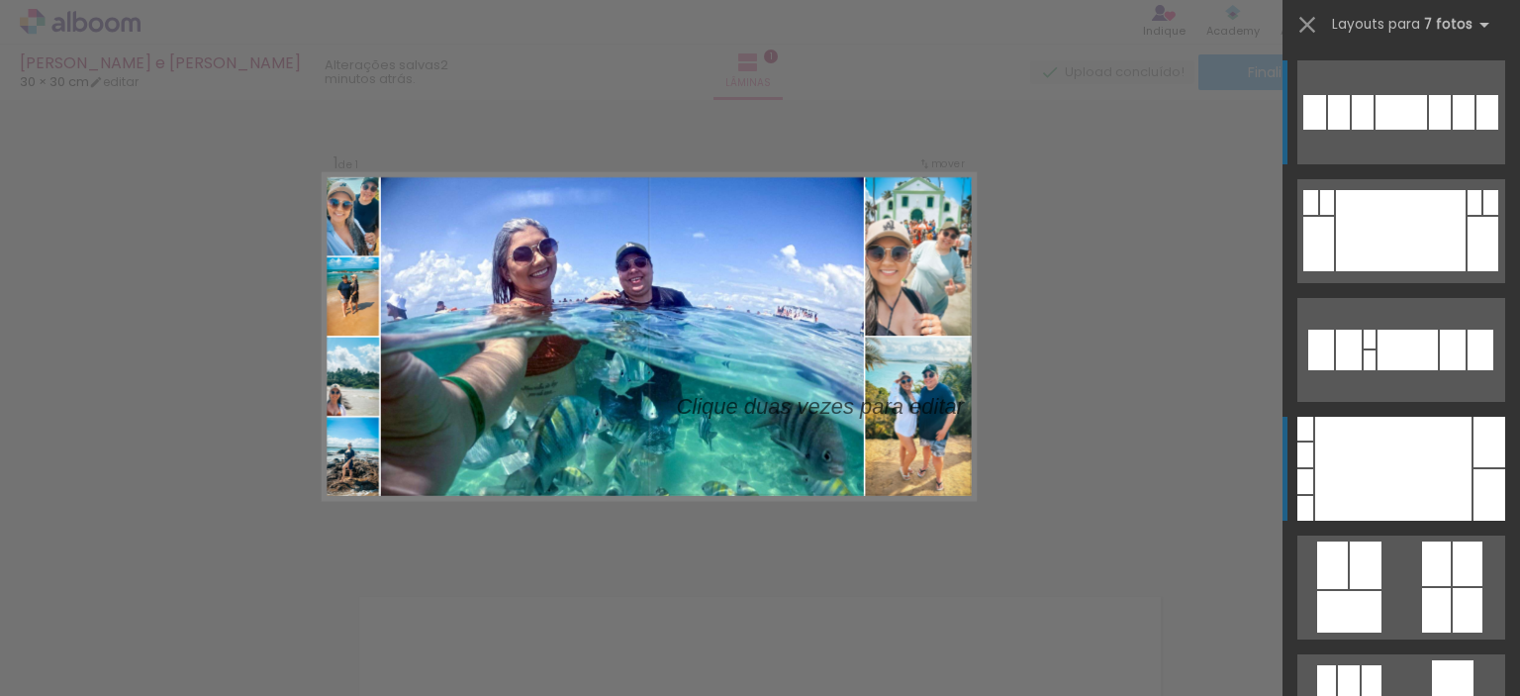
click at [1385, 471] on div at bounding box center [1393, 469] width 156 height 104
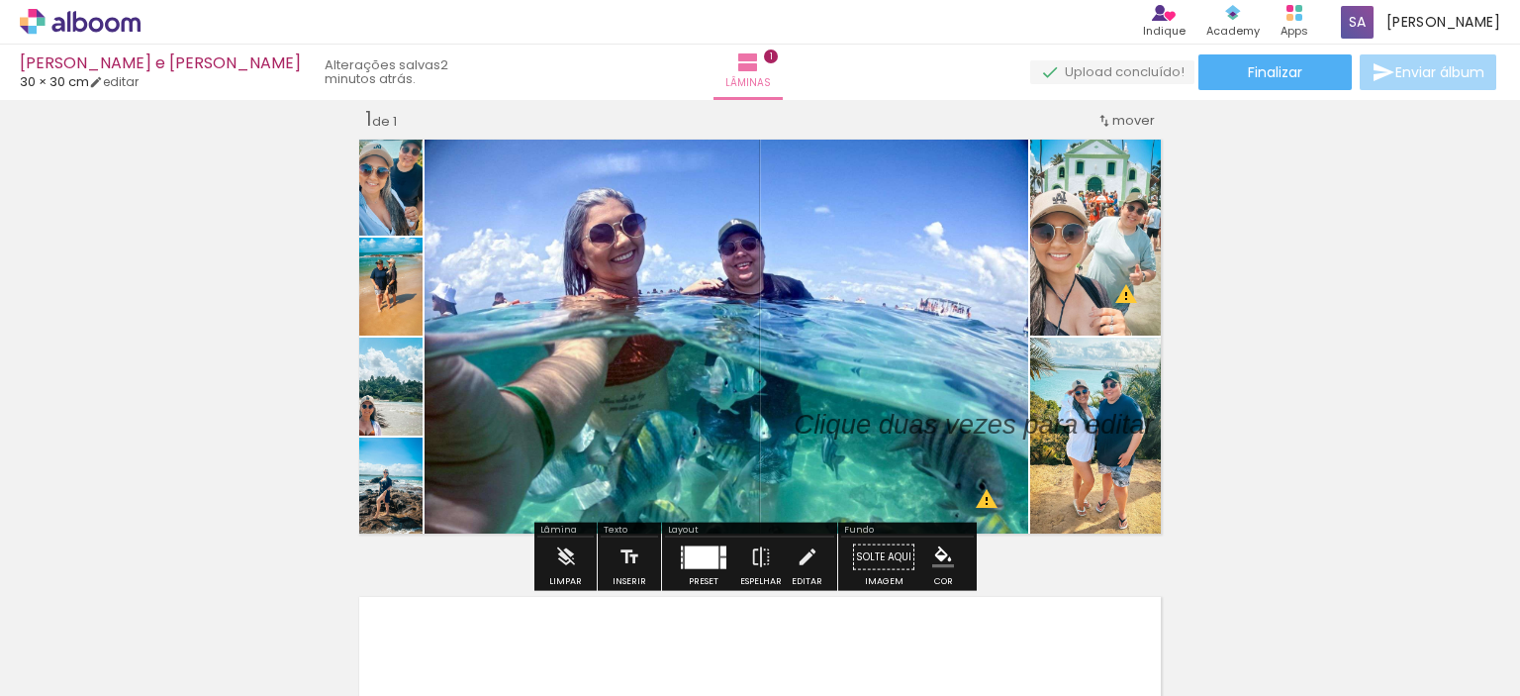
click at [697, 550] on div at bounding box center [702, 556] width 34 height 23
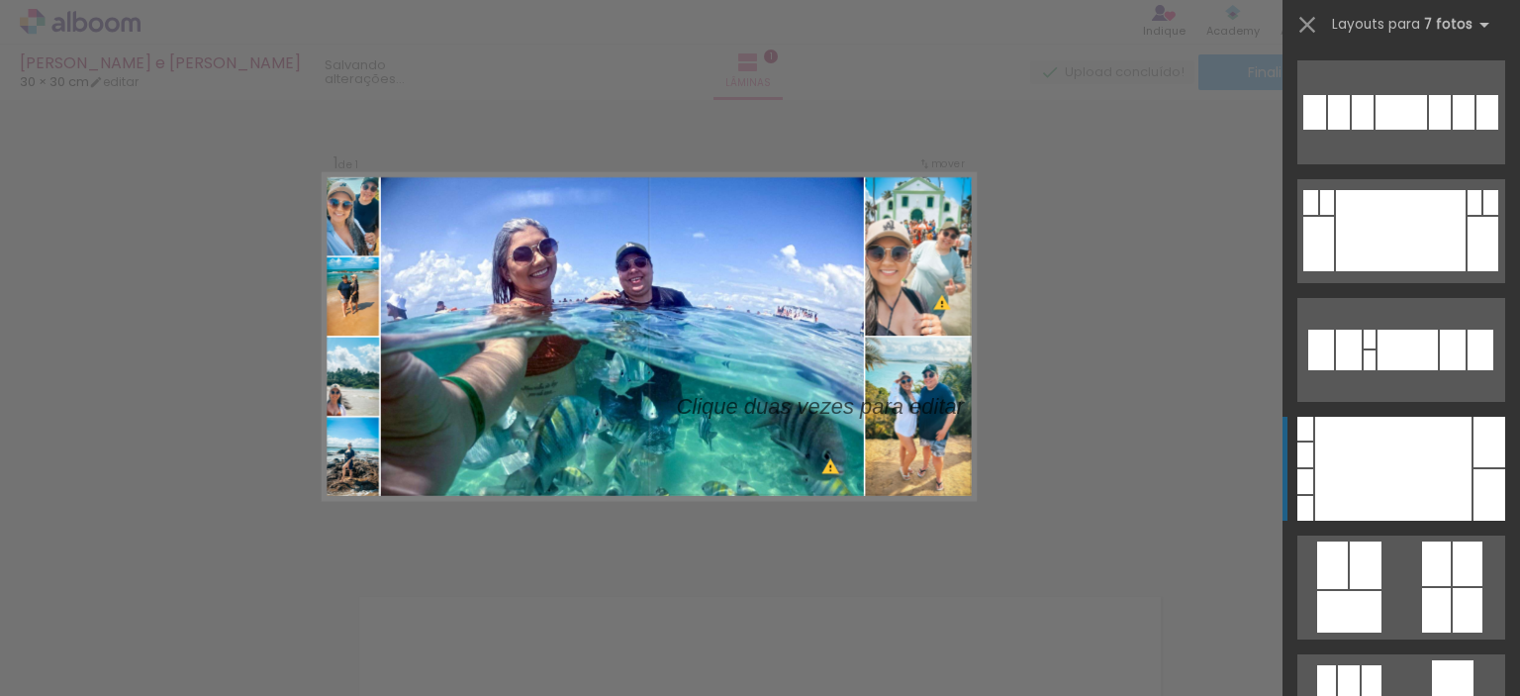
scroll to position [356, 0]
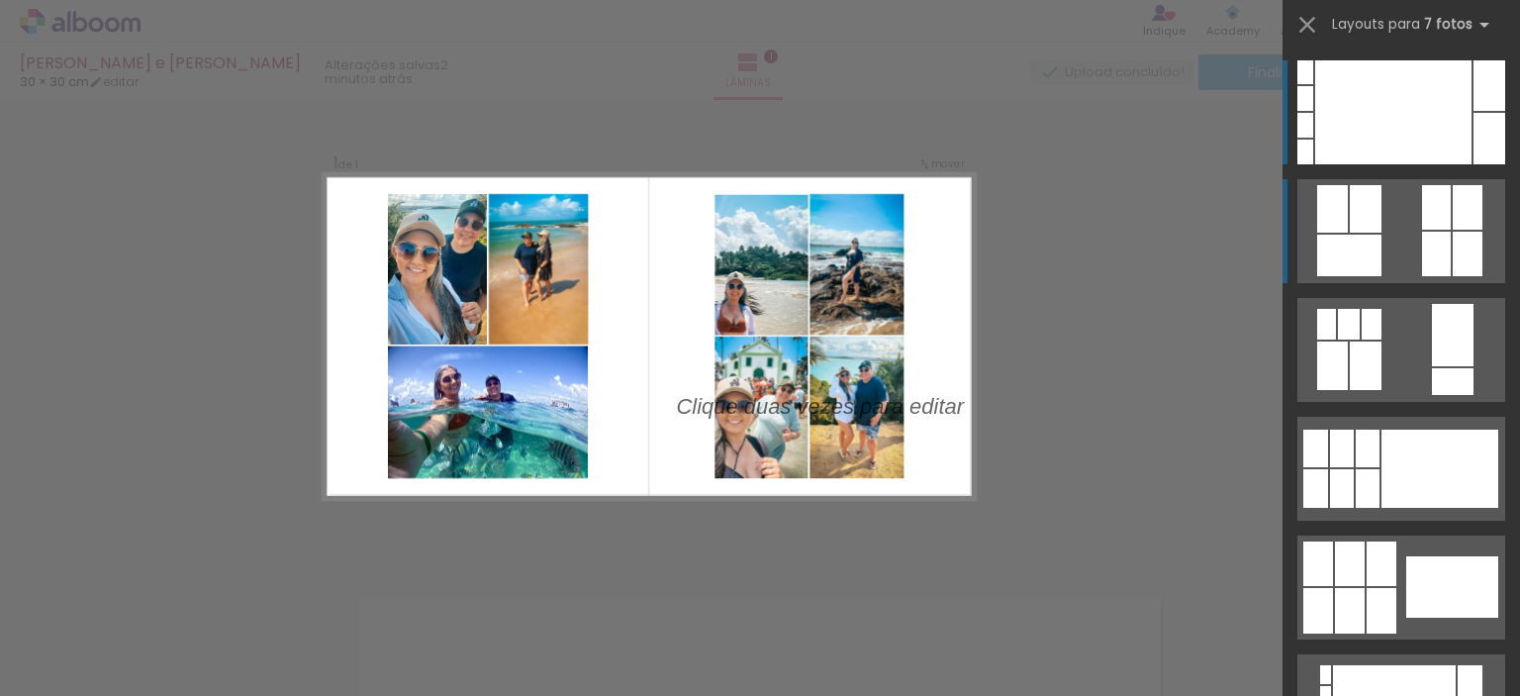
click at [1378, 241] on quentale-layouter at bounding box center [1402, 231] width 208 height 104
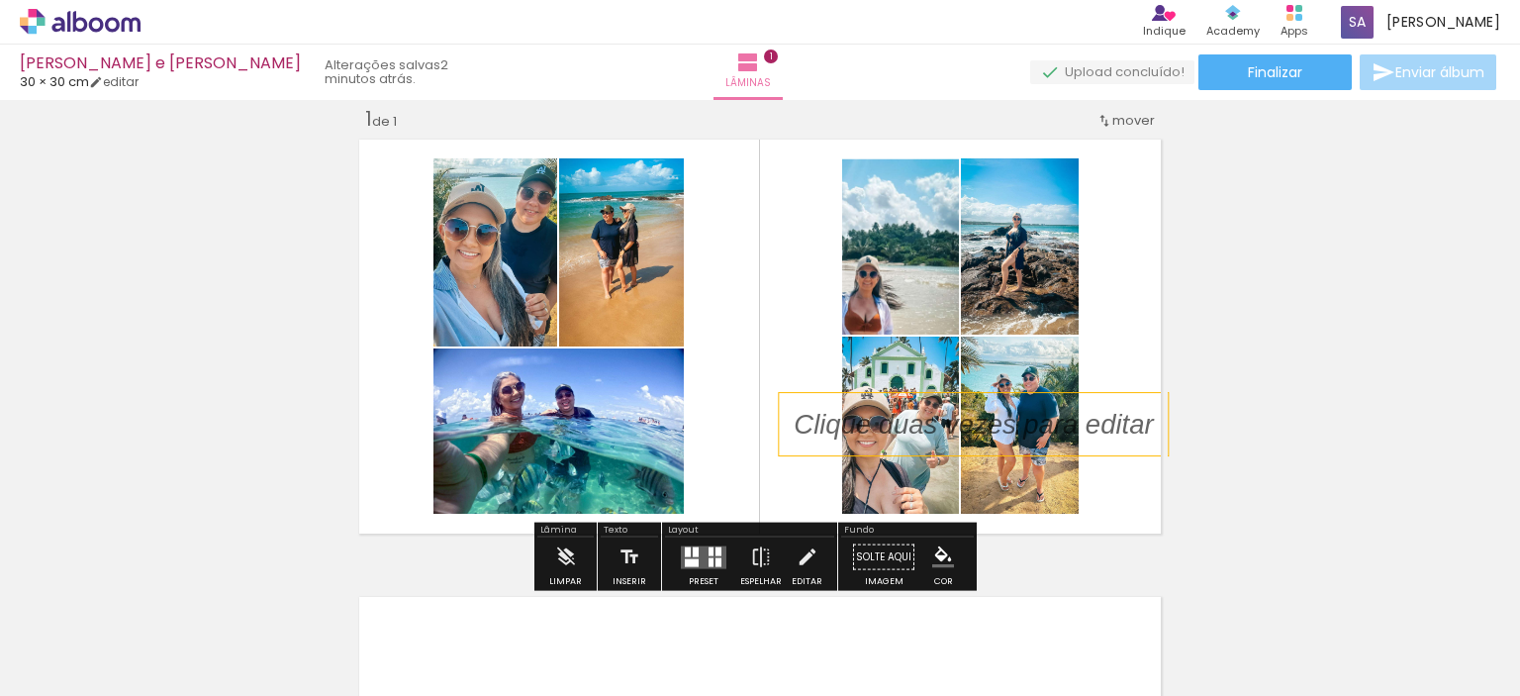
click at [966, 421] on p at bounding box center [988, 424] width 389 height 39
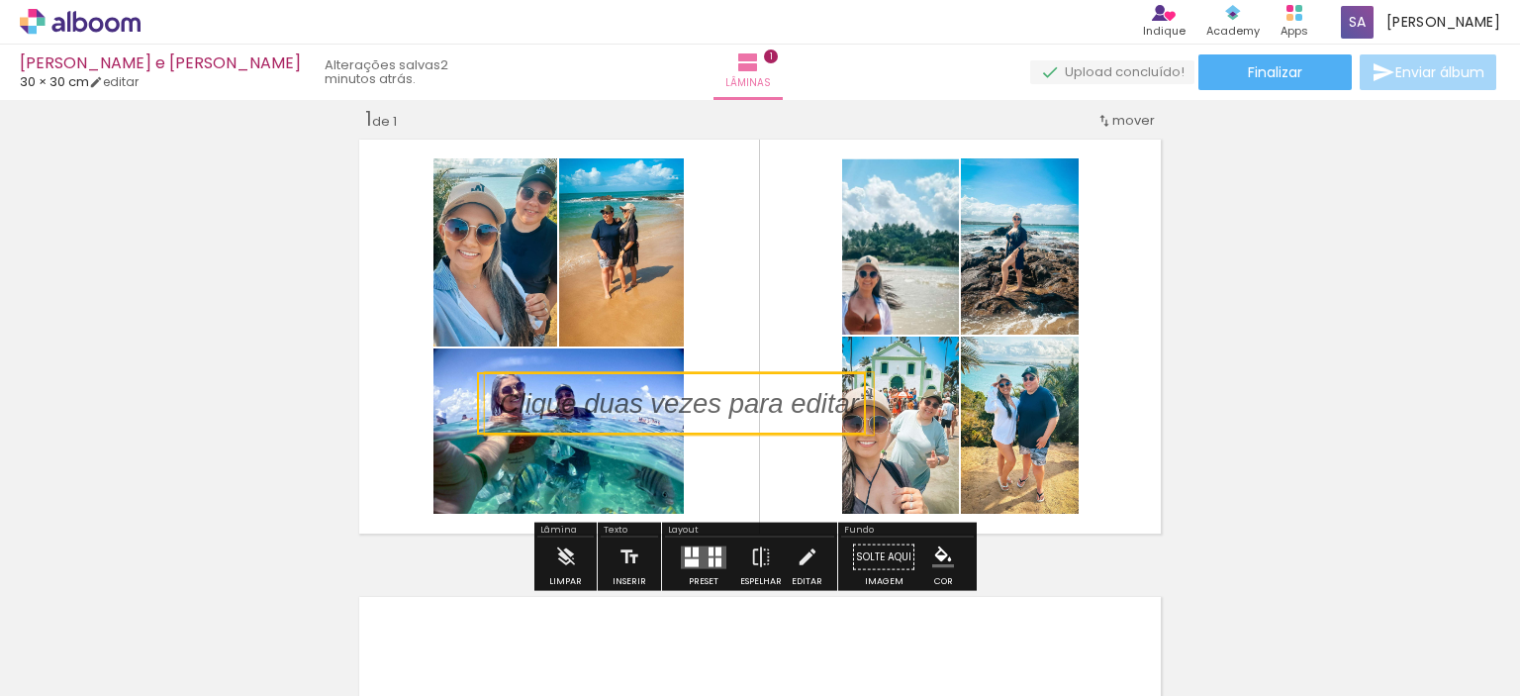
drag, startPoint x: 966, startPoint y: 421, endPoint x: 751, endPoint y: 448, distance: 216.6
click at [669, 400] on quentale-selection at bounding box center [671, 403] width 389 height 62
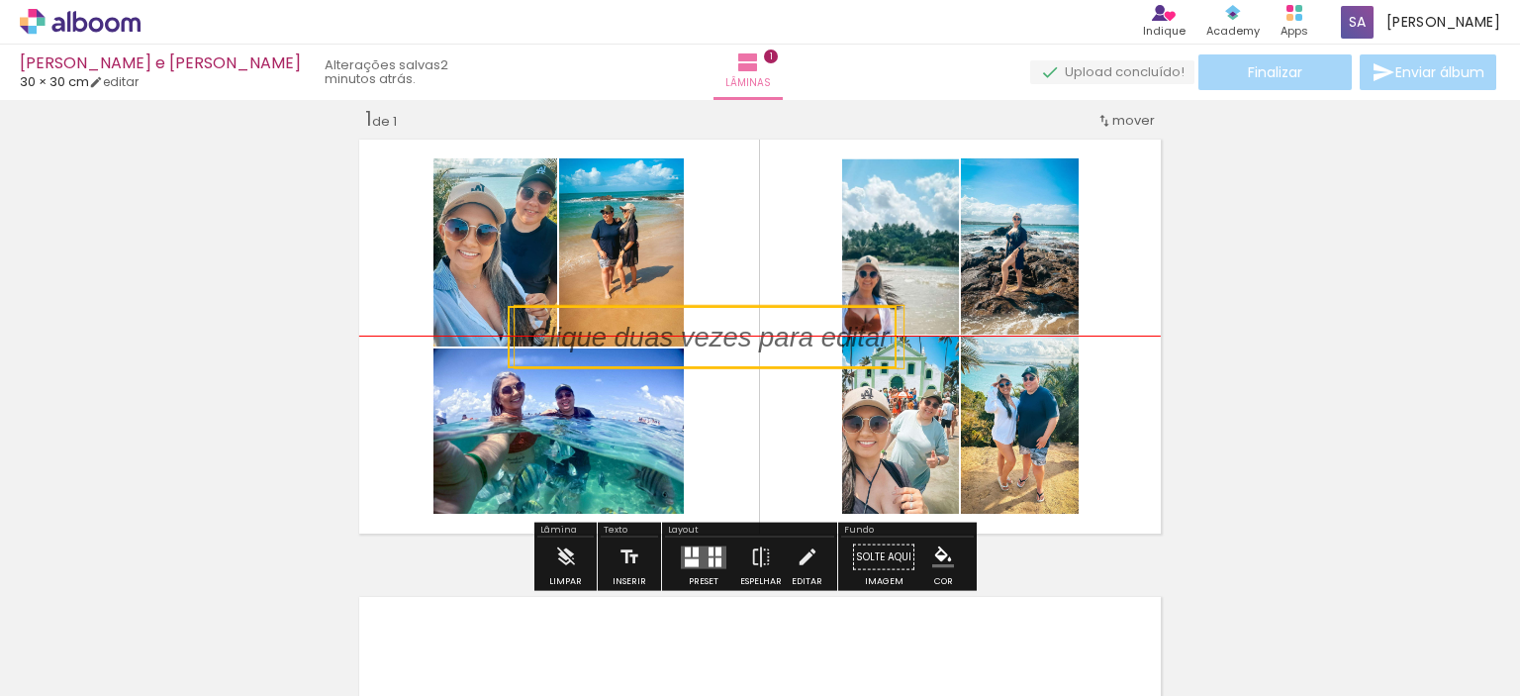
drag, startPoint x: 858, startPoint y: 372, endPoint x: 890, endPoint y: 304, distance: 75.3
click at [890, 304] on div "Inserir lâmina 1 de 1" at bounding box center [760, 539] width 1520 height 915
click at [542, 317] on quentale-selection at bounding box center [702, 337] width 389 height 62
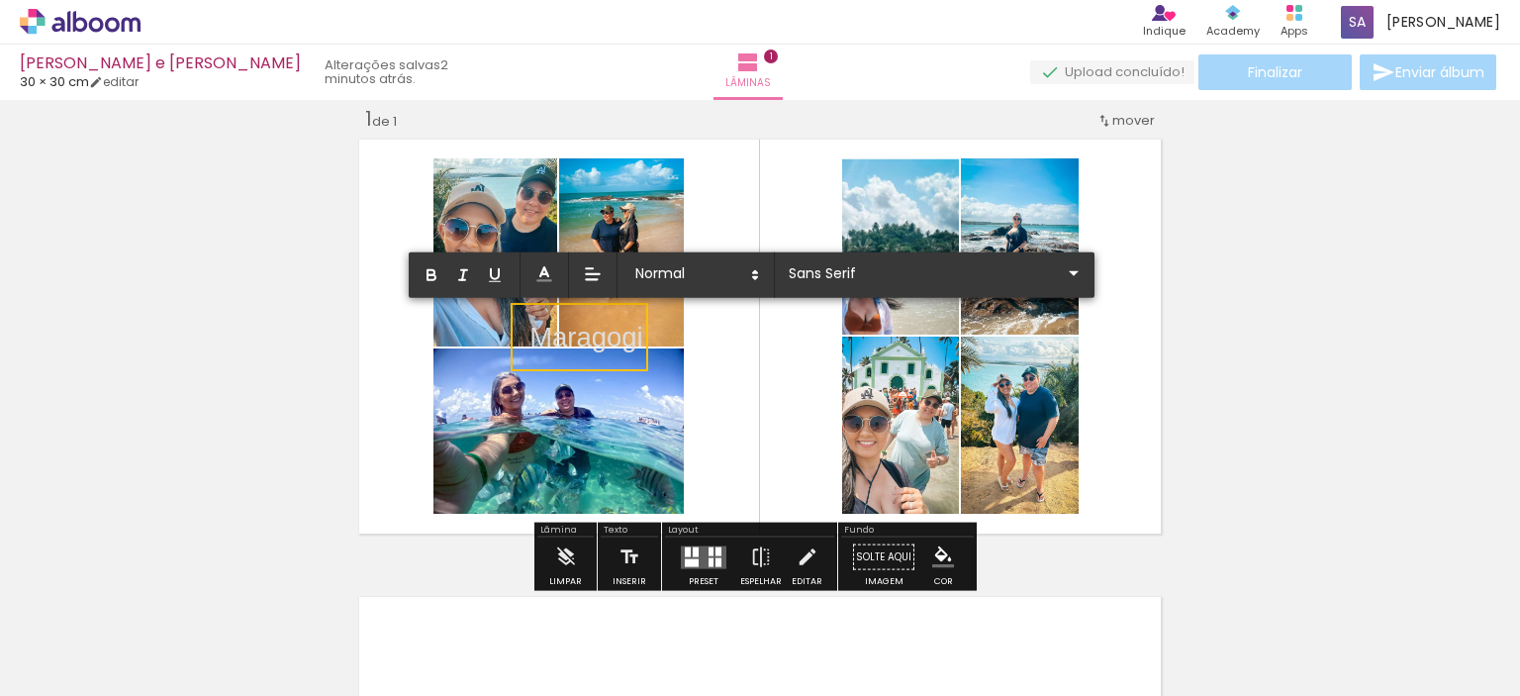
click at [633, 345] on p "Maragogi" at bounding box center [586, 337] width 113 height 39
click at [421, 272] on button "button" at bounding box center [433, 275] width 30 height 28
click at [436, 266] on icon "button" at bounding box center [432, 275] width 18 height 18
click at [459, 275] on icon "button" at bounding box center [463, 275] width 18 height 18
click at [585, 335] on p "Maragogi ﻿" at bounding box center [586, 337] width 113 height 39
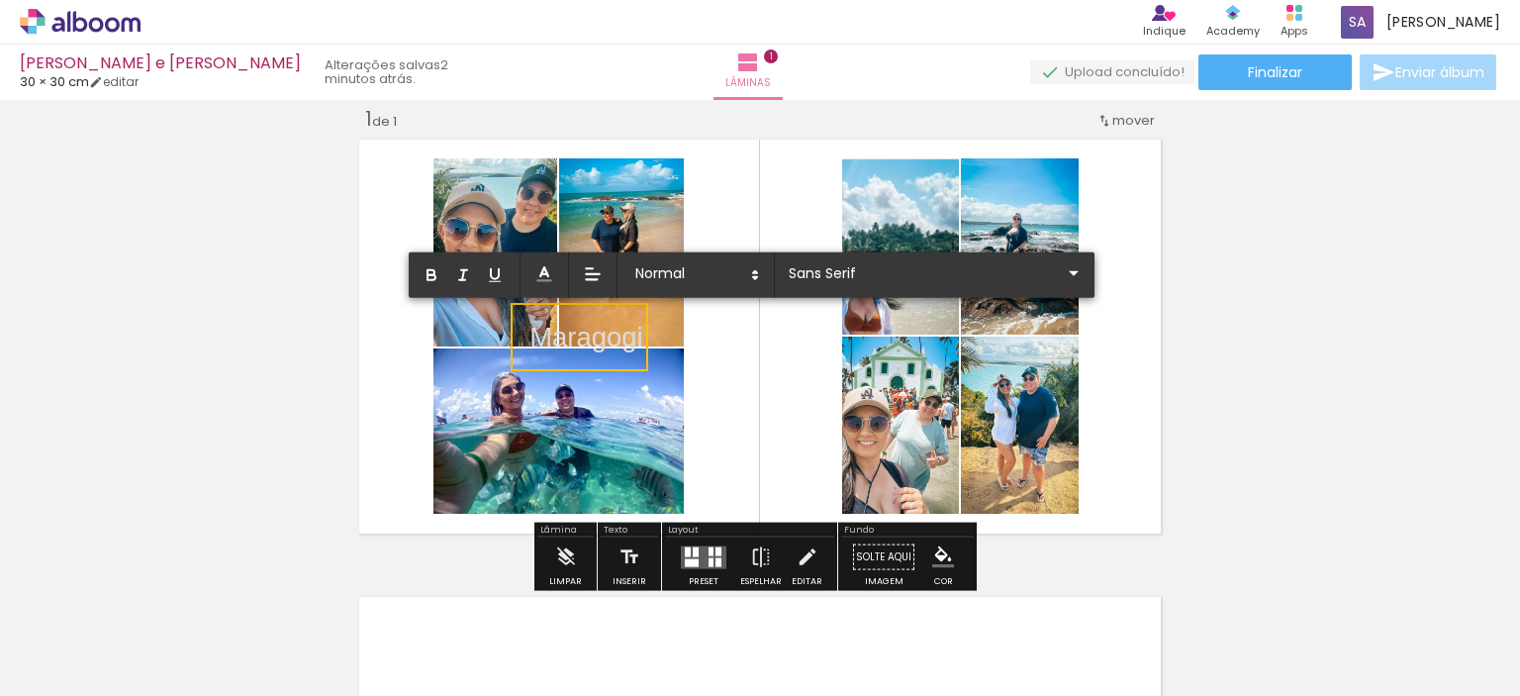
click at [631, 343] on p "Maragogi" at bounding box center [586, 337] width 113 height 39
drag, startPoint x: 631, startPoint y: 343, endPoint x: 587, endPoint y: 343, distance: 44.5
click at [587, 343] on p "Maragogi" at bounding box center [586, 337] width 113 height 39
click at [437, 268] on icon "button" at bounding box center [432, 275] width 18 height 18
click at [468, 279] on icon "button" at bounding box center [463, 275] width 18 height 18
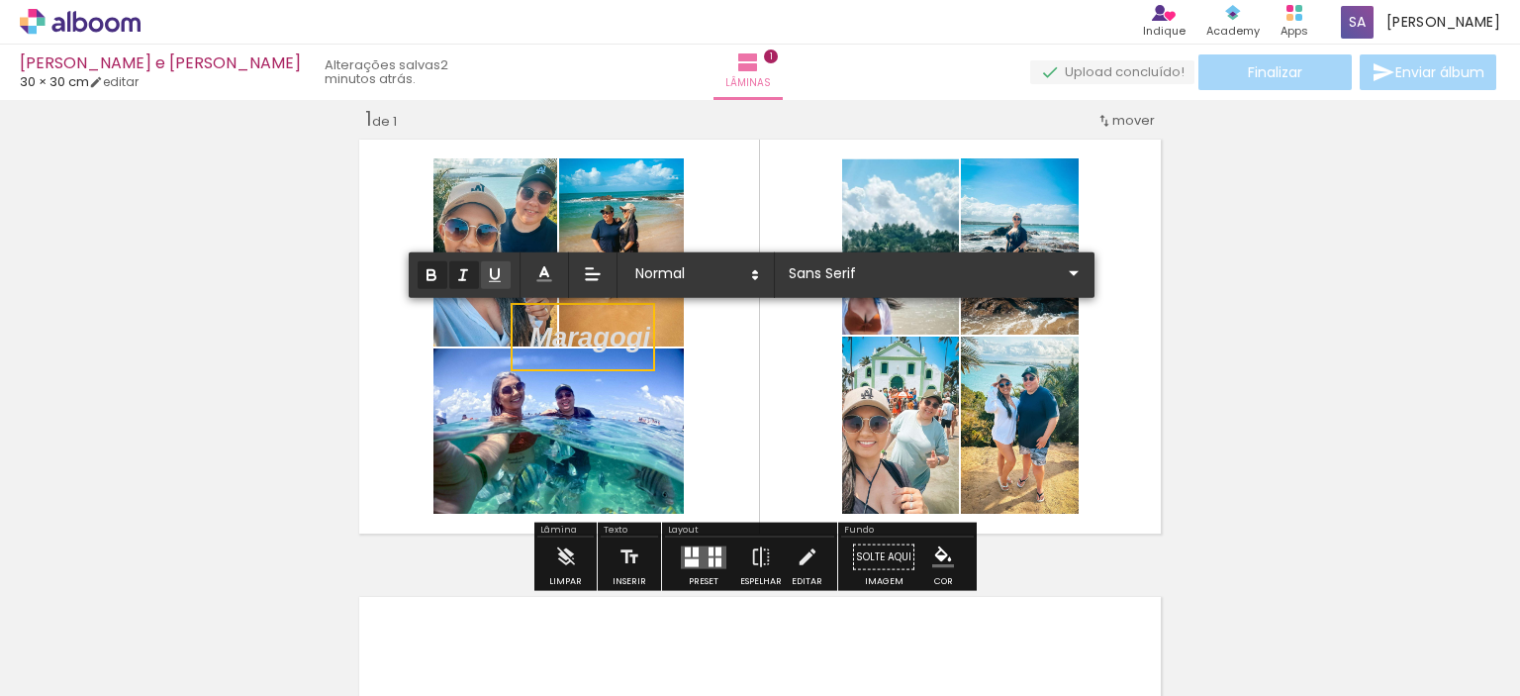
click at [494, 281] on icon "button" at bounding box center [495, 275] width 18 height 18
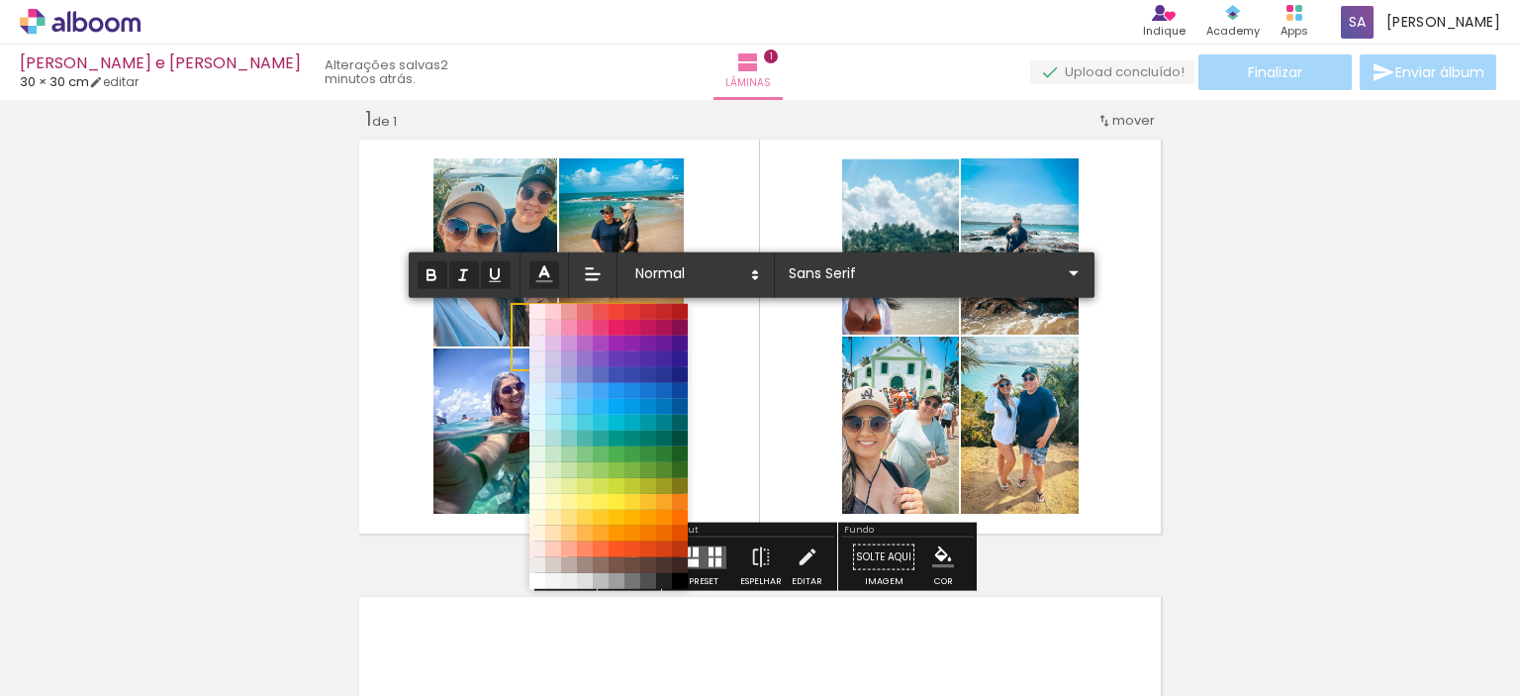
click at [545, 281] on line at bounding box center [544, 281] width 15 height 0
click at [760, 412] on quentale-layouter at bounding box center [760, 337] width 816 height 408
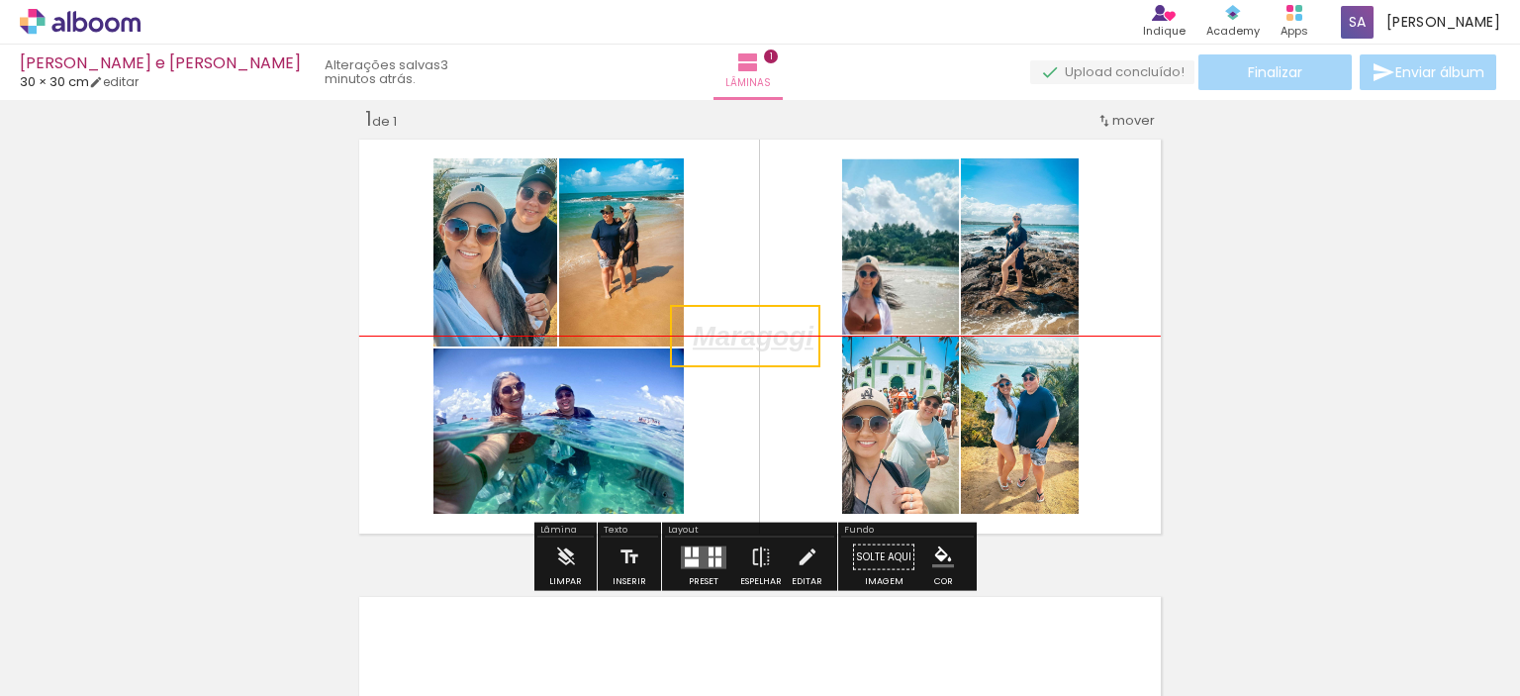
drag, startPoint x: 586, startPoint y: 338, endPoint x: 748, endPoint y: 351, distance: 162.8
click at [748, 351] on quentale-selection at bounding box center [745, 336] width 150 height 62
click at [756, 344] on quentale-selection at bounding box center [745, 336] width 150 height 62
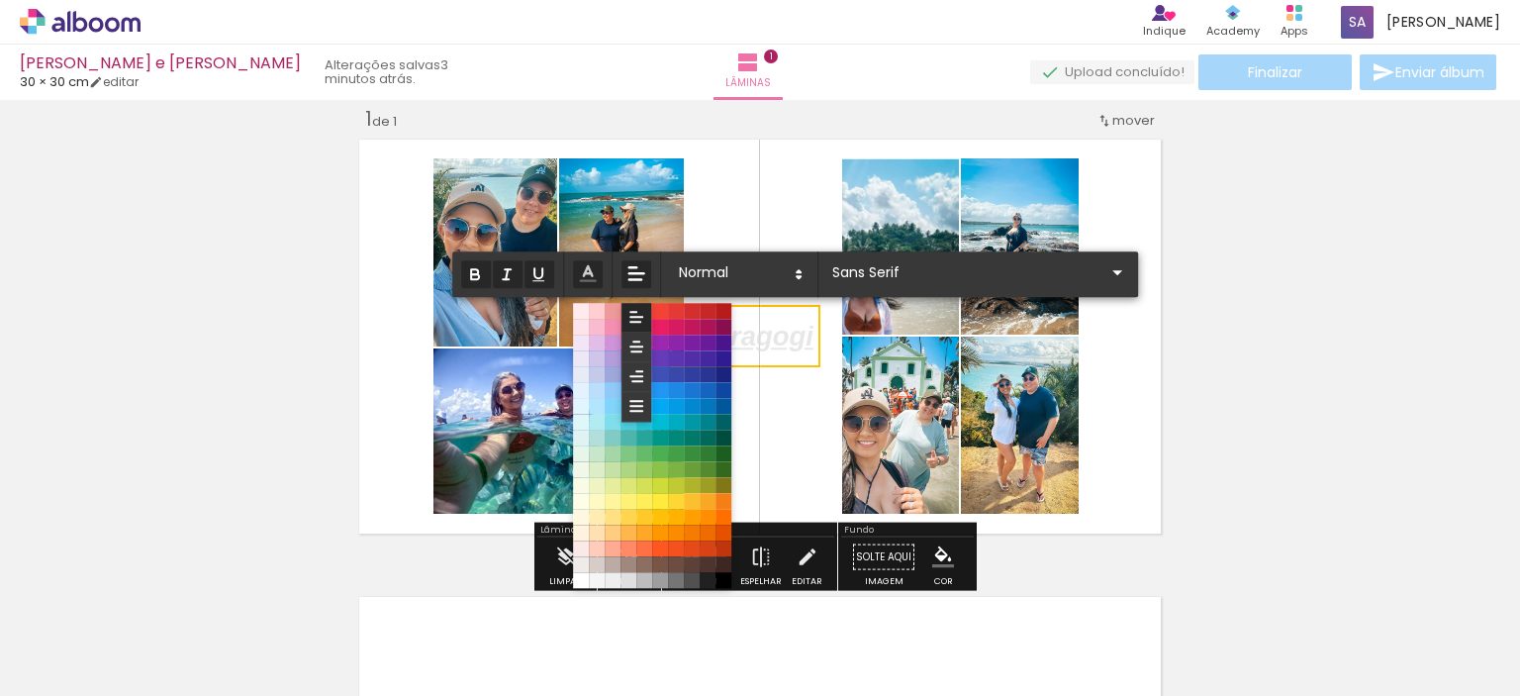
click at [631, 270] on icon at bounding box center [637, 273] width 22 height 22
click at [648, 312] on span at bounding box center [637, 318] width 30 height 30
click at [630, 341] on icon at bounding box center [636, 346] width 18 height 18
click at [774, 388] on quentale-layouter at bounding box center [760, 337] width 816 height 408
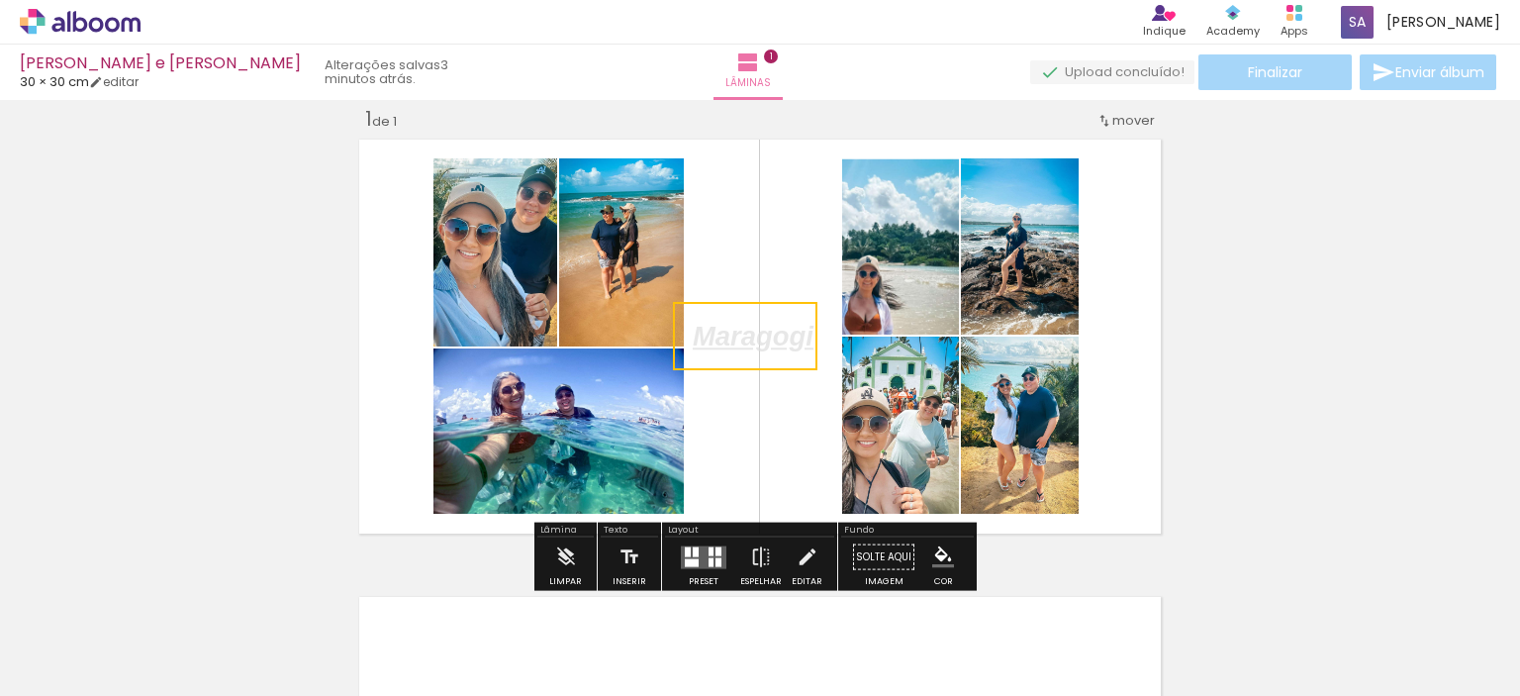
click at [766, 345] on quentale-selection at bounding box center [745, 336] width 144 height 68
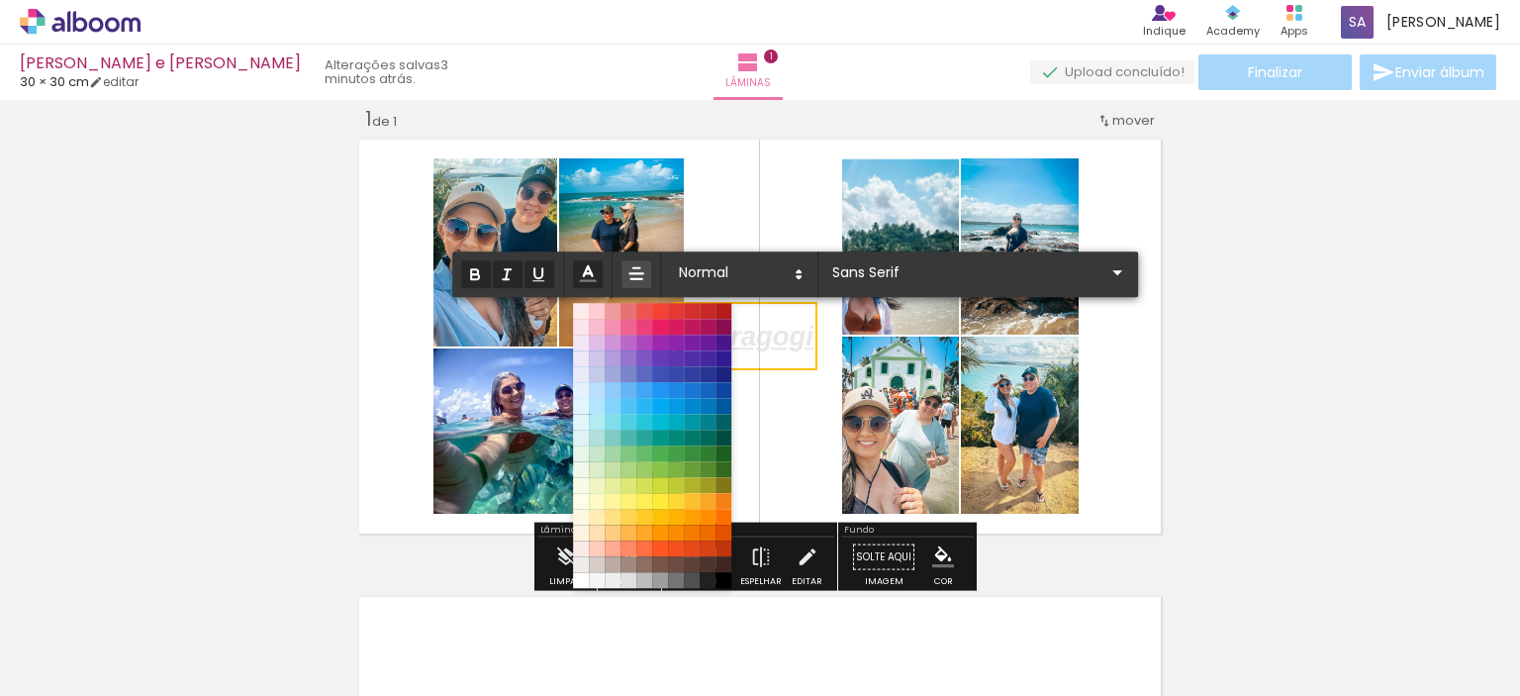
click at [593, 268] on icon at bounding box center [588, 273] width 22 height 22
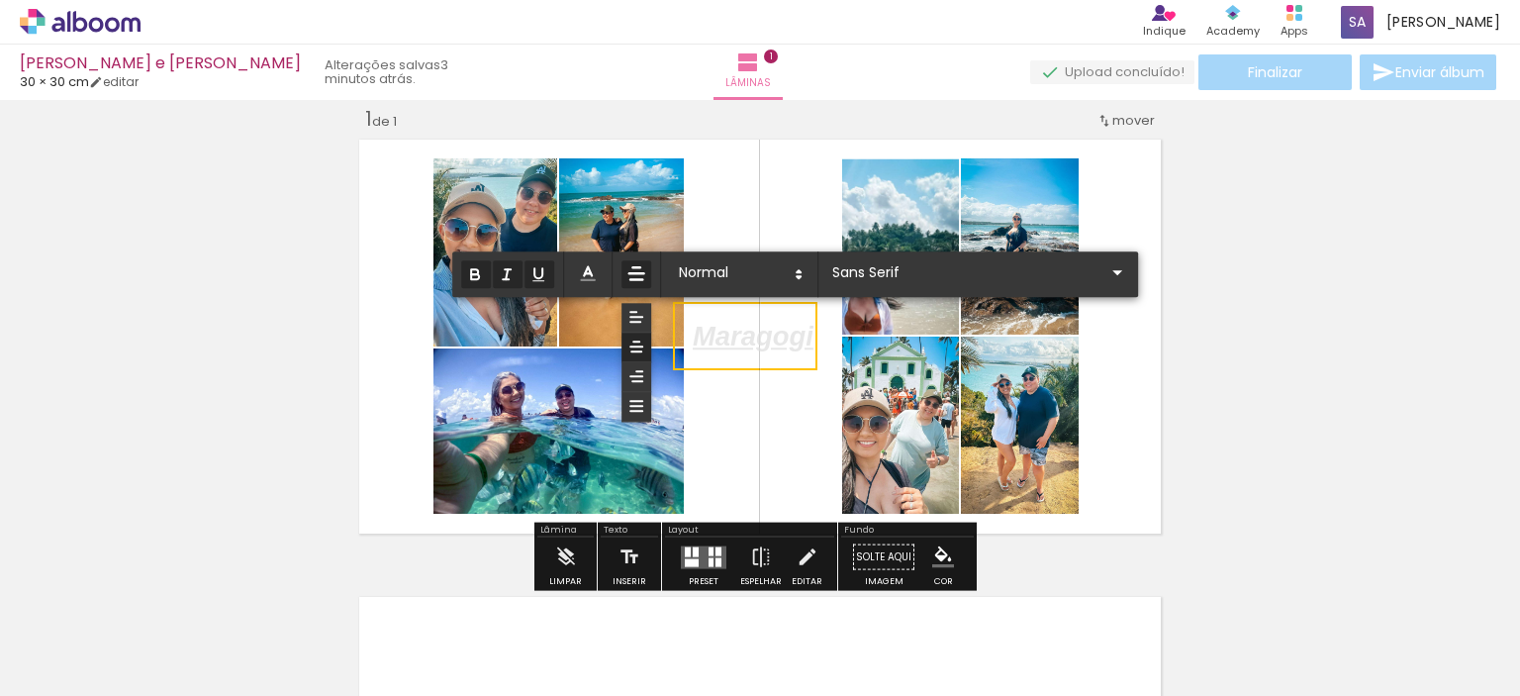
click at [635, 274] on icon at bounding box center [637, 273] width 22 height 22
click at [629, 320] on icon at bounding box center [636, 317] width 18 height 18
click at [637, 271] on icon at bounding box center [636, 273] width 20 height 20
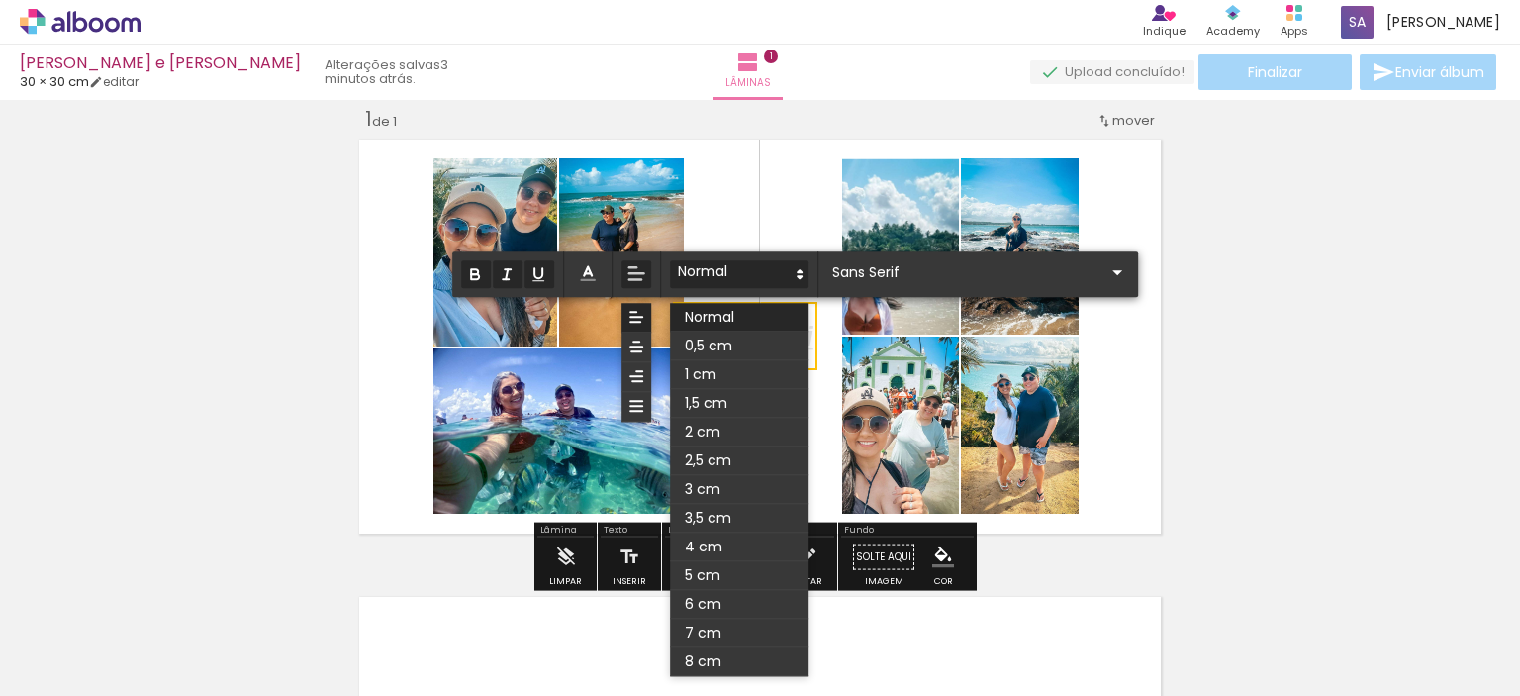
click at [750, 276] on span at bounding box center [739, 274] width 139 height 28
click at [732, 348] on span at bounding box center [739, 346] width 139 height 29
click at [736, 267] on span at bounding box center [739, 274] width 139 height 28
click at [732, 317] on span at bounding box center [739, 317] width 139 height 29
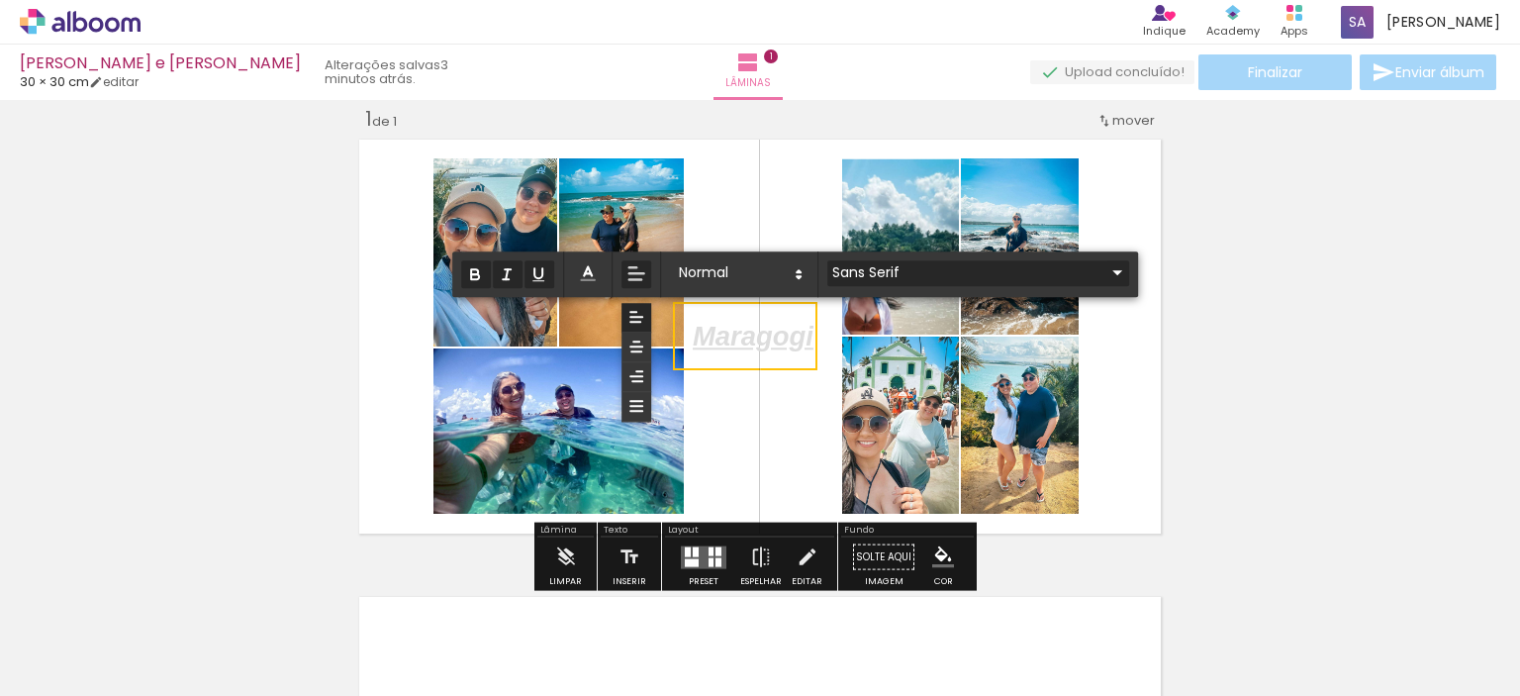
click at [887, 263] on input "Sans Serif" at bounding box center [966, 272] width 278 height 21
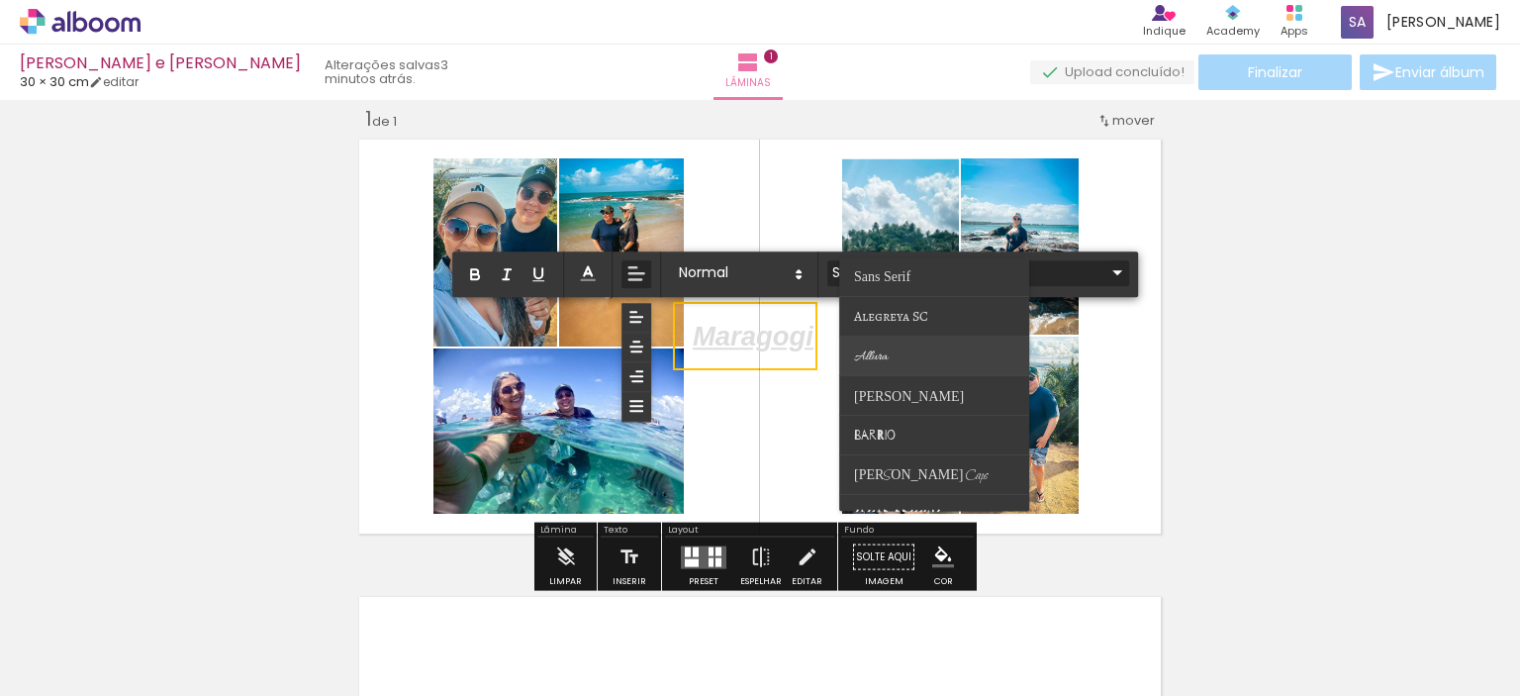
click at [874, 356] on span "Allura" at bounding box center [872, 356] width 34 height 17
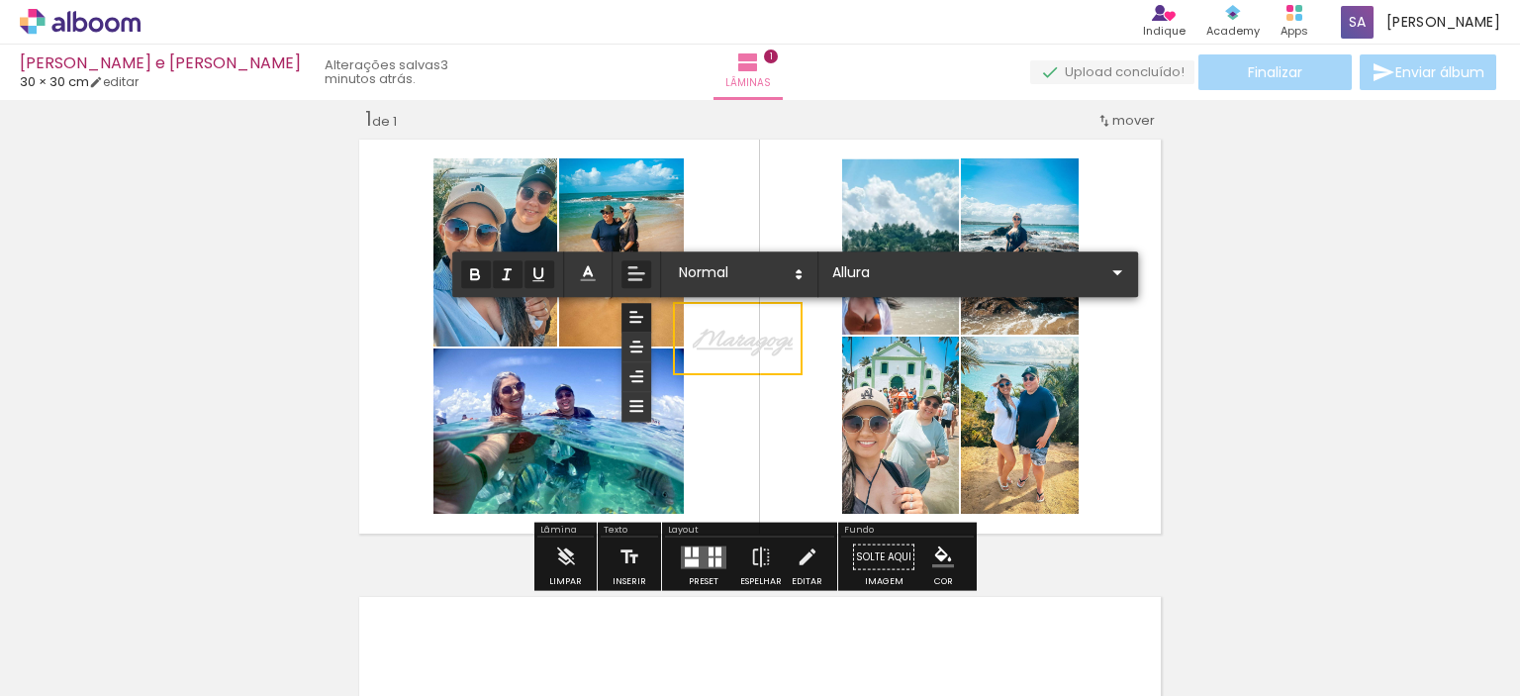
click at [740, 432] on quentale-layouter at bounding box center [760, 337] width 816 height 408
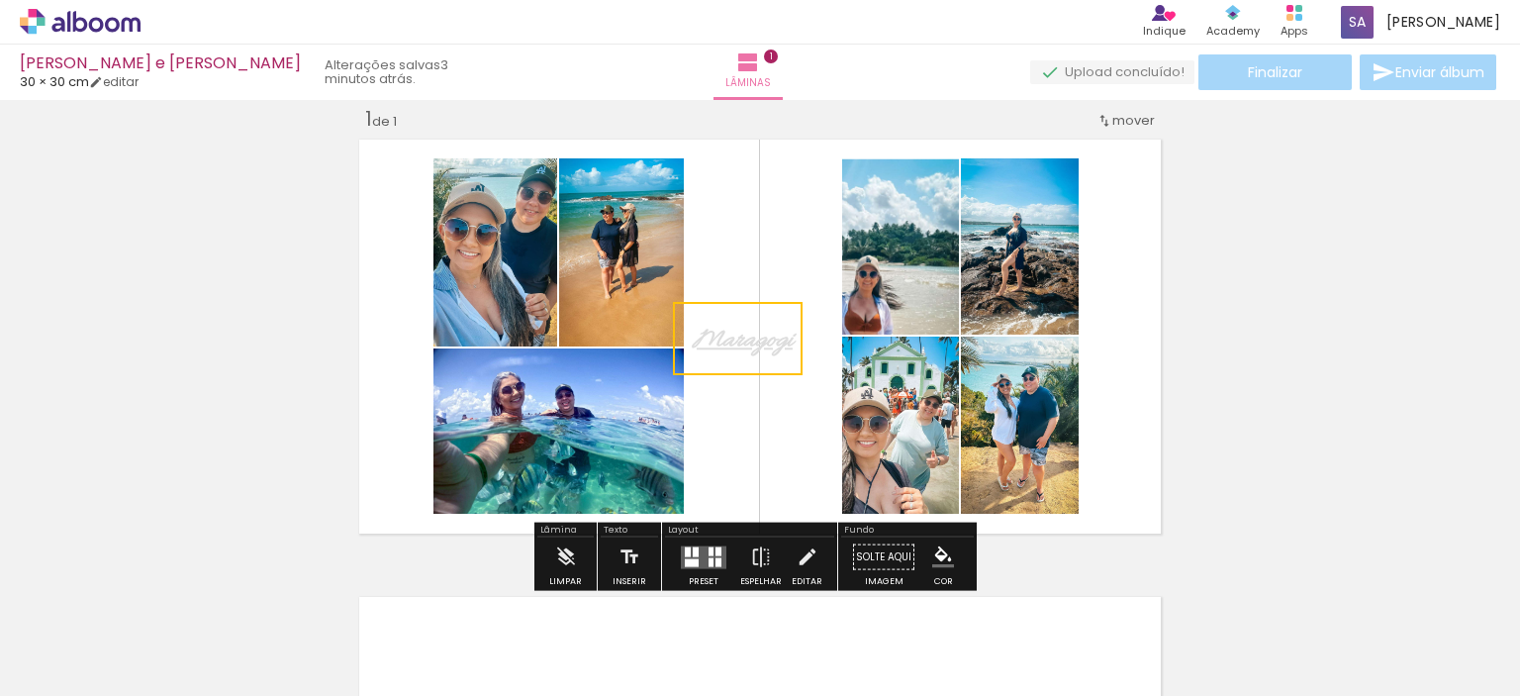
click at [759, 343] on quentale-selection at bounding box center [738, 338] width 130 height 73
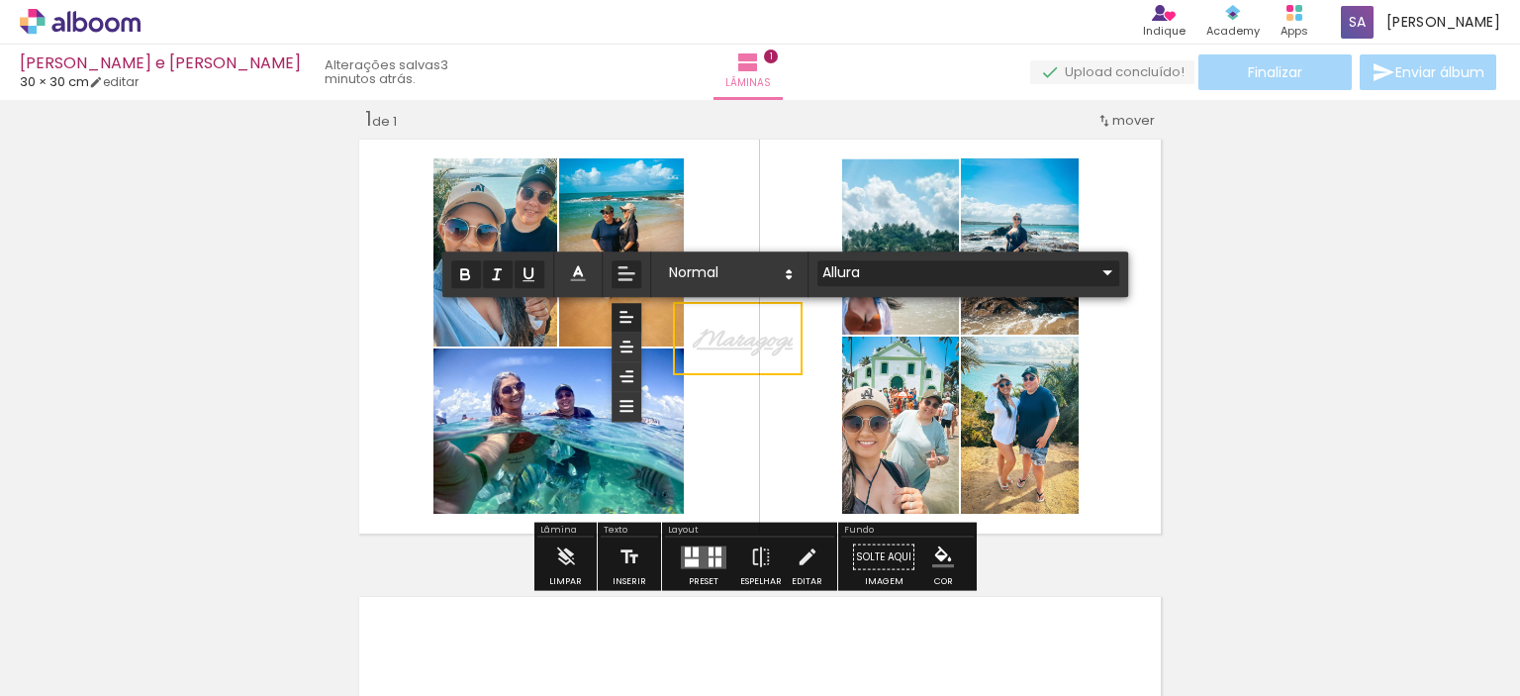
click at [1096, 276] on iron-icon at bounding box center [1108, 272] width 24 height 24
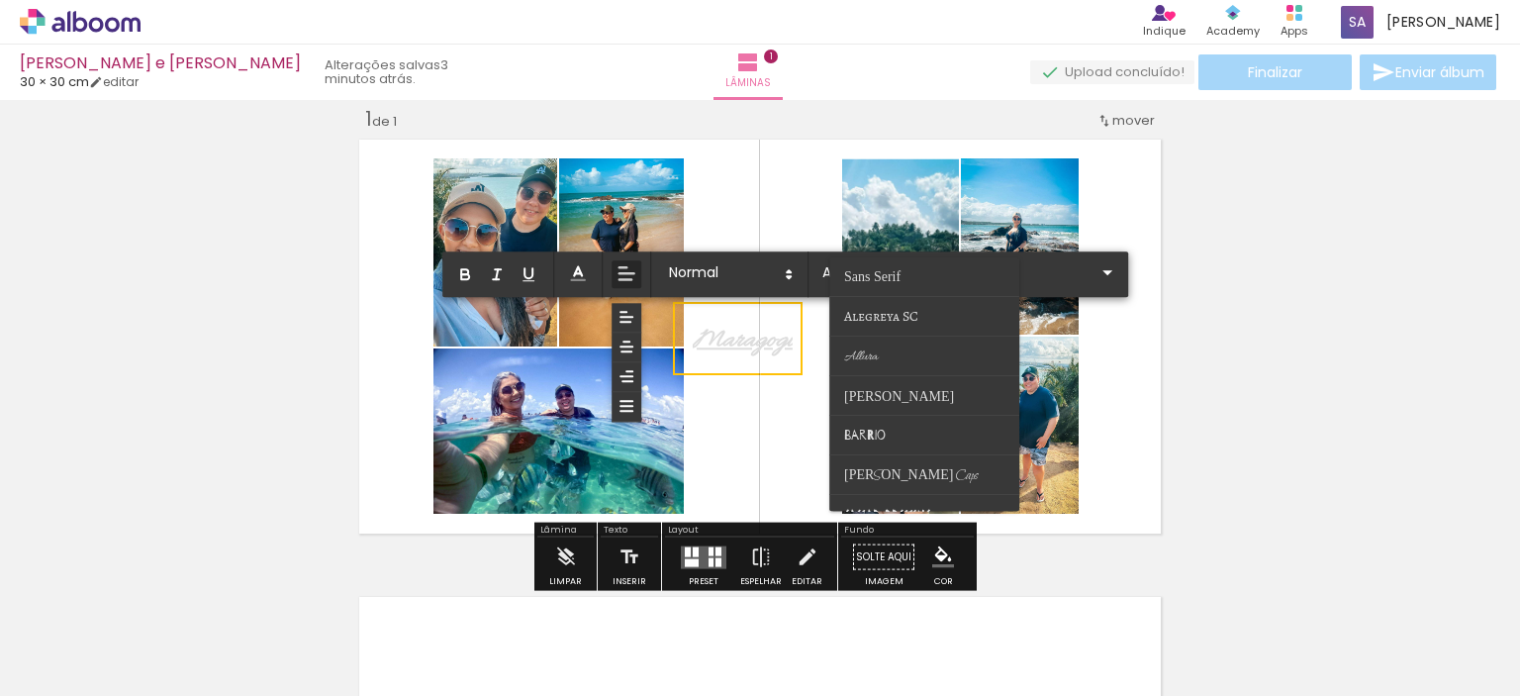
click at [764, 413] on quentale-layouter at bounding box center [760, 337] width 816 height 408
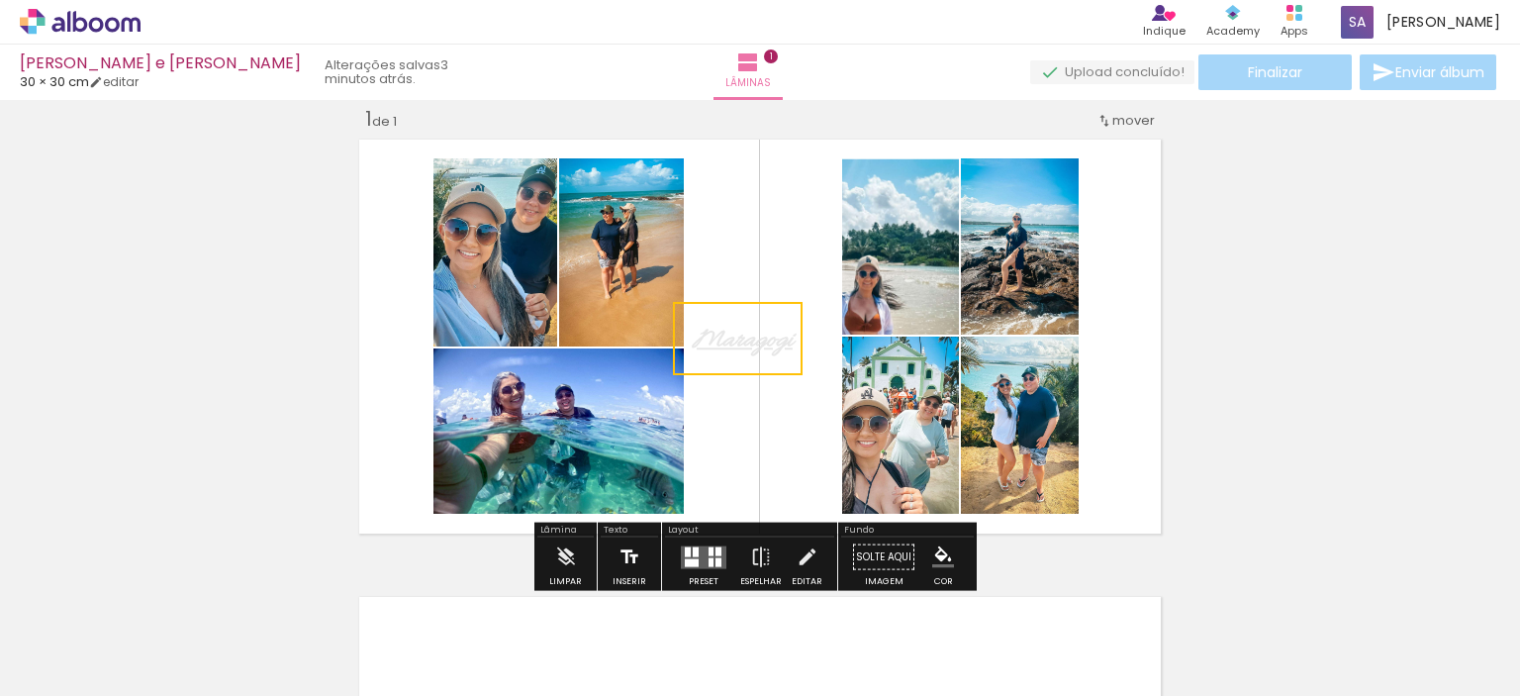
click at [620, 556] on iron-icon at bounding box center [630, 557] width 22 height 40
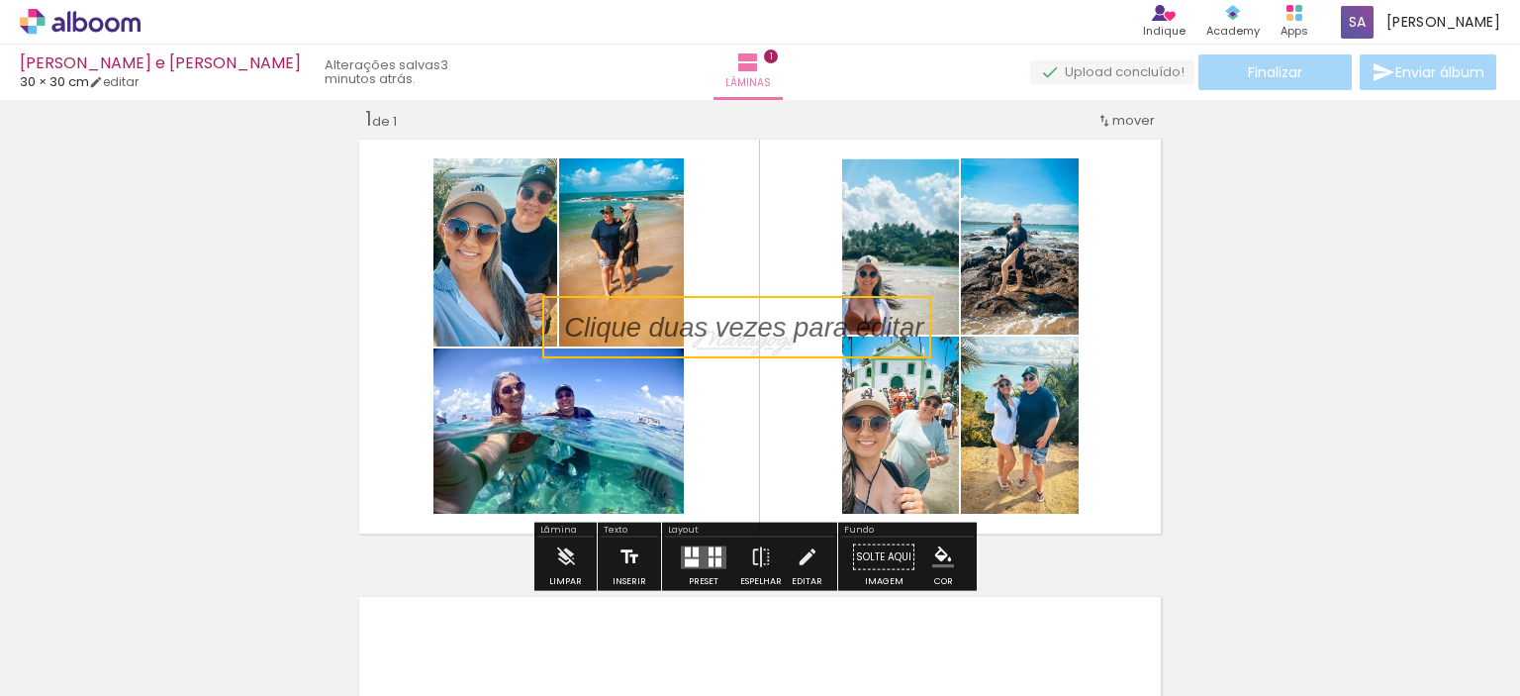
click at [625, 550] on iron-icon at bounding box center [630, 557] width 22 height 40
click at [726, 337] on quentale-selection at bounding box center [736, 327] width 389 height 62
type input "Sans Serif"
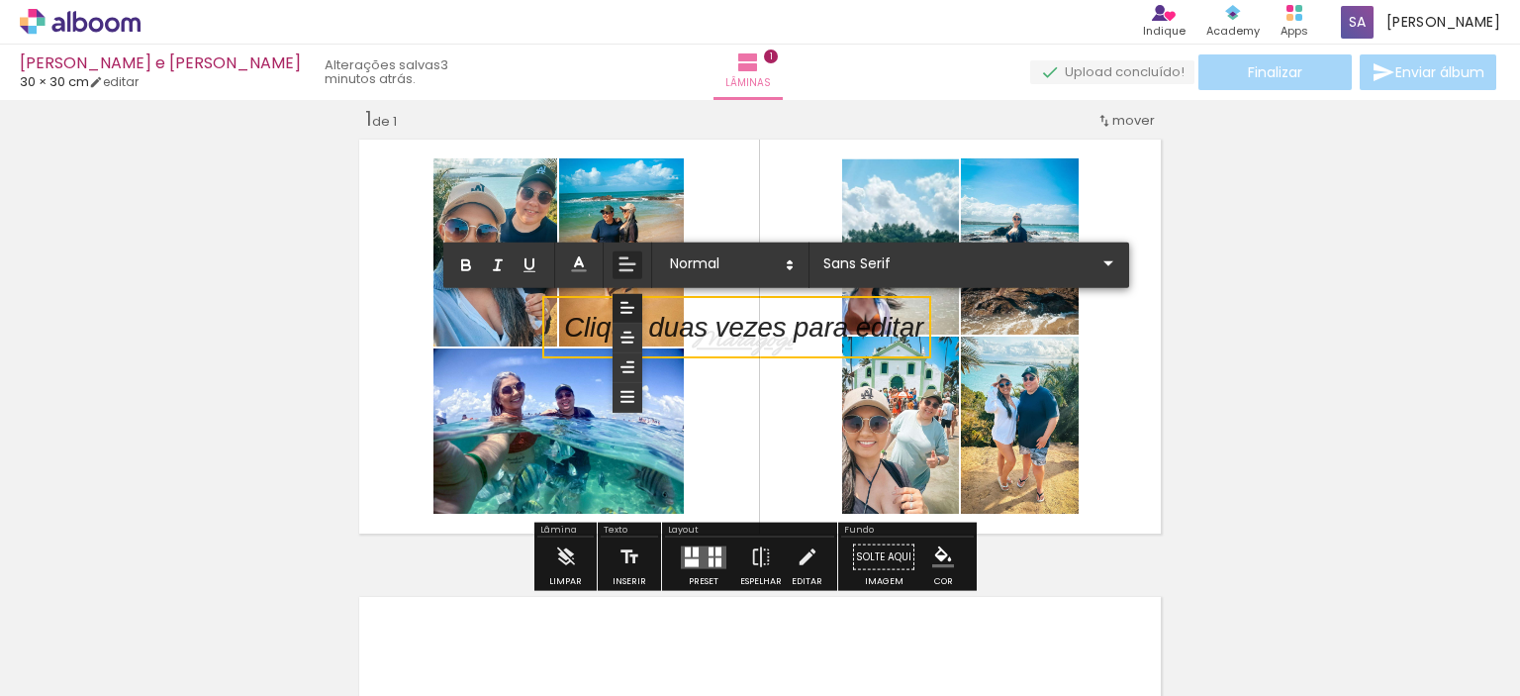
click at [727, 337] on p at bounding box center [743, 339] width 359 height 39
click at [1097, 260] on iron-icon at bounding box center [1109, 263] width 24 height 24
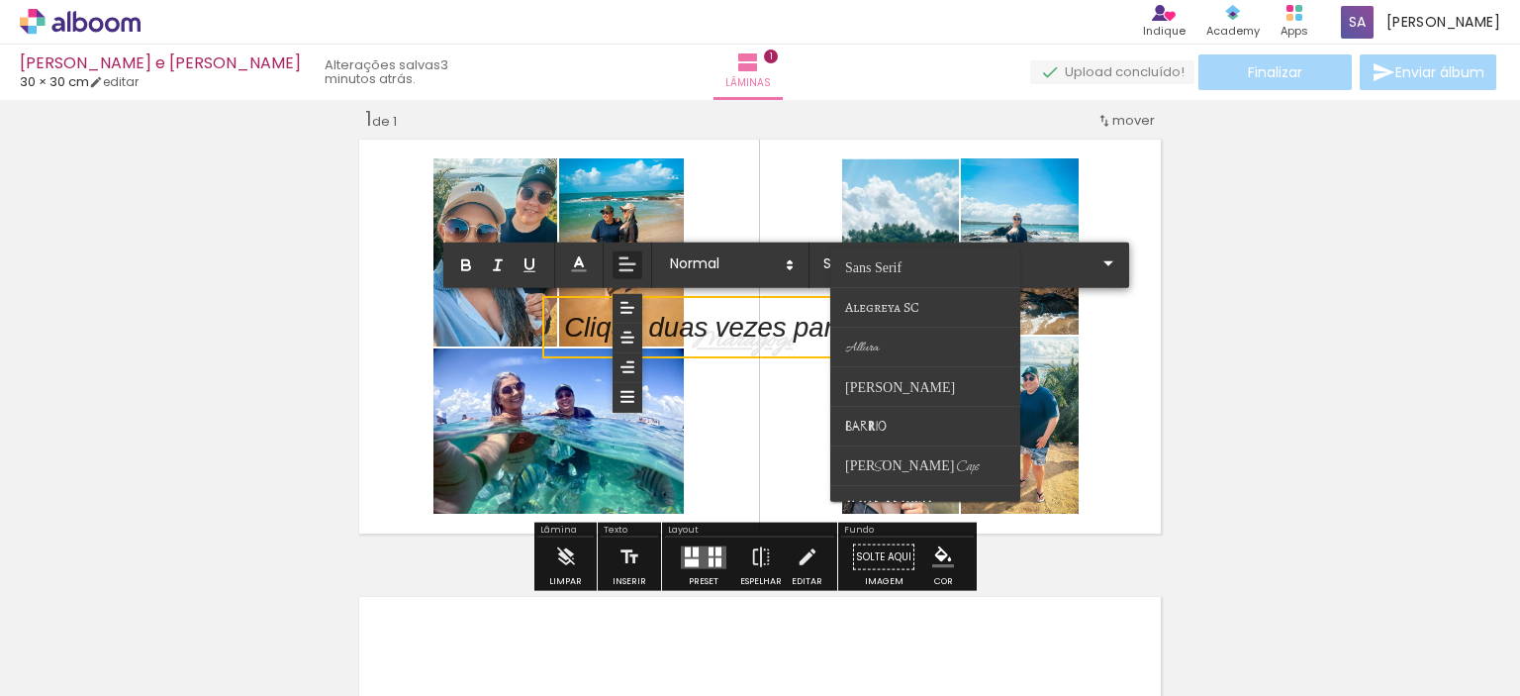
click at [1214, 290] on div "Inserir lâmina 1 de 1" at bounding box center [760, 539] width 1520 height 915
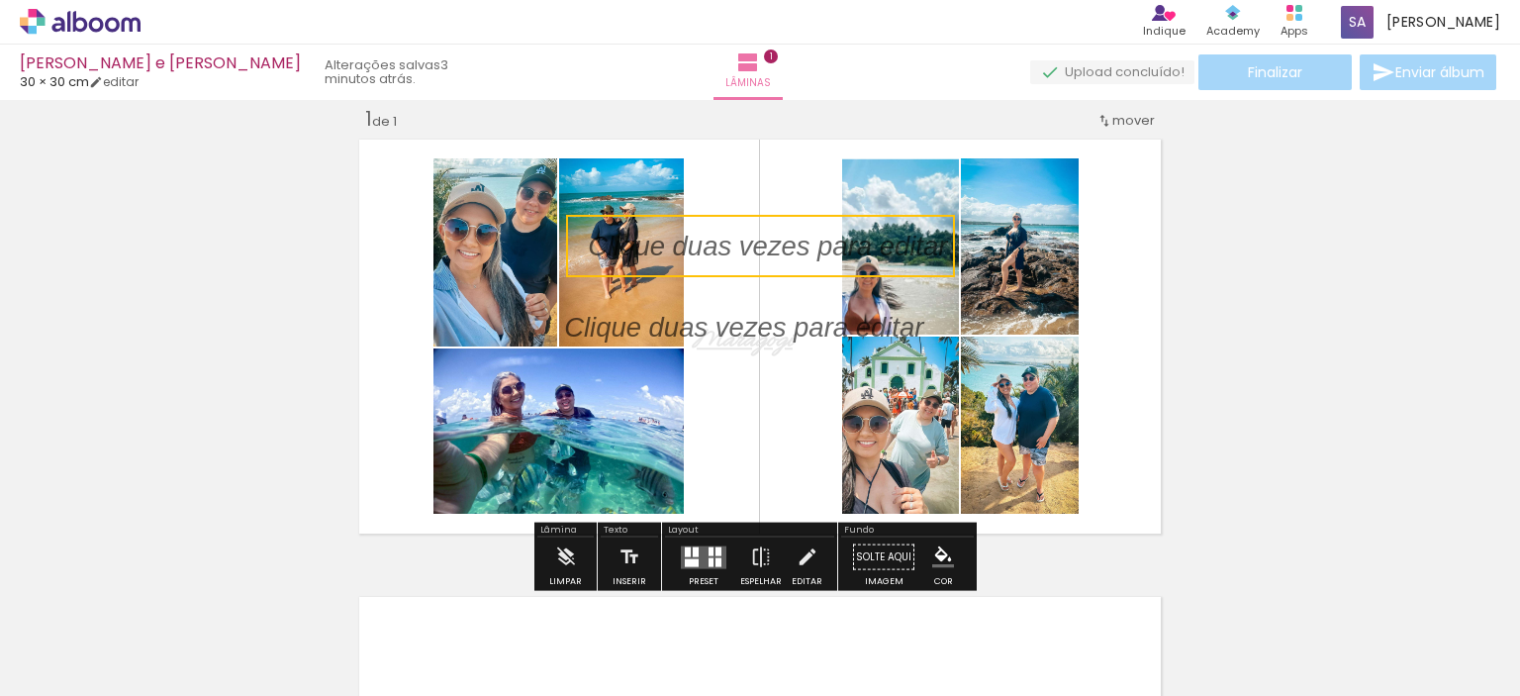
drag, startPoint x: 826, startPoint y: 320, endPoint x: 851, endPoint y: 233, distance: 90.5
click at [851, 233] on quentale-selection at bounding box center [760, 246] width 389 height 62
drag, startPoint x: 743, startPoint y: 304, endPoint x: 772, endPoint y: 367, distance: 69.5
click at [770, 369] on div "Maragogi" at bounding box center [760, 337] width 816 height 408
drag, startPoint x: 792, startPoint y: 223, endPoint x: 775, endPoint y: 256, distance: 37.6
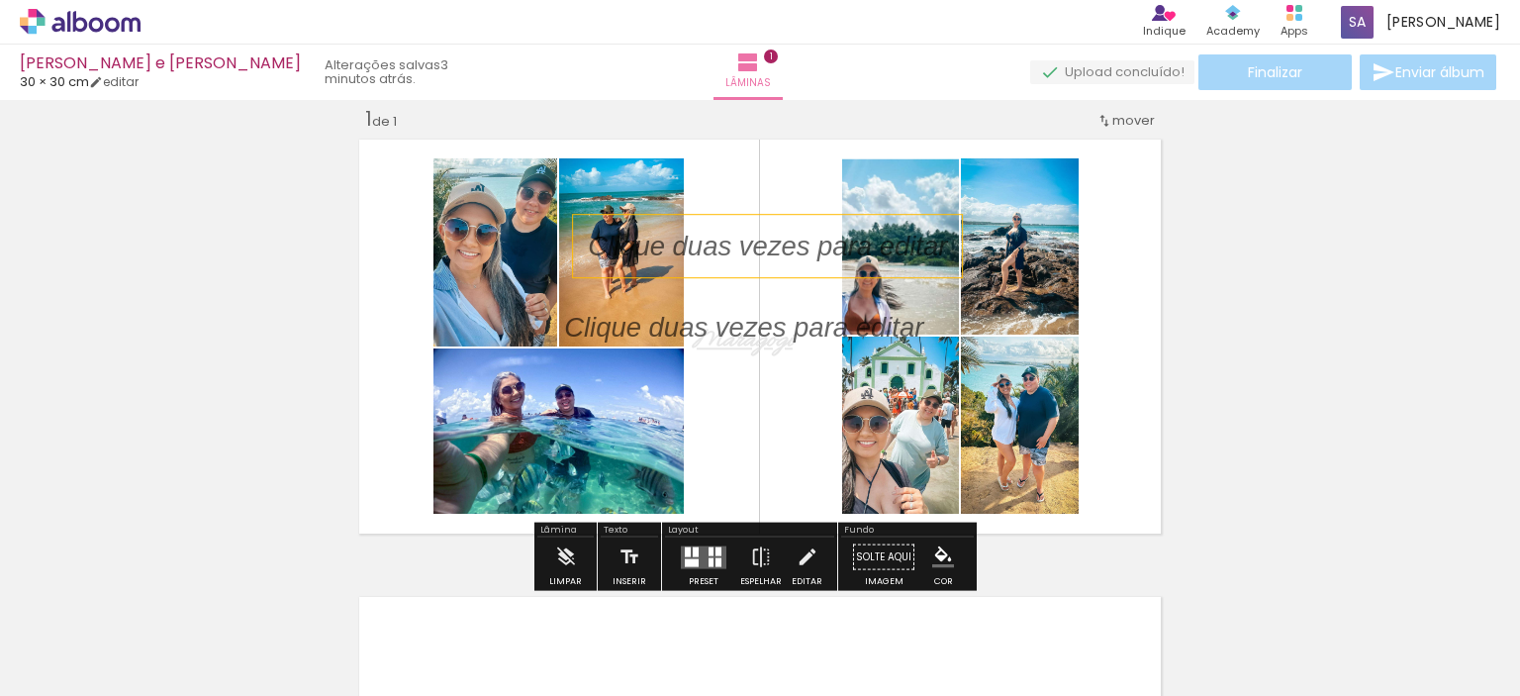
click at [775, 256] on div at bounding box center [767, 246] width 389 height 62
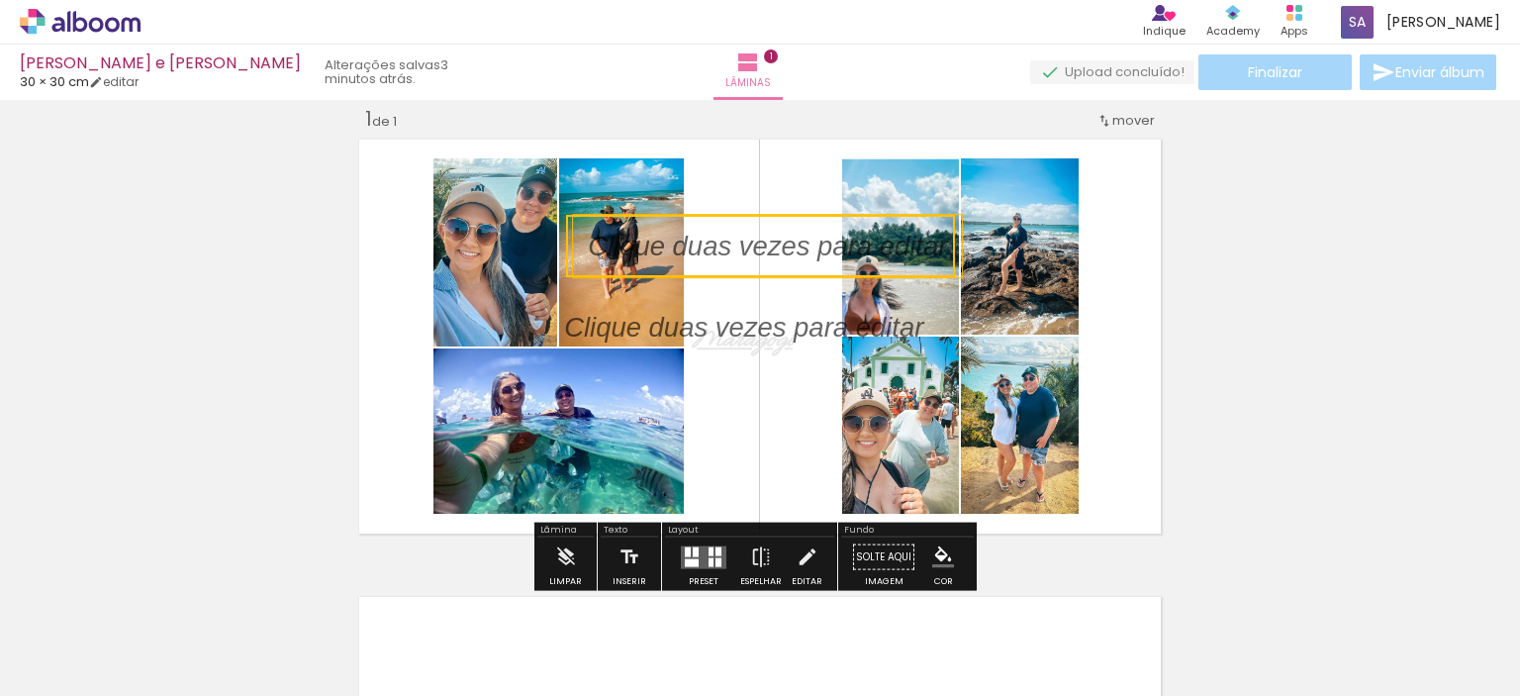
click at [768, 239] on quentale-selection at bounding box center [760, 246] width 389 height 62
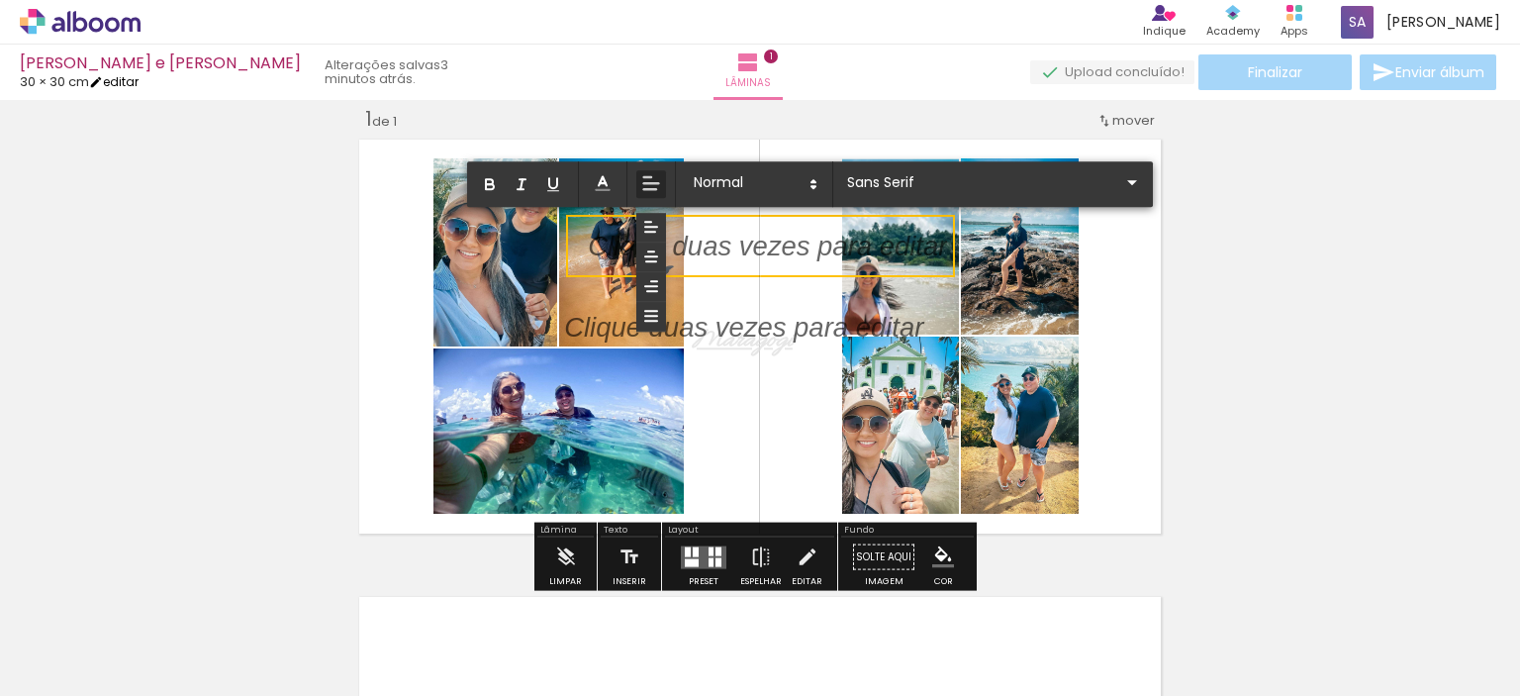
click at [131, 78] on link "editar" at bounding box center [113, 81] width 49 height 17
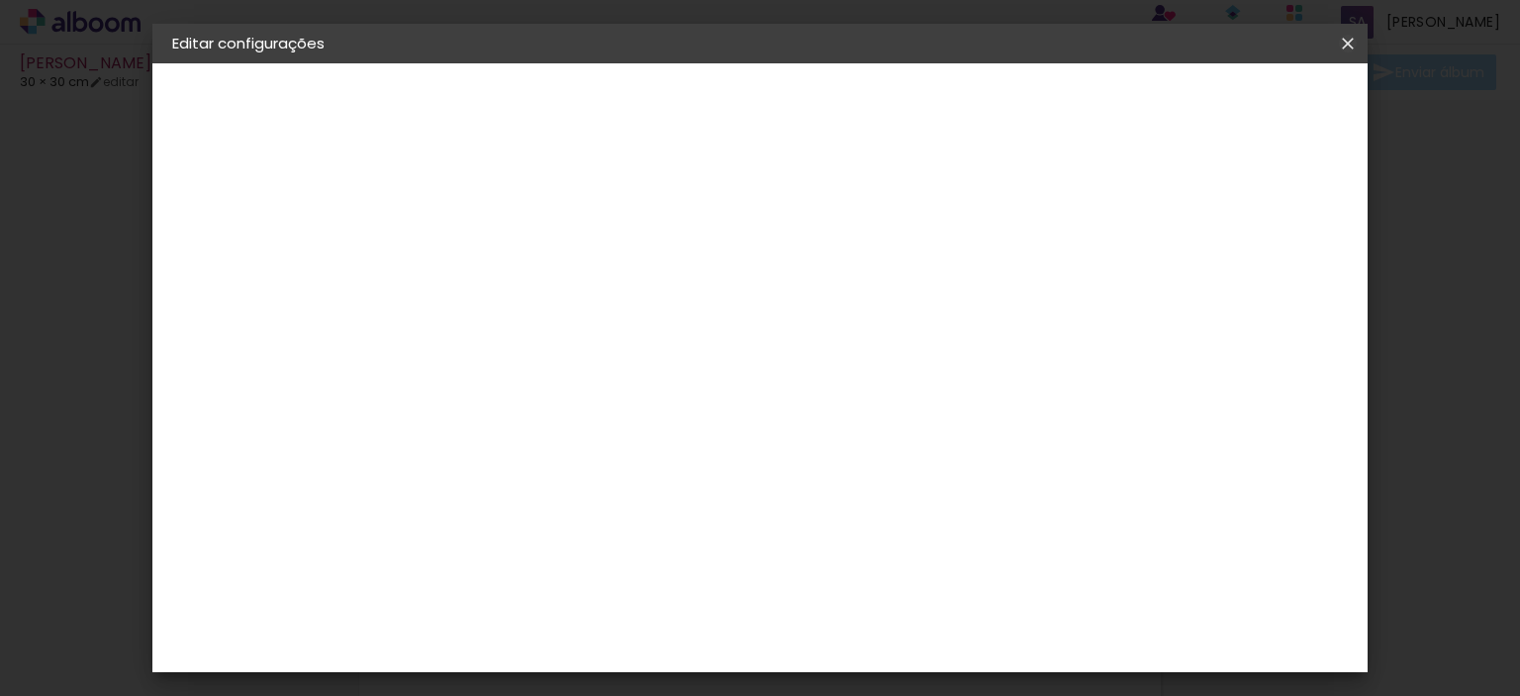
click at [1344, 43] on iron-icon at bounding box center [1348, 44] width 24 height 20
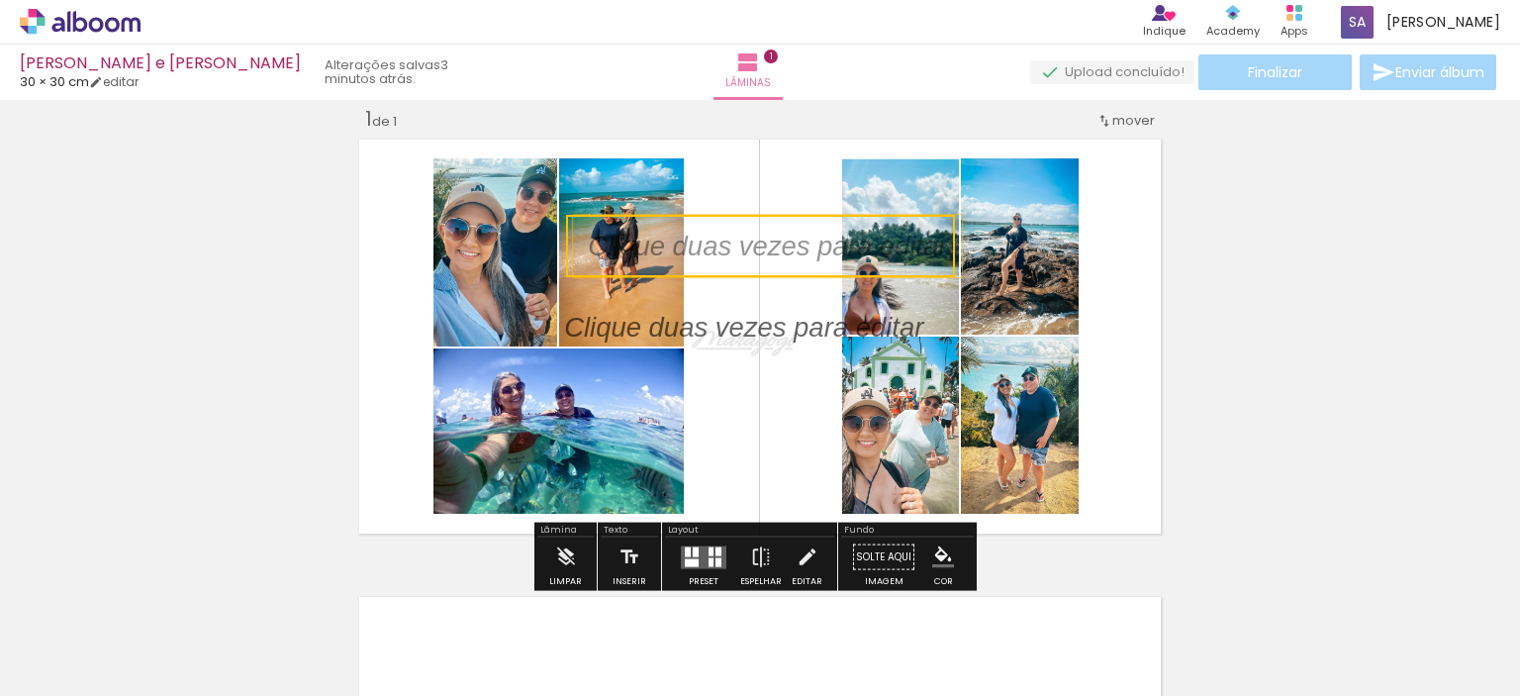
drag, startPoint x: 714, startPoint y: 308, endPoint x: 1271, endPoint y: 428, distance: 569.9
click at [1271, 428] on div "Inserir lâmina 1 de 1" at bounding box center [760, 539] width 1520 height 915
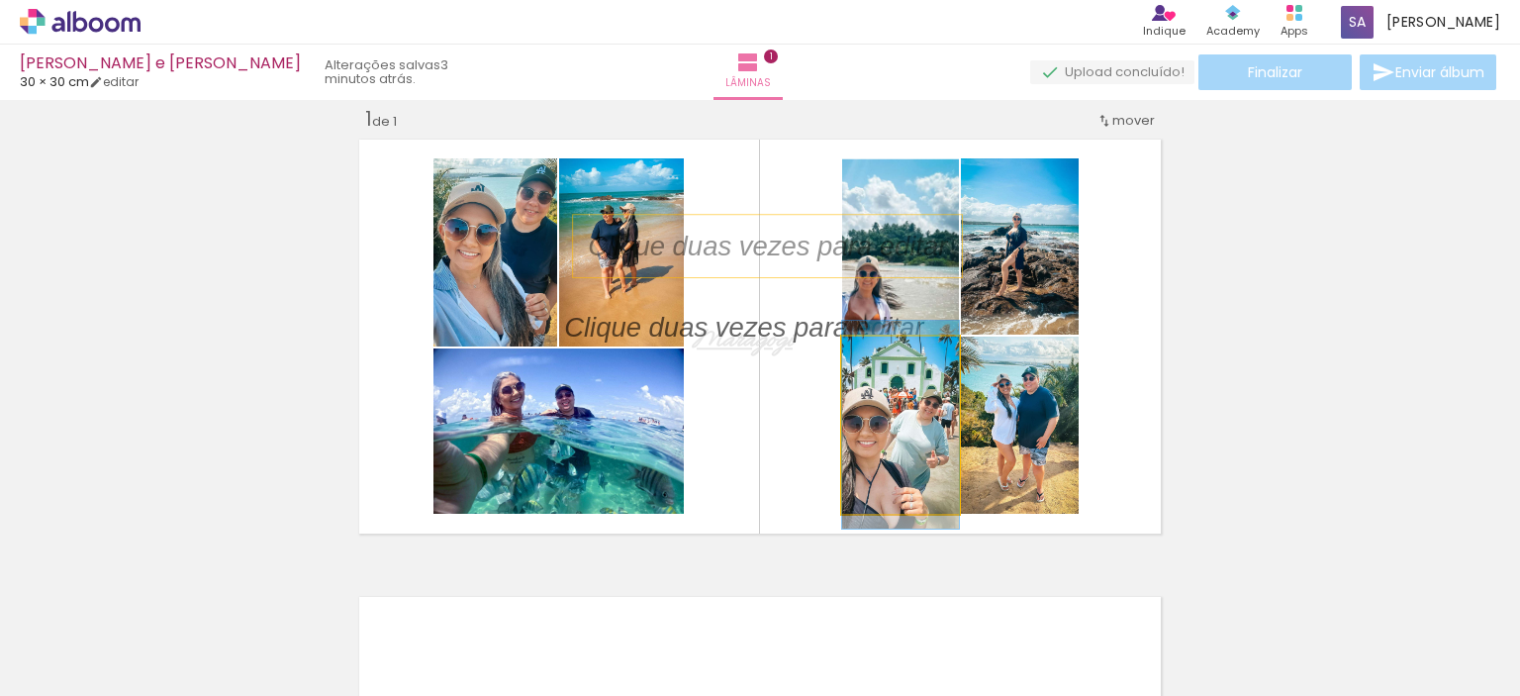
click at [894, 451] on quentale-photo at bounding box center [900, 425] width 117 height 177
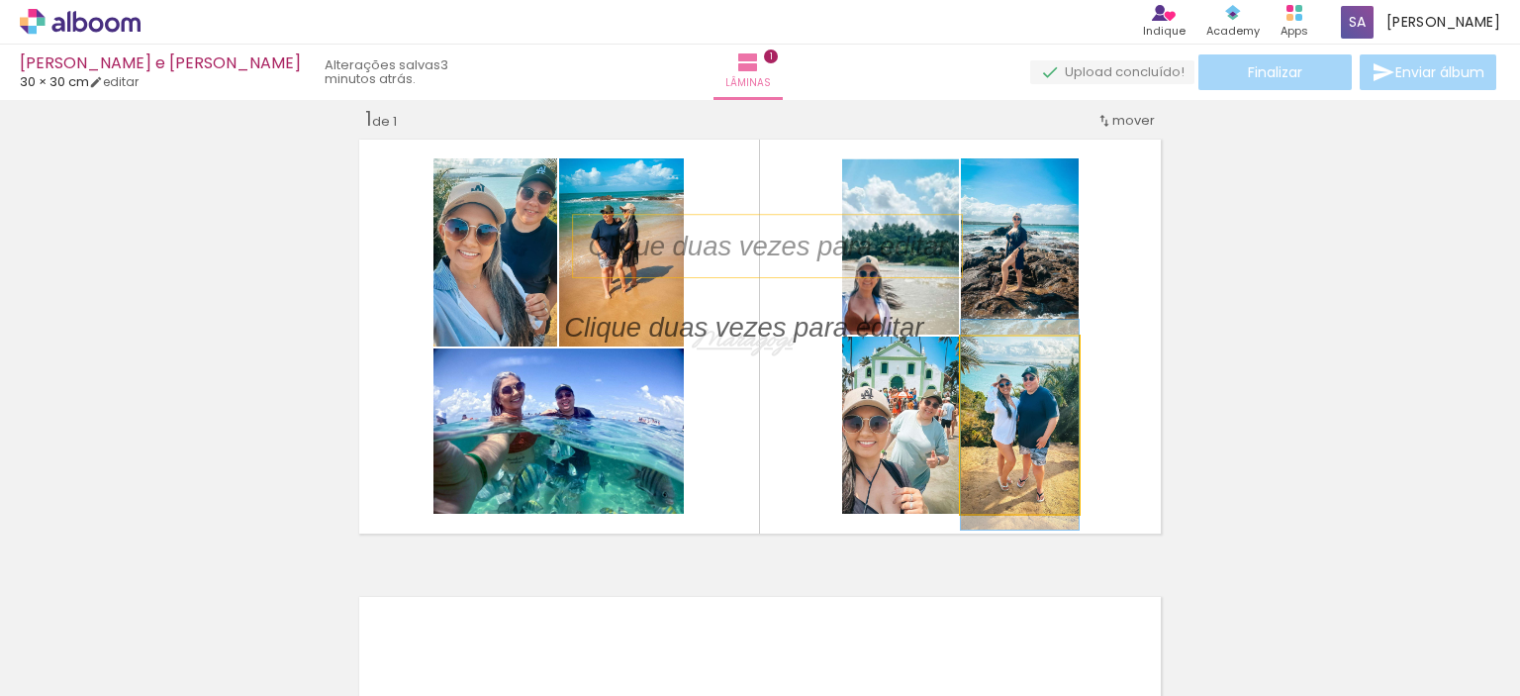
drag, startPoint x: 1000, startPoint y: 441, endPoint x: 1025, endPoint y: 431, distance: 27.9
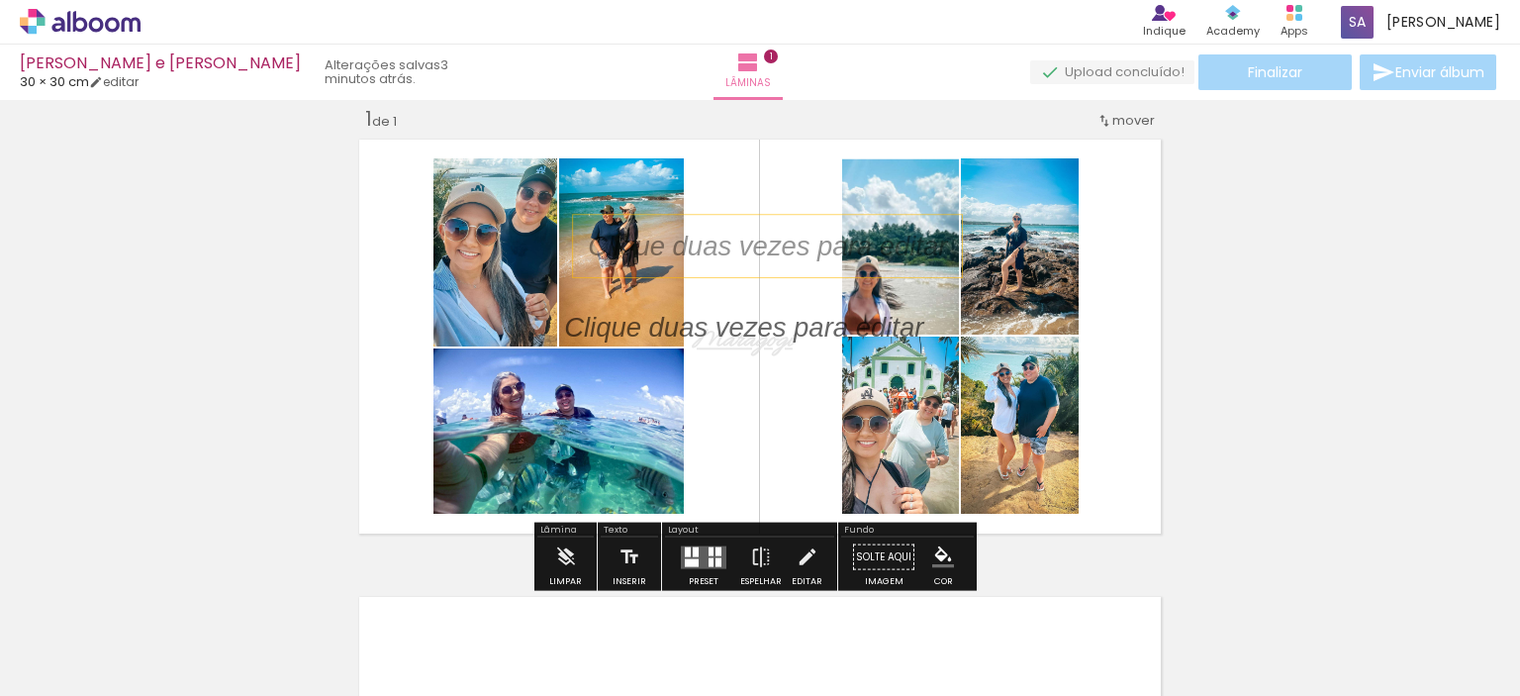
click at [871, 555] on paper-button "Solte aqui Imagem" at bounding box center [883, 562] width 71 height 50
drag, startPoint x: 871, startPoint y: 555, endPoint x: 891, endPoint y: 542, distance: 23.6
click at [891, 542] on paper-button "Solte aqui Imagem" at bounding box center [883, 562] width 71 height 50
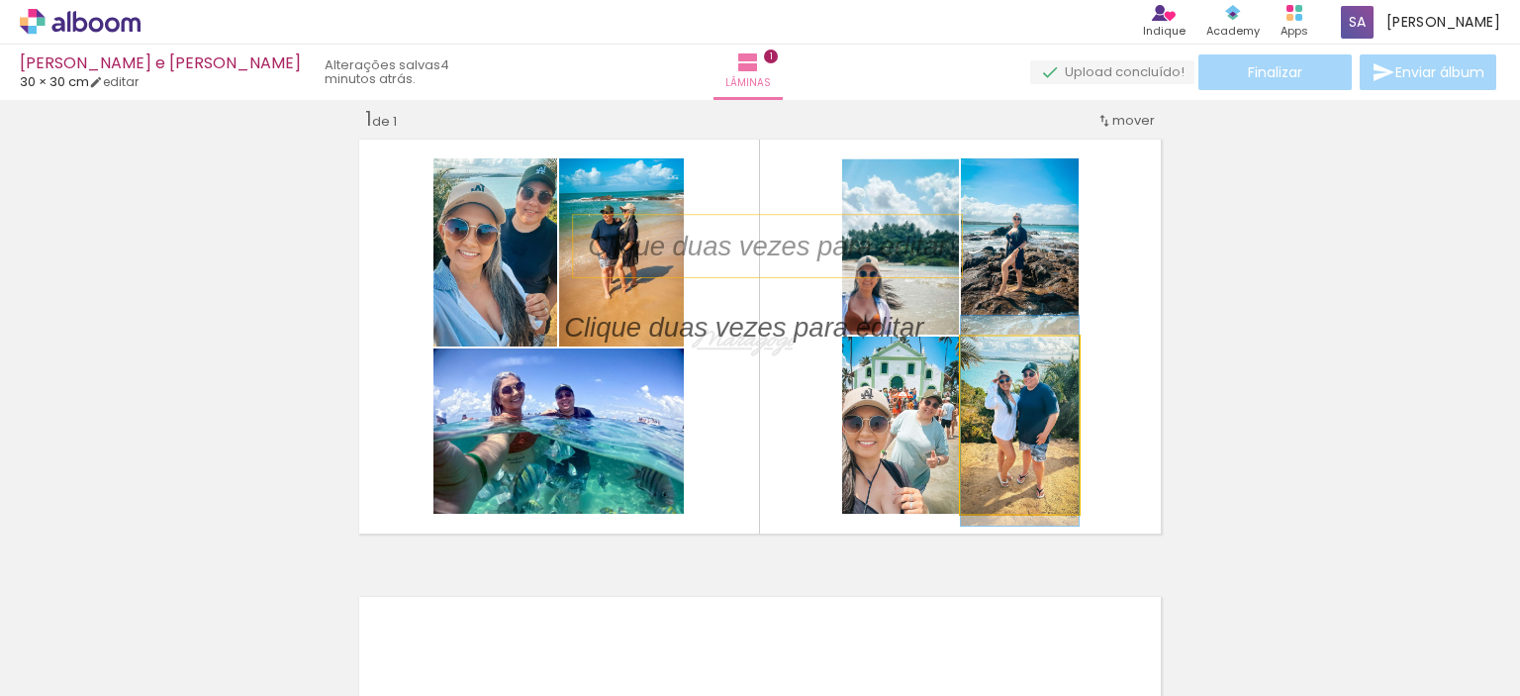
drag, startPoint x: 983, startPoint y: 443, endPoint x: 958, endPoint y: 450, distance: 25.7
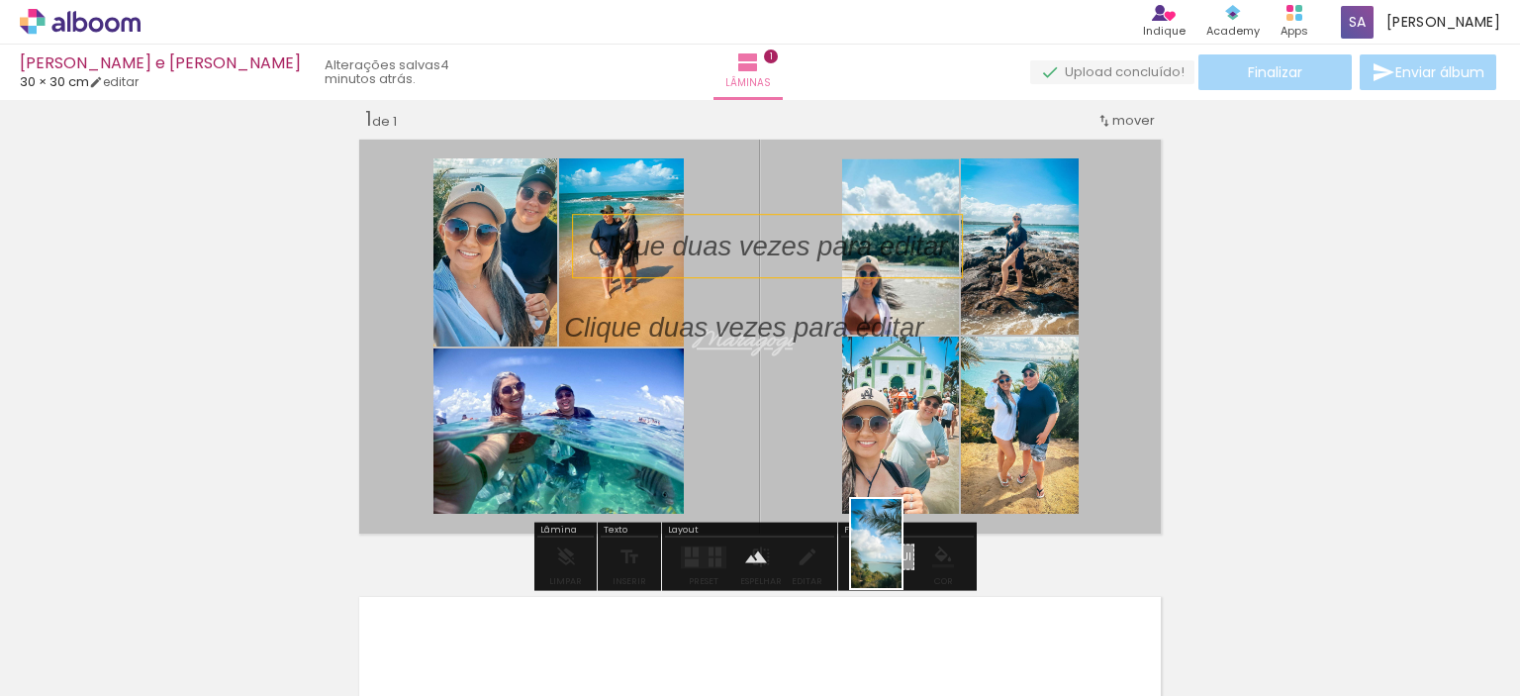
drag, startPoint x: 873, startPoint y: 636, endPoint x: 911, endPoint y: 558, distance: 86.8
click at [911, 558] on quentale-workspace at bounding box center [760, 348] width 1520 height 696
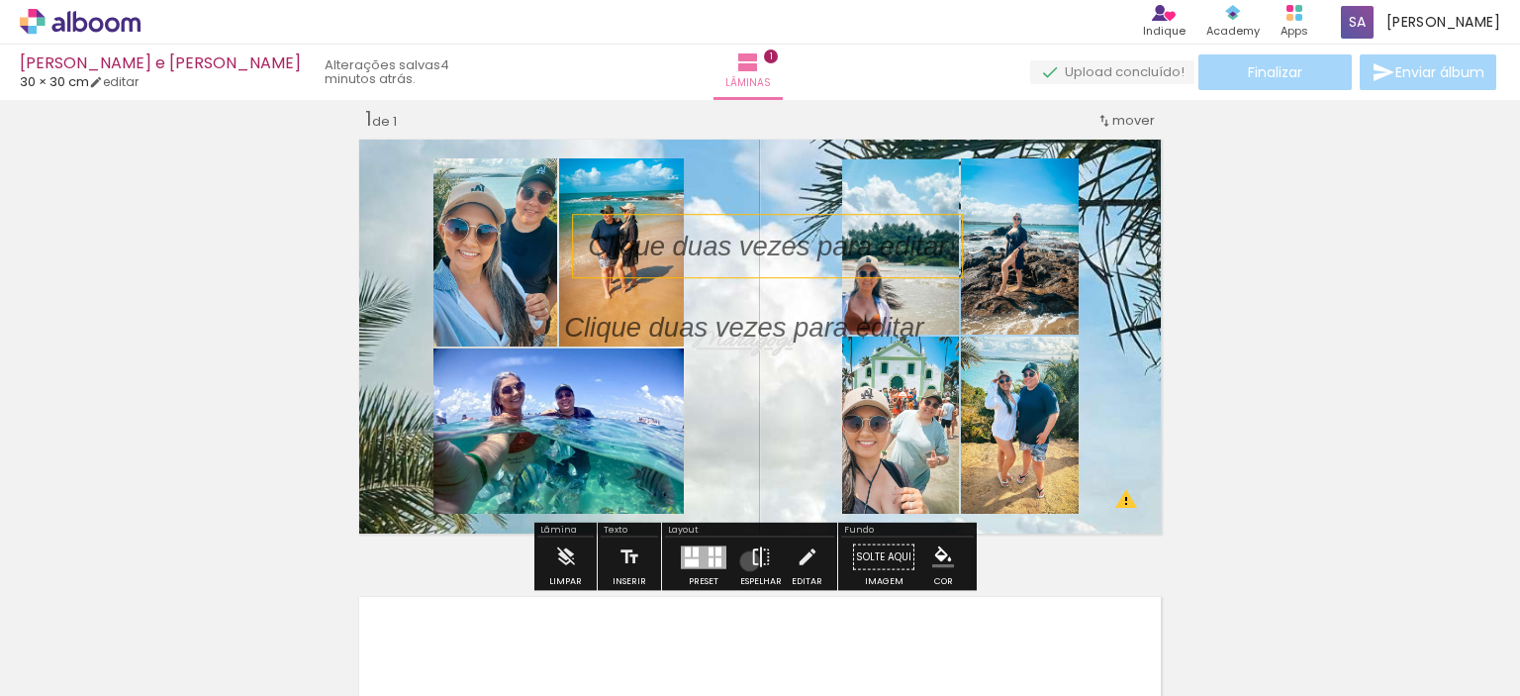
click at [750, 560] on iron-icon at bounding box center [761, 557] width 22 height 40
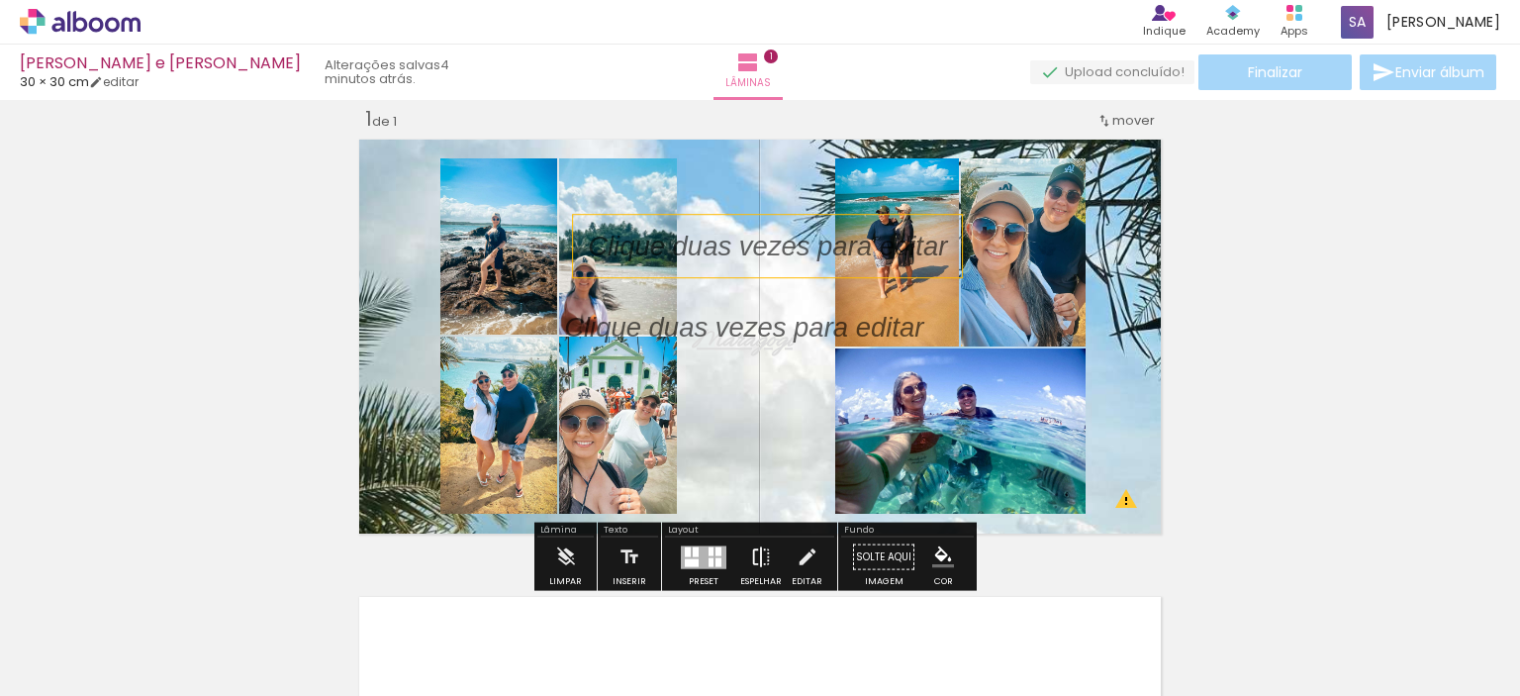
click at [750, 557] on iron-icon at bounding box center [761, 557] width 22 height 40
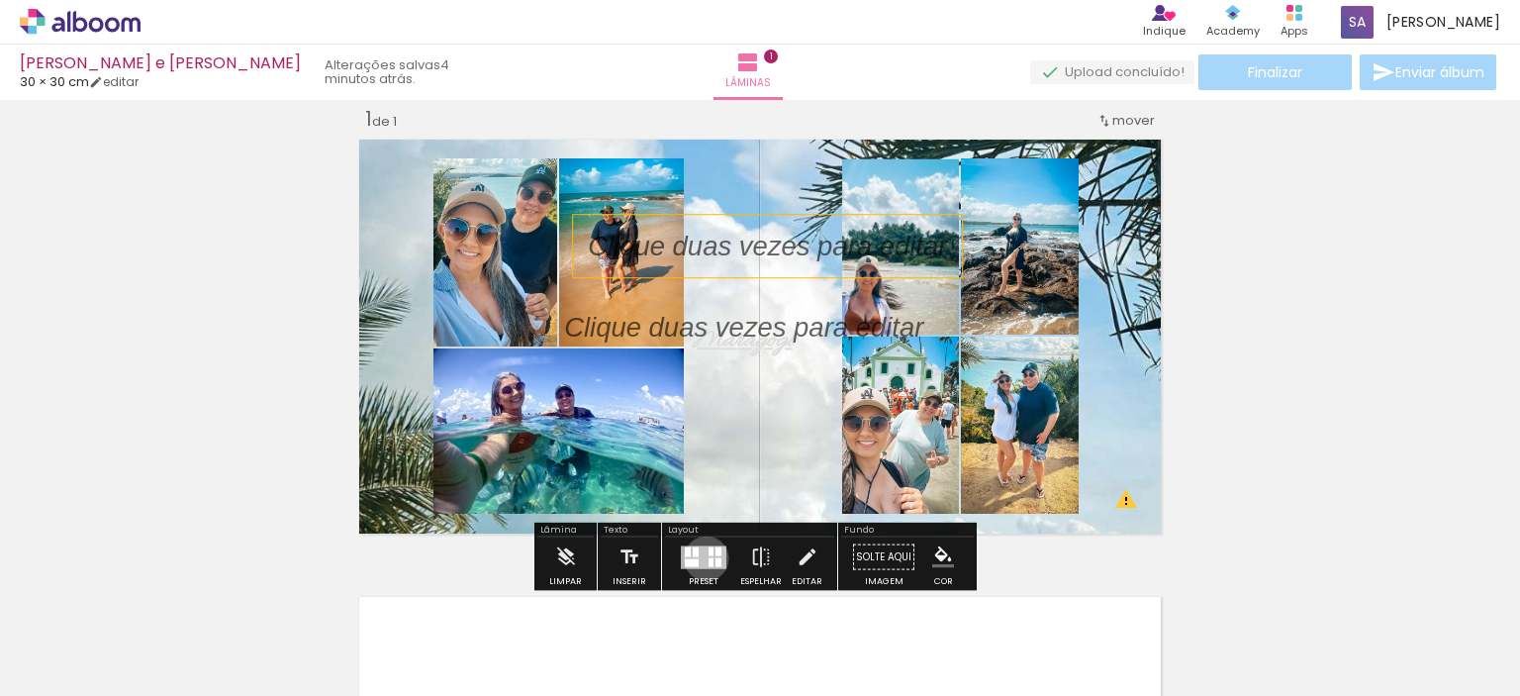
click at [702, 557] on div at bounding box center [704, 556] width 46 height 23
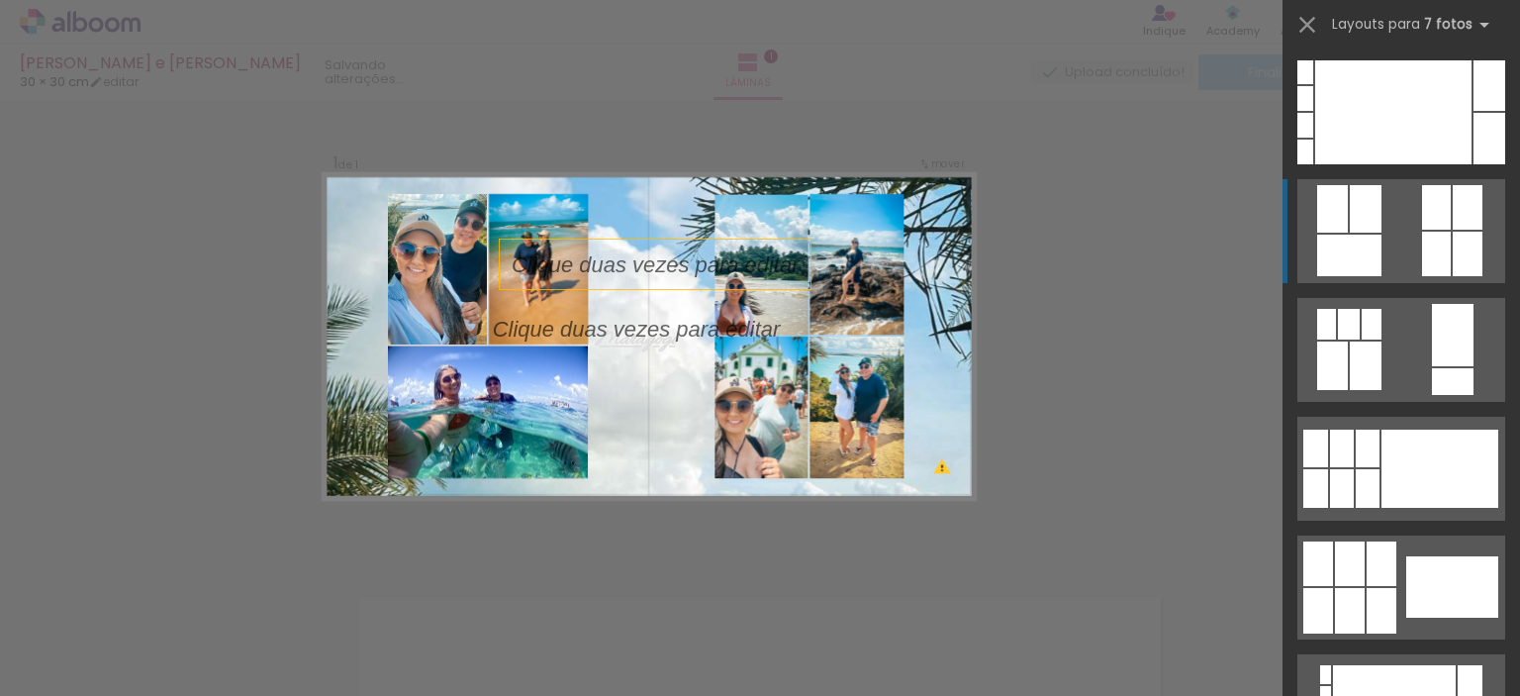
scroll to position [475, 0]
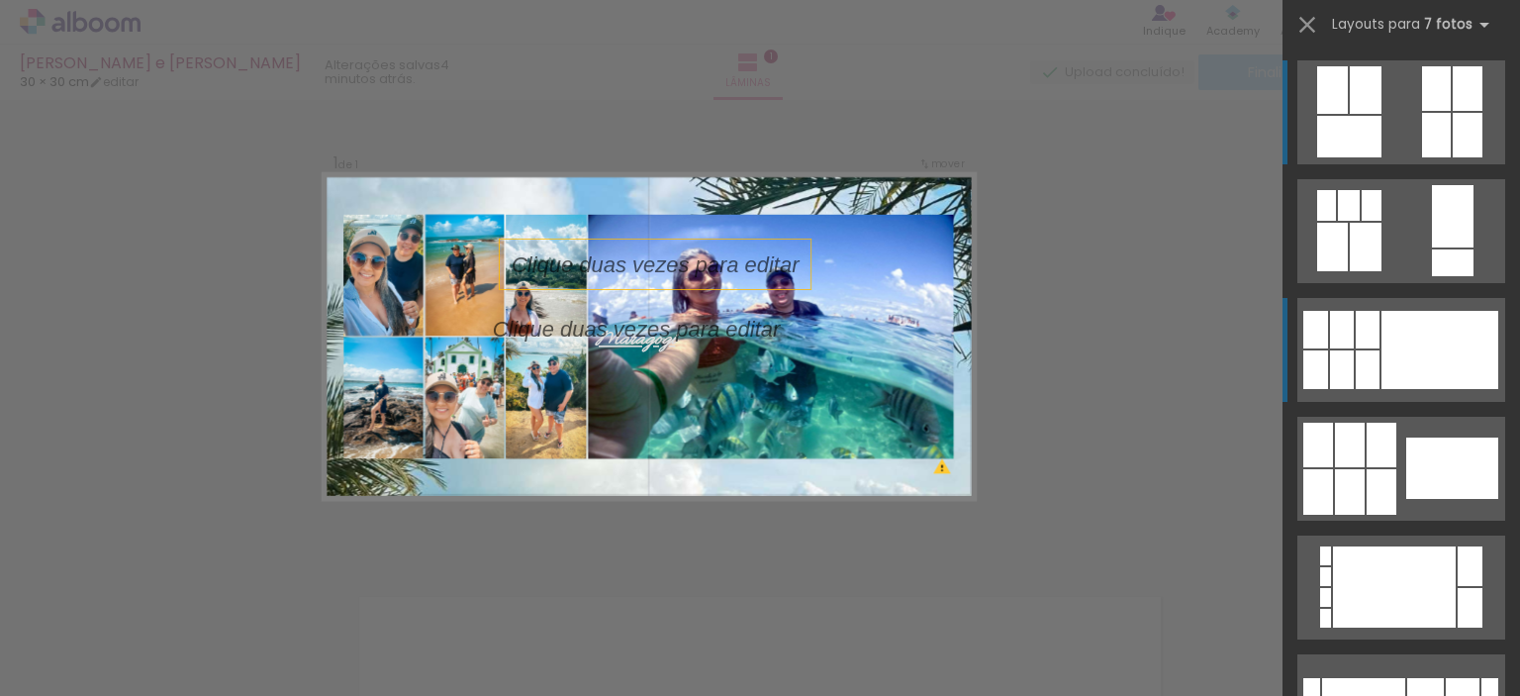
click at [1382, 364] on div at bounding box center [1440, 350] width 117 height 78
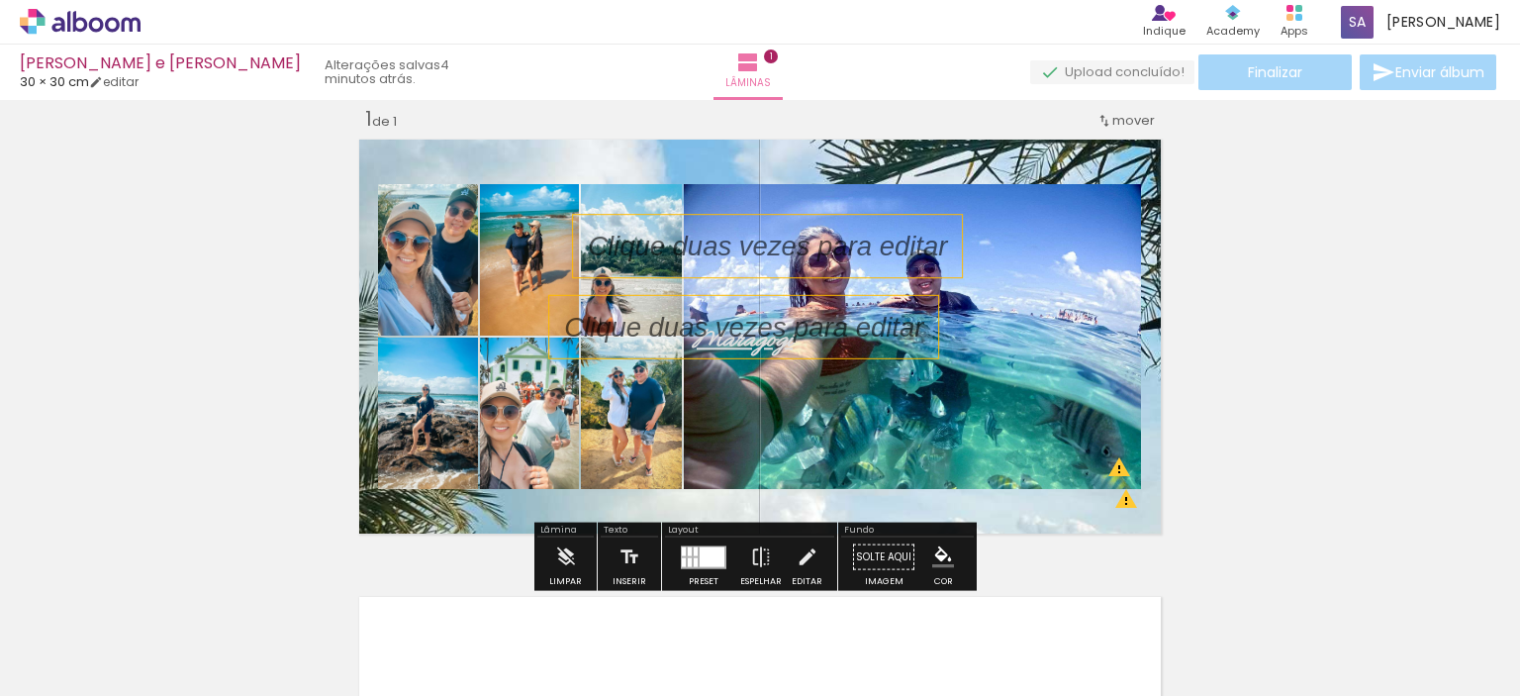
click at [757, 316] on p at bounding box center [758, 327] width 389 height 39
click at [627, 556] on iron-icon at bounding box center [630, 557] width 22 height 40
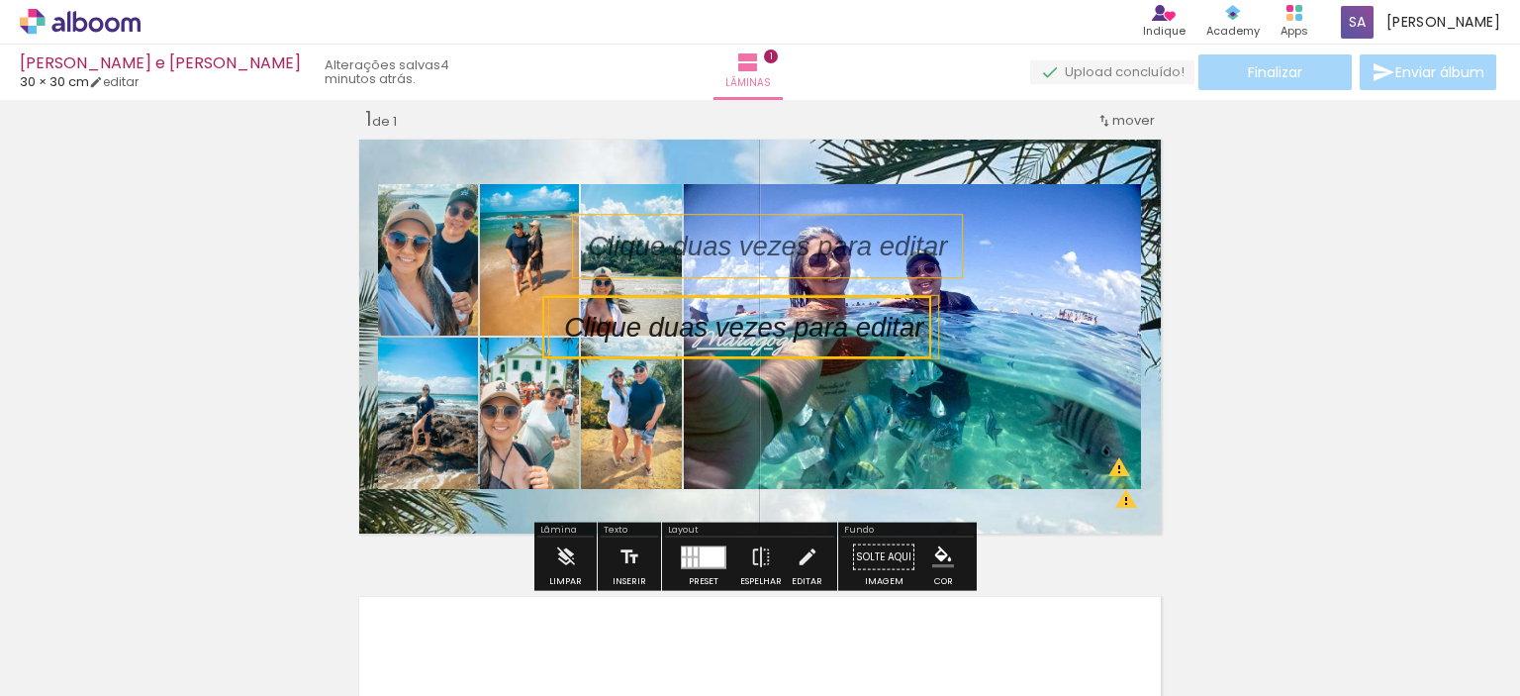
click at [711, 337] on quentale-selection at bounding box center [736, 327] width 389 height 62
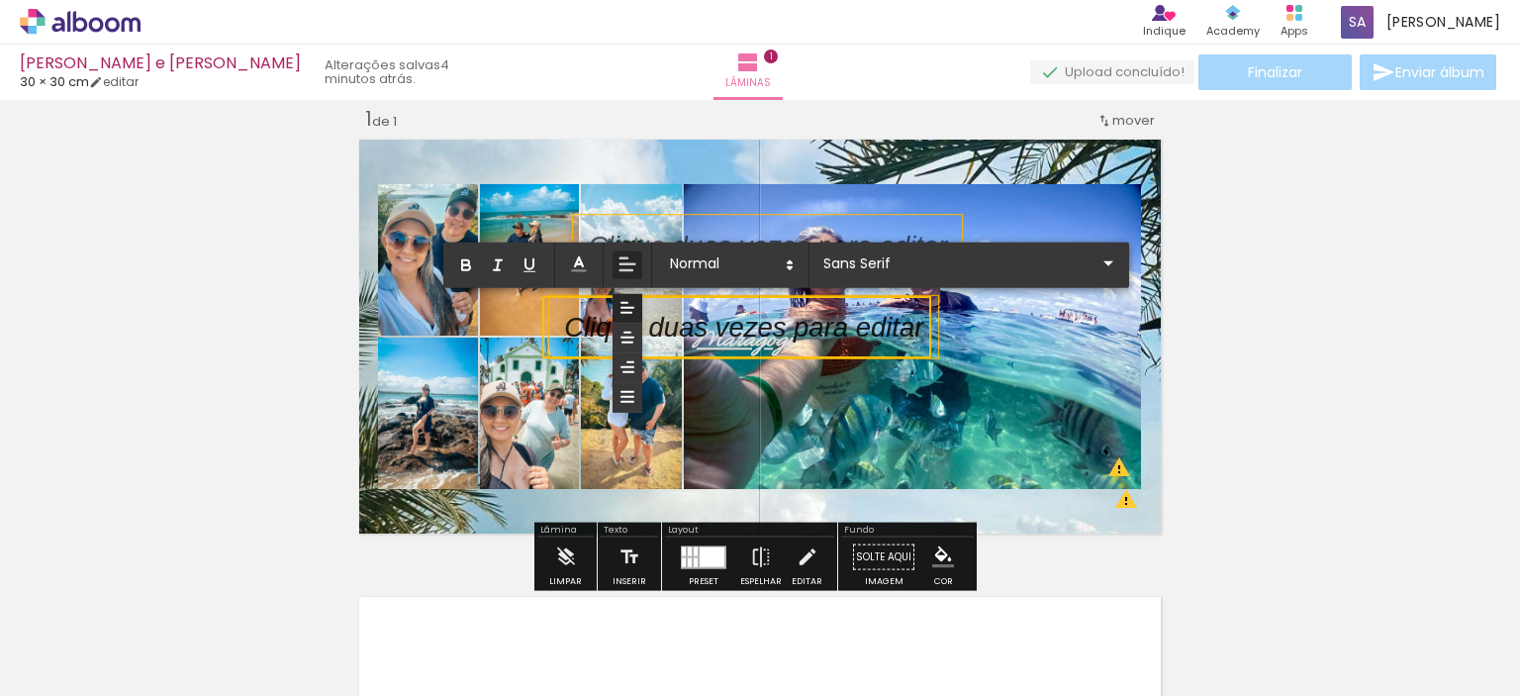
drag, startPoint x: 725, startPoint y: 334, endPoint x: 744, endPoint y: 336, distance: 18.9
click at [744, 336] on p at bounding box center [743, 339] width 359 height 39
click at [933, 553] on iron-icon "color picker" at bounding box center [943, 557] width 22 height 22
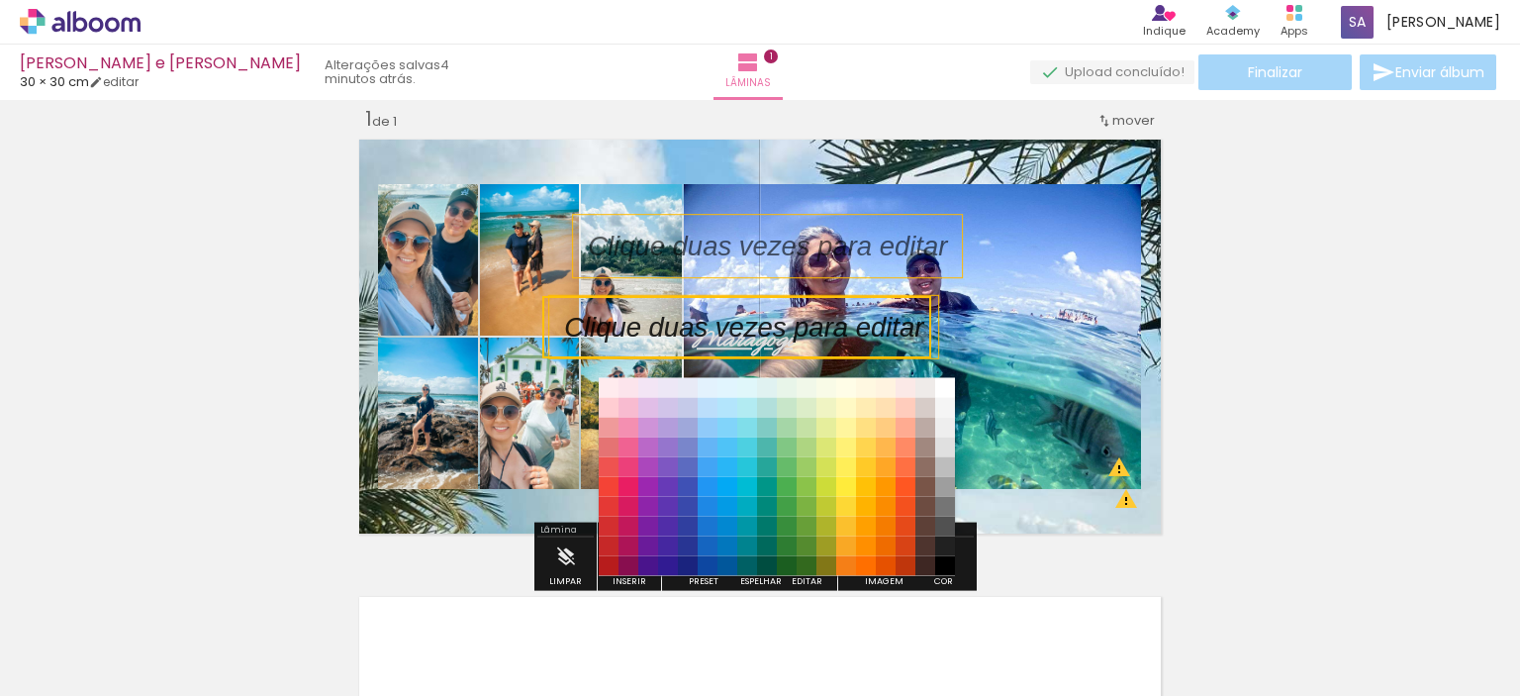
click at [1289, 480] on div "Inserir lâmina 1 de 1 O Designbox precisará aumentar a sua imagem em 248% para …" at bounding box center [760, 539] width 1520 height 915
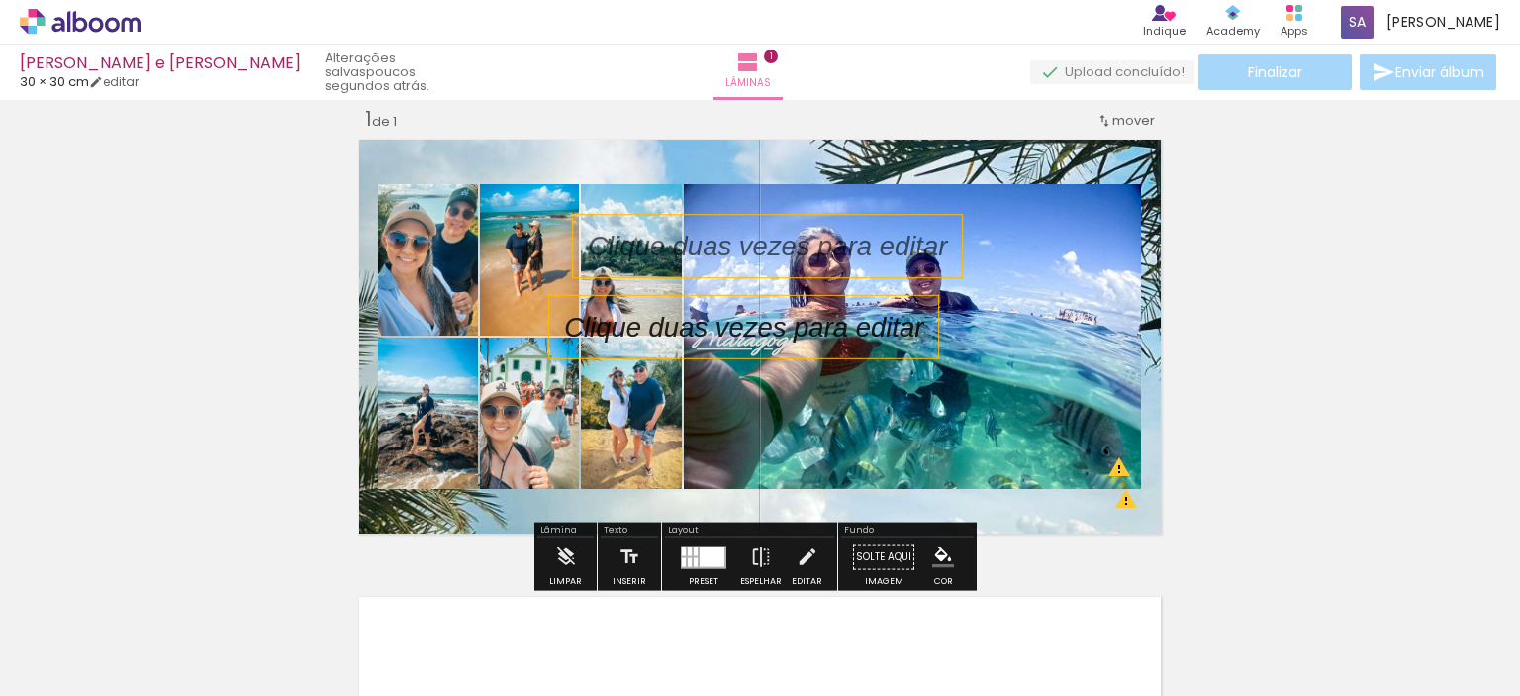
click at [865, 555] on paper-button "Solte aqui Imagem" at bounding box center [883, 562] width 71 height 50
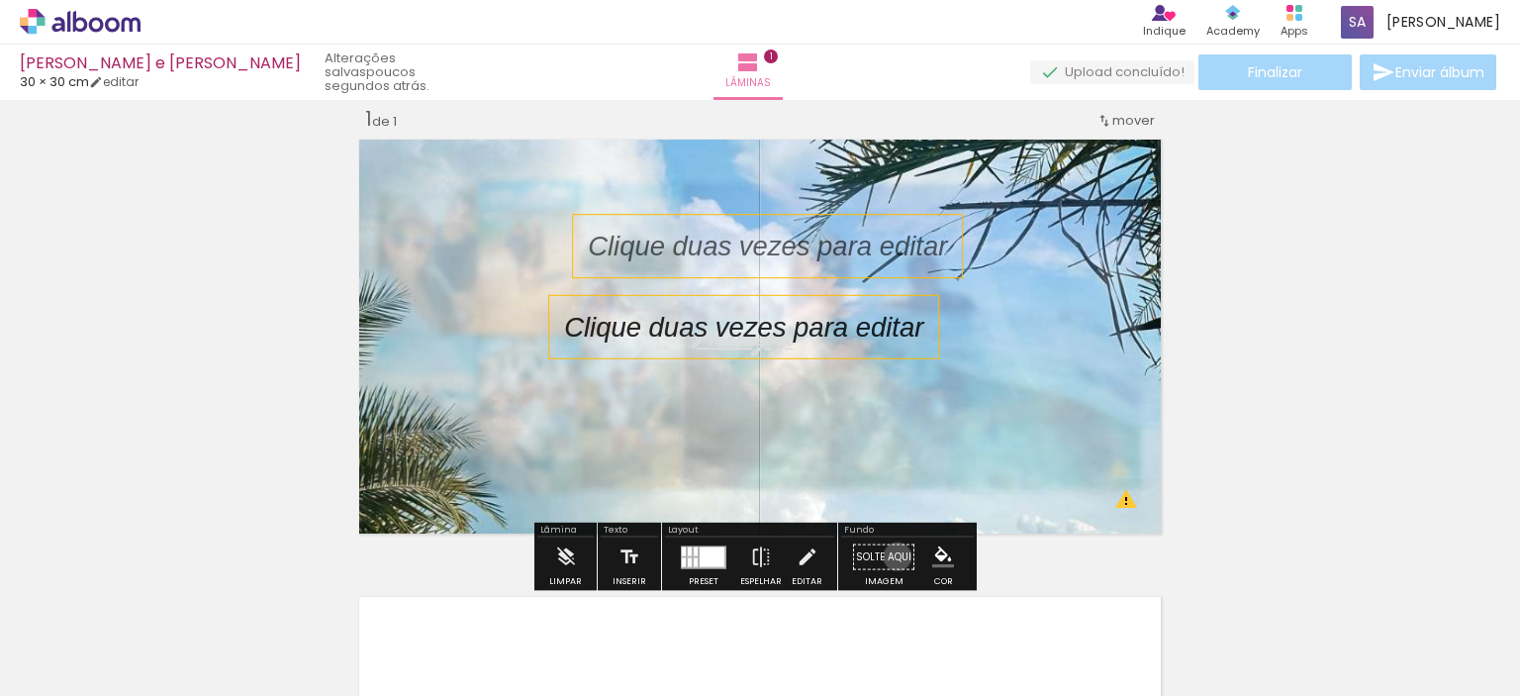
click at [891, 555] on paper-button "Solte aqui Imagem" at bounding box center [883, 562] width 71 height 50
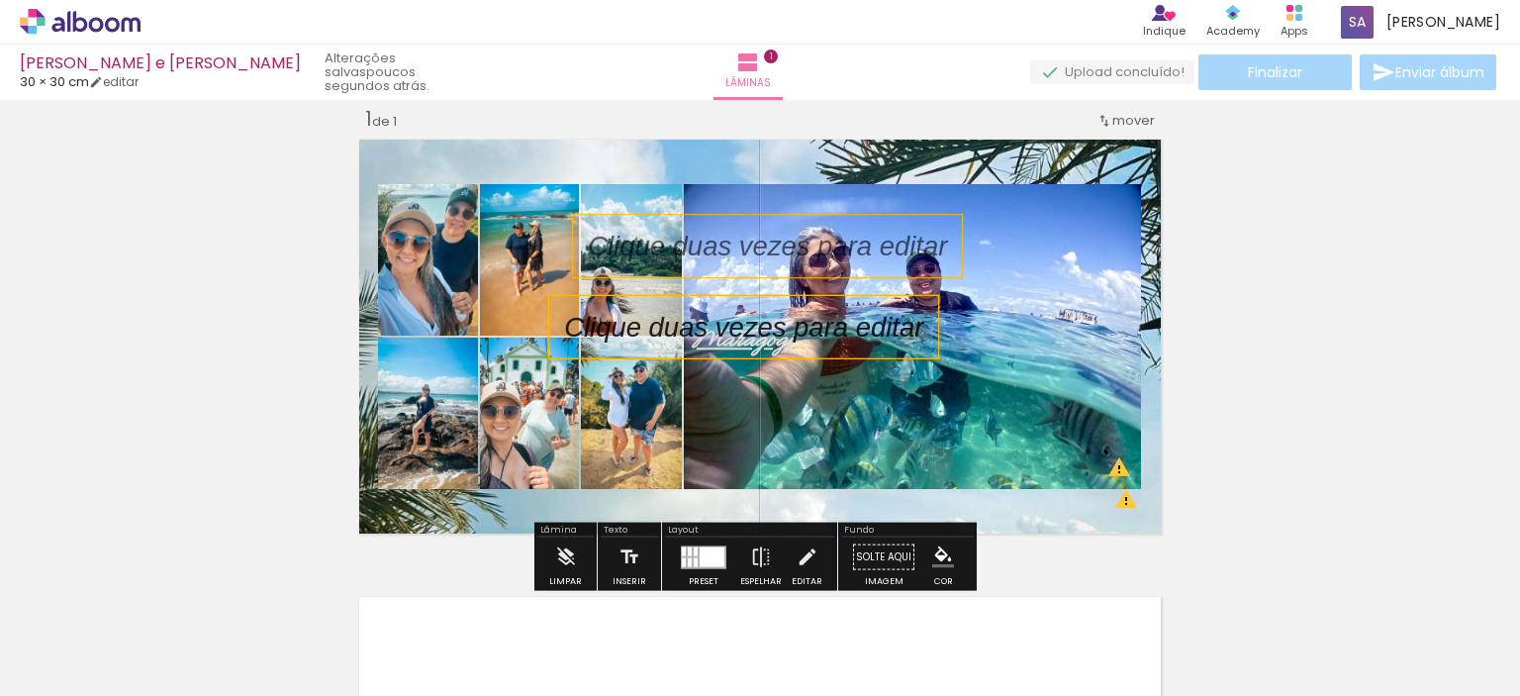
click at [795, 333] on p at bounding box center [758, 327] width 389 height 39
click at [795, 333] on quentale-selection at bounding box center [736, 327] width 389 height 62
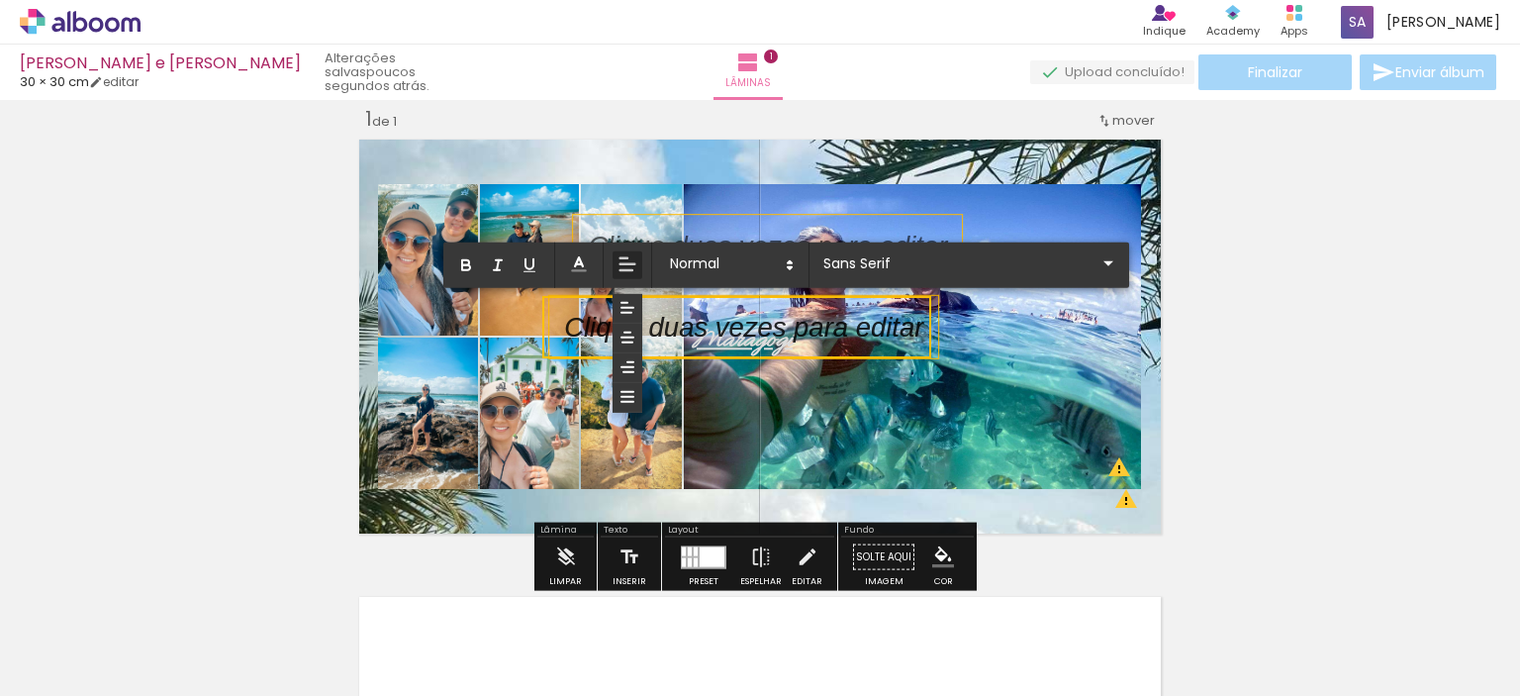
click at [585, 326] on p at bounding box center [743, 339] width 359 height 39
click at [732, 329] on p at bounding box center [743, 339] width 359 height 39
drag, startPoint x: 802, startPoint y: 332, endPoint x: 824, endPoint y: 342, distance: 25.2
click at [824, 342] on p at bounding box center [743, 339] width 359 height 39
click at [1247, 370] on div "Inserir lâmina 1 de 1 O Designbox precisará aumentar a sua imagem em 248% para …" at bounding box center [760, 539] width 1520 height 915
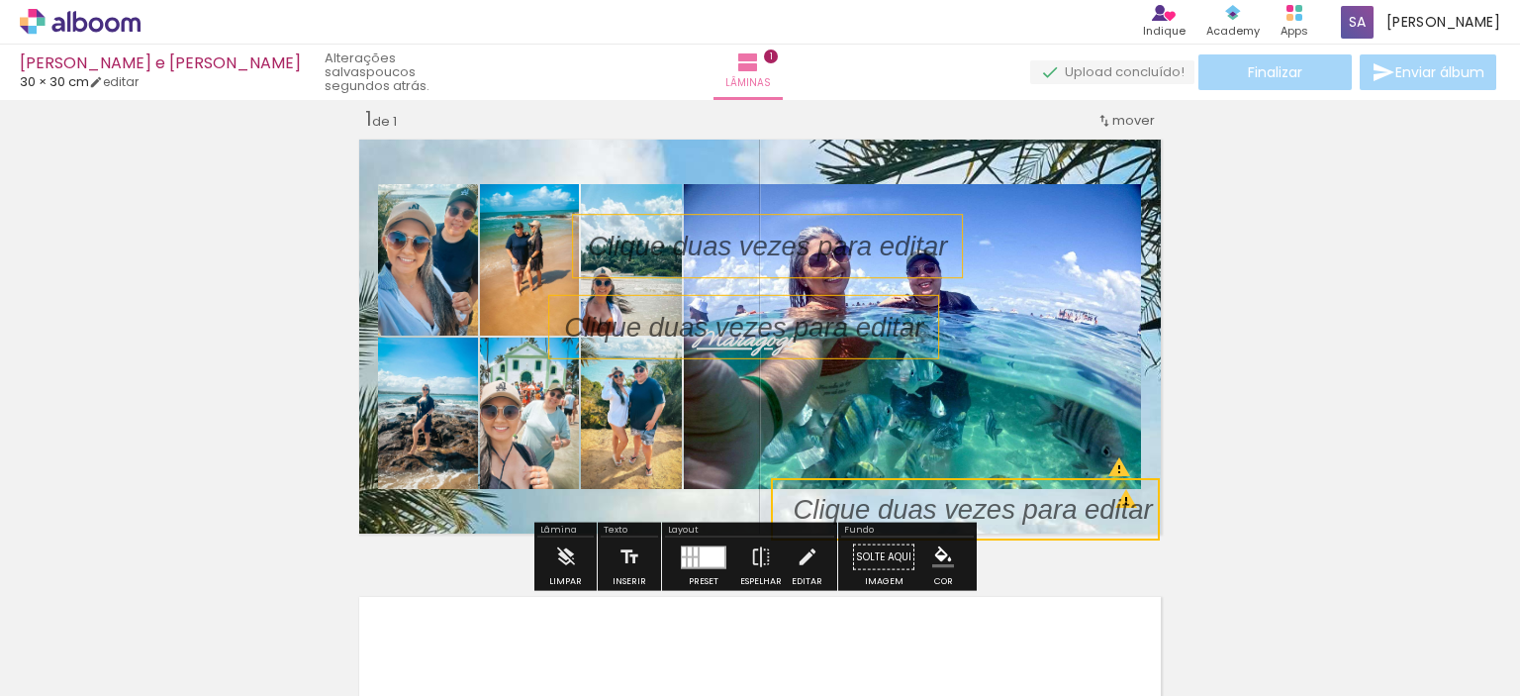
drag, startPoint x: 770, startPoint y: 338, endPoint x: 1075, endPoint y: 530, distance: 360.3
click at [1075, 530] on quentale-selection at bounding box center [965, 509] width 389 height 62
drag, startPoint x: 1066, startPoint y: 514, endPoint x: 1037, endPoint y: 560, distance: 54.7
click at [1037, 560] on div "Inserir lâmina 1 de 1 O Designbox precisará aumentar a sua imagem em 248% para …" at bounding box center [760, 539] width 1520 height 915
drag, startPoint x: 694, startPoint y: 311, endPoint x: 836, endPoint y: 410, distance: 173.5
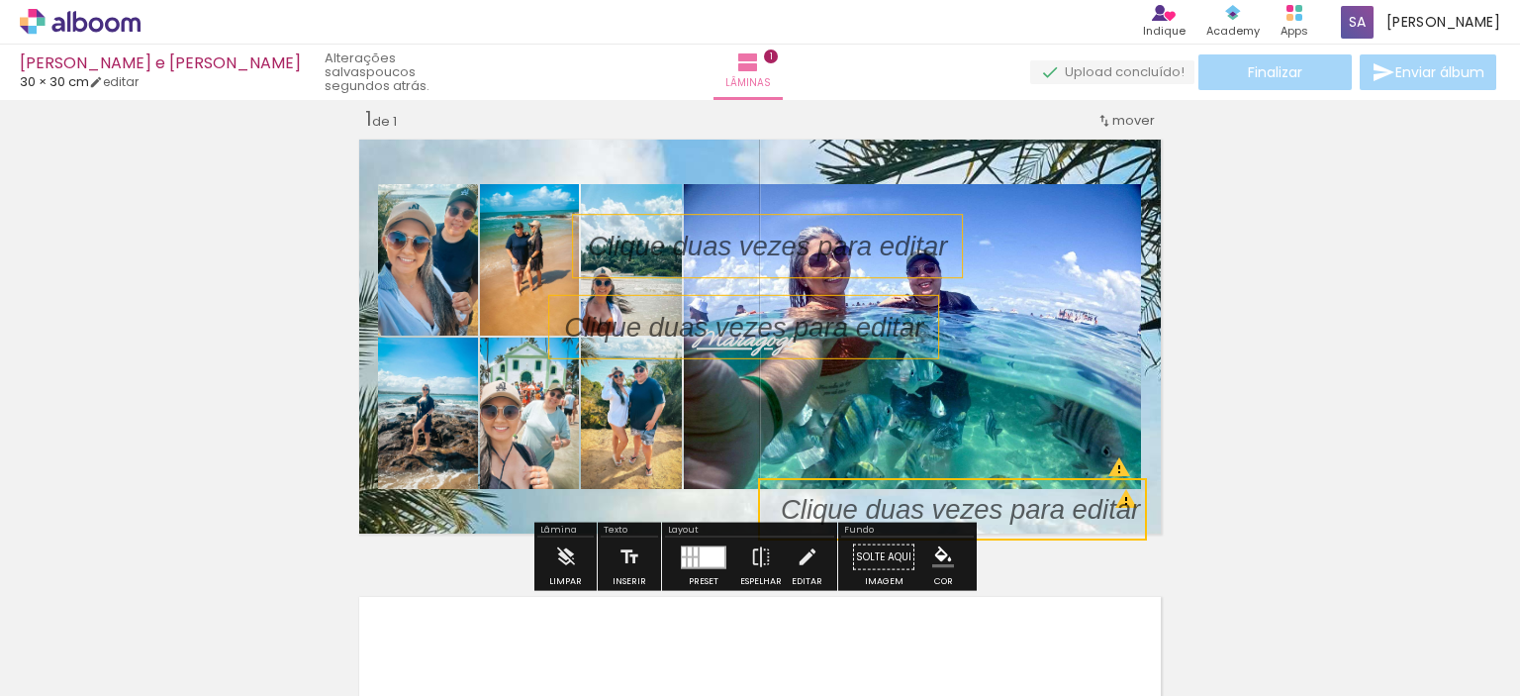
click at [1031, 513] on div "Inserir lâmina 1 de 1 O Designbox precisará aumentar a sua imagem em 248% para …" at bounding box center [760, 539] width 1520 height 915
drag, startPoint x: 795, startPoint y: 326, endPoint x: 1003, endPoint y: 503, distance: 273.1
click at [1003, 503] on div "Maragogi" at bounding box center [760, 337] width 816 height 408
click at [916, 157] on quentale-layouter at bounding box center [760, 337] width 816 height 408
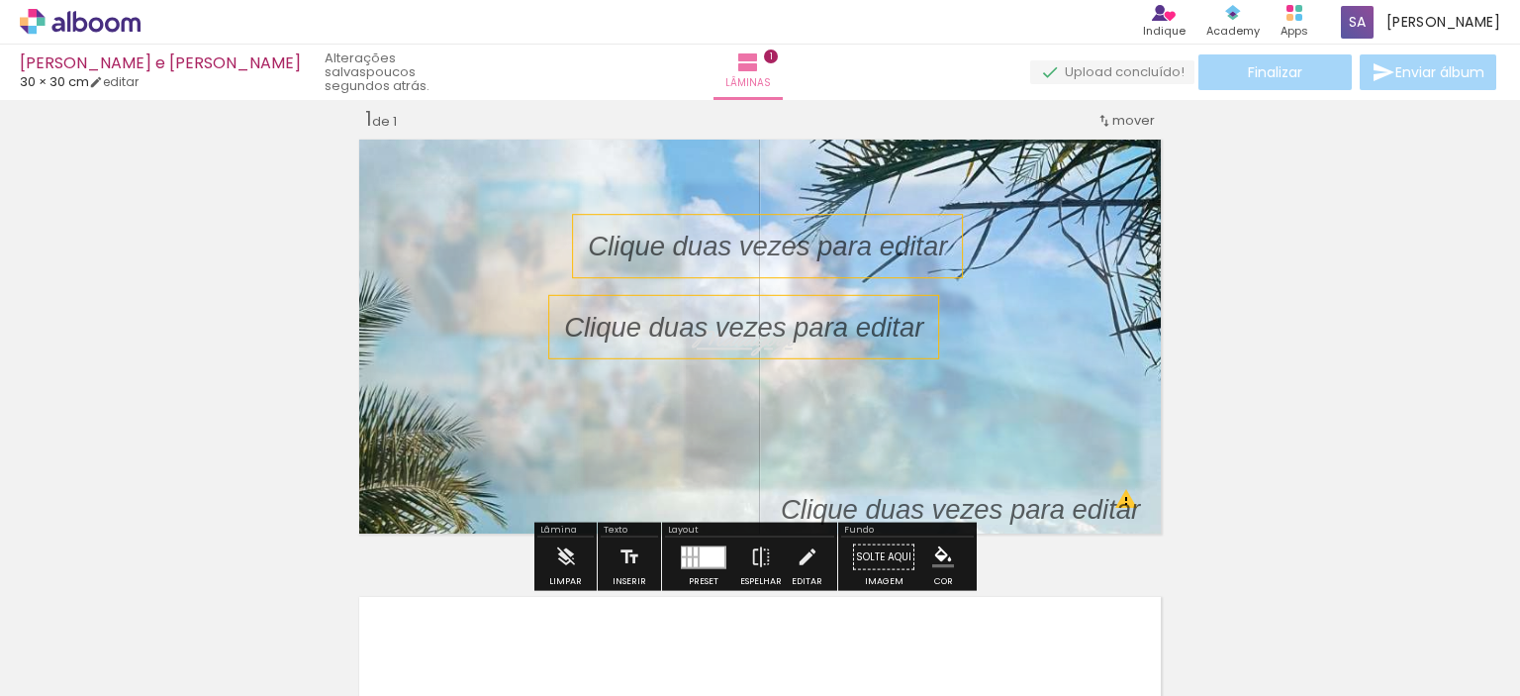
click at [918, 359] on quentale-photo at bounding box center [760, 337] width 816 height 408
click at [887, 556] on paper-button "Solte aqui Imagem" at bounding box center [883, 562] width 71 height 50
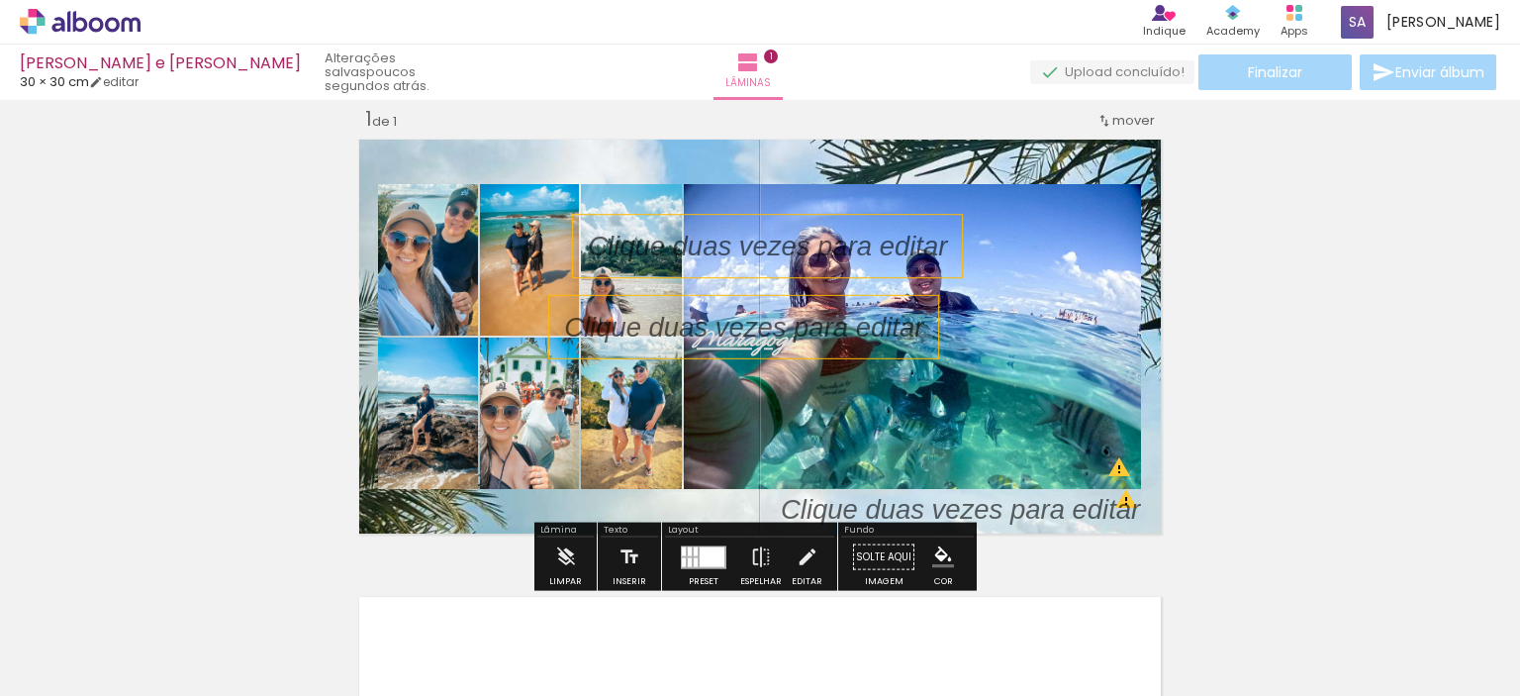
click at [885, 553] on paper-button "Solte aqui Imagem" at bounding box center [883, 562] width 71 height 50
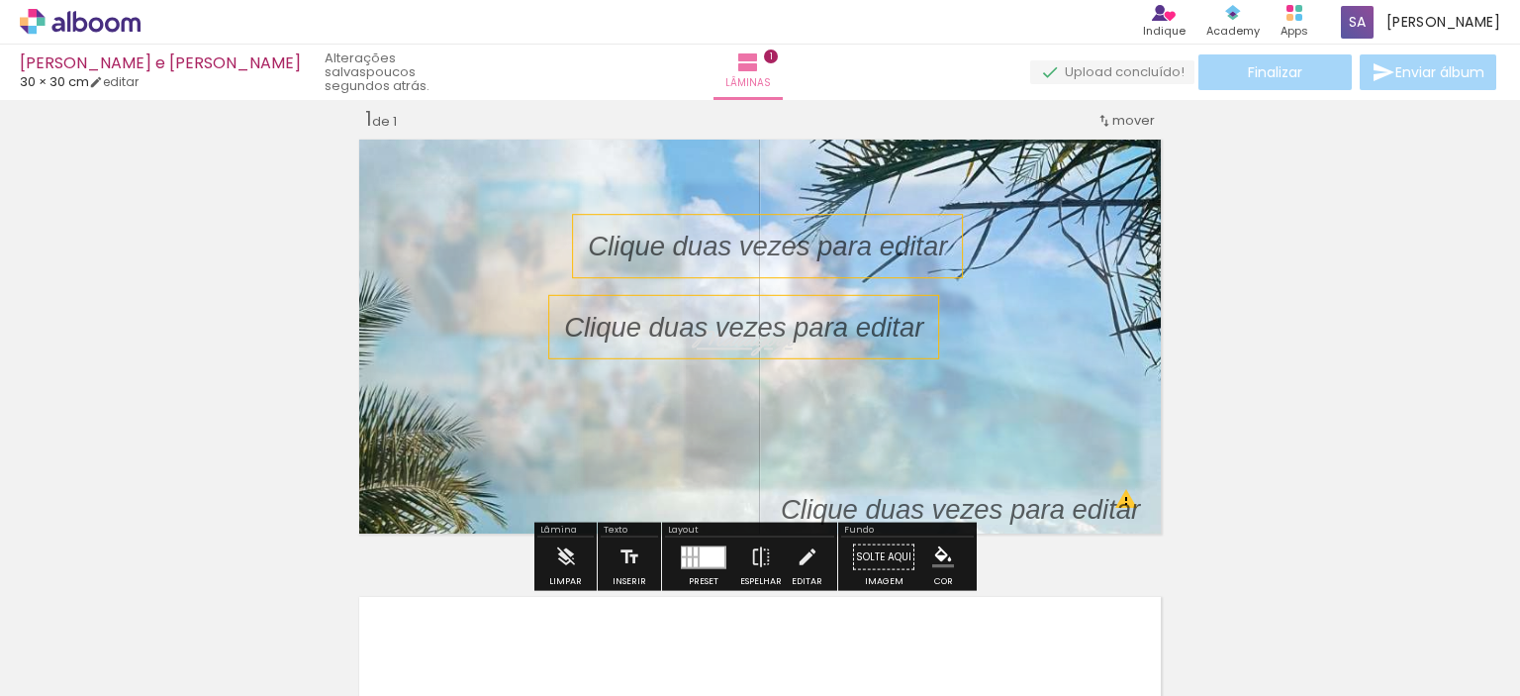
click at [895, 553] on paper-button "Solte aqui Imagem" at bounding box center [883, 562] width 71 height 50
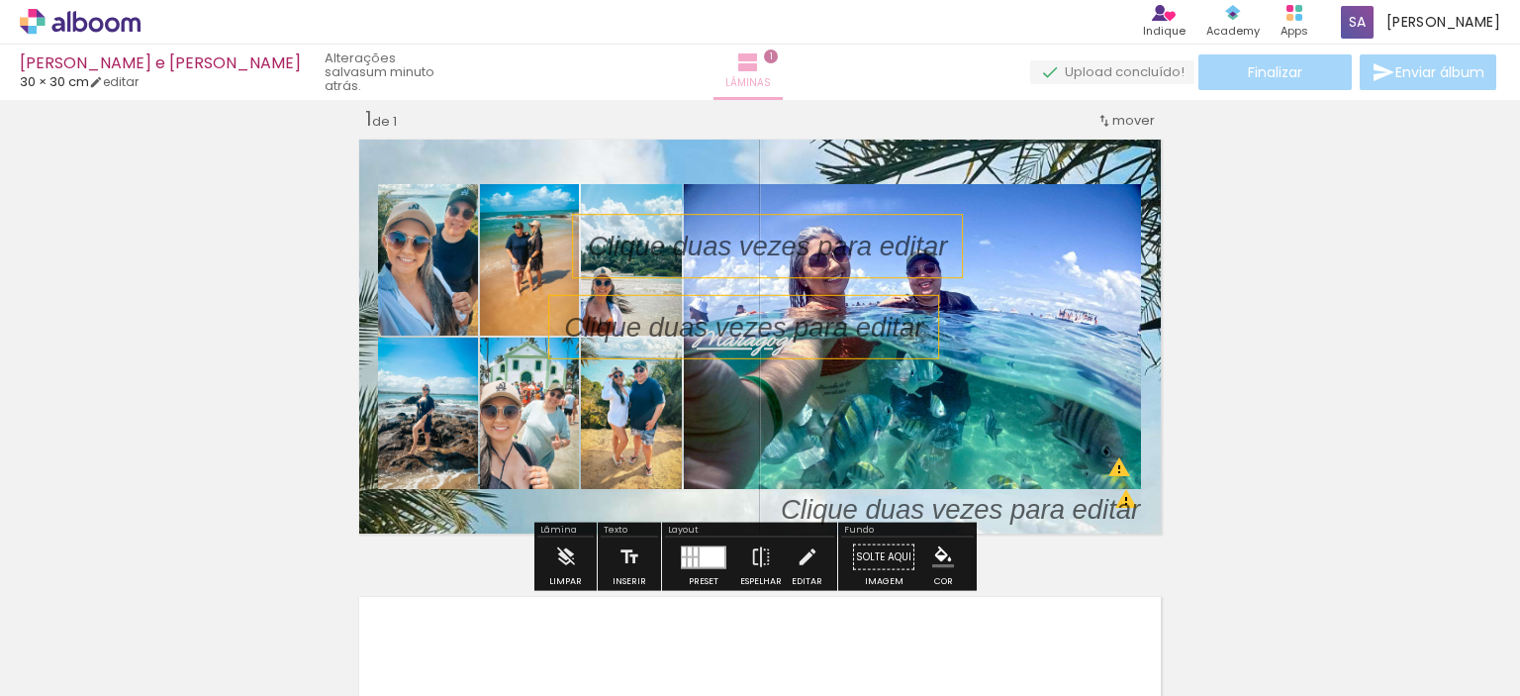
click at [764, 89] on span "Lâminas" at bounding box center [748, 83] width 46 height 18
click at [756, 55] on iron-icon at bounding box center [748, 62] width 24 height 24
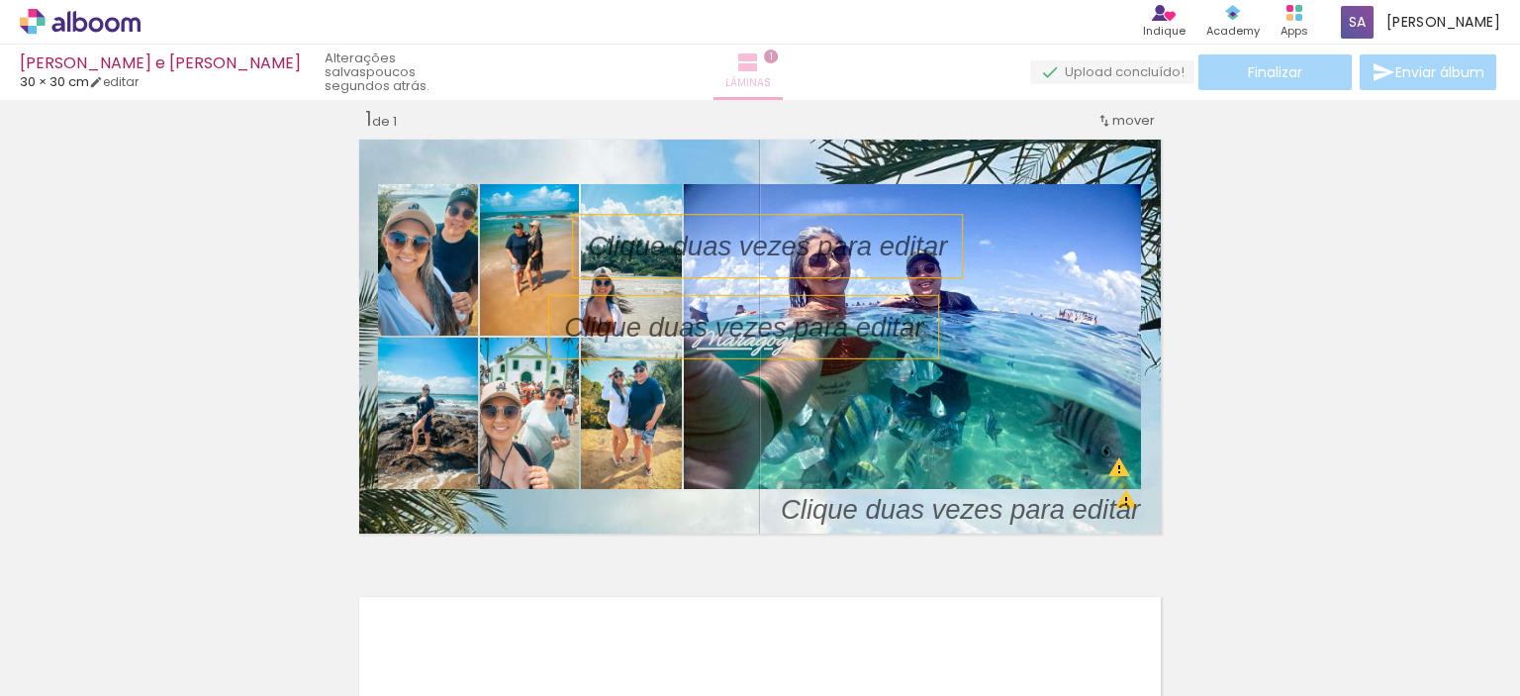
click at [756, 55] on iron-icon at bounding box center [748, 62] width 24 height 24
click at [760, 67] on iron-icon at bounding box center [748, 62] width 24 height 24
click at [764, 80] on span "Lâminas" at bounding box center [748, 83] width 46 height 18
click at [0, 0] on slot "poucos segundos atrás." at bounding box center [0, 0] width 0 height 0
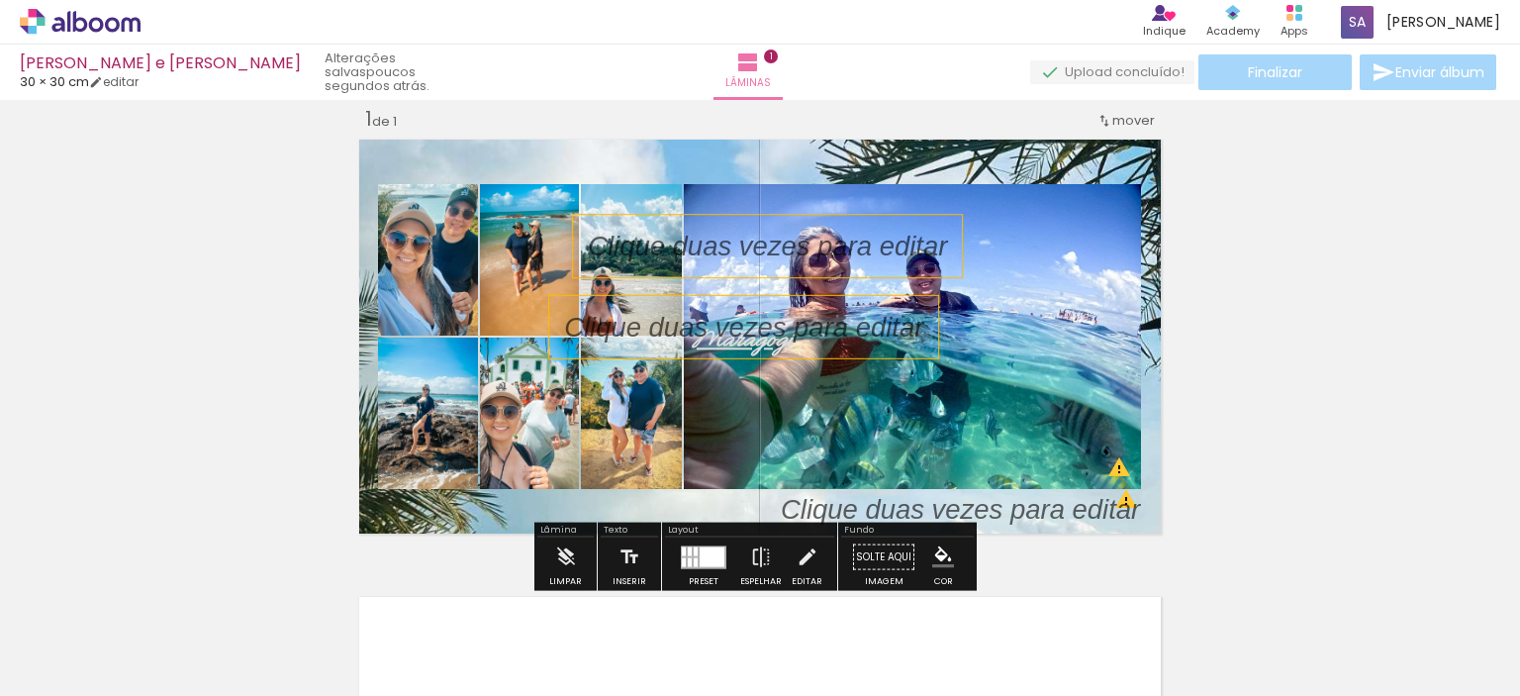
click at [245, 506] on div "Inserir lâmina 1 de 1 O Designbox precisará aumentar a sua imagem em 248% para …" at bounding box center [760, 539] width 1520 height 915
click at [85, 630] on input "Todas as fotos" at bounding box center [55, 635] width 75 height 17
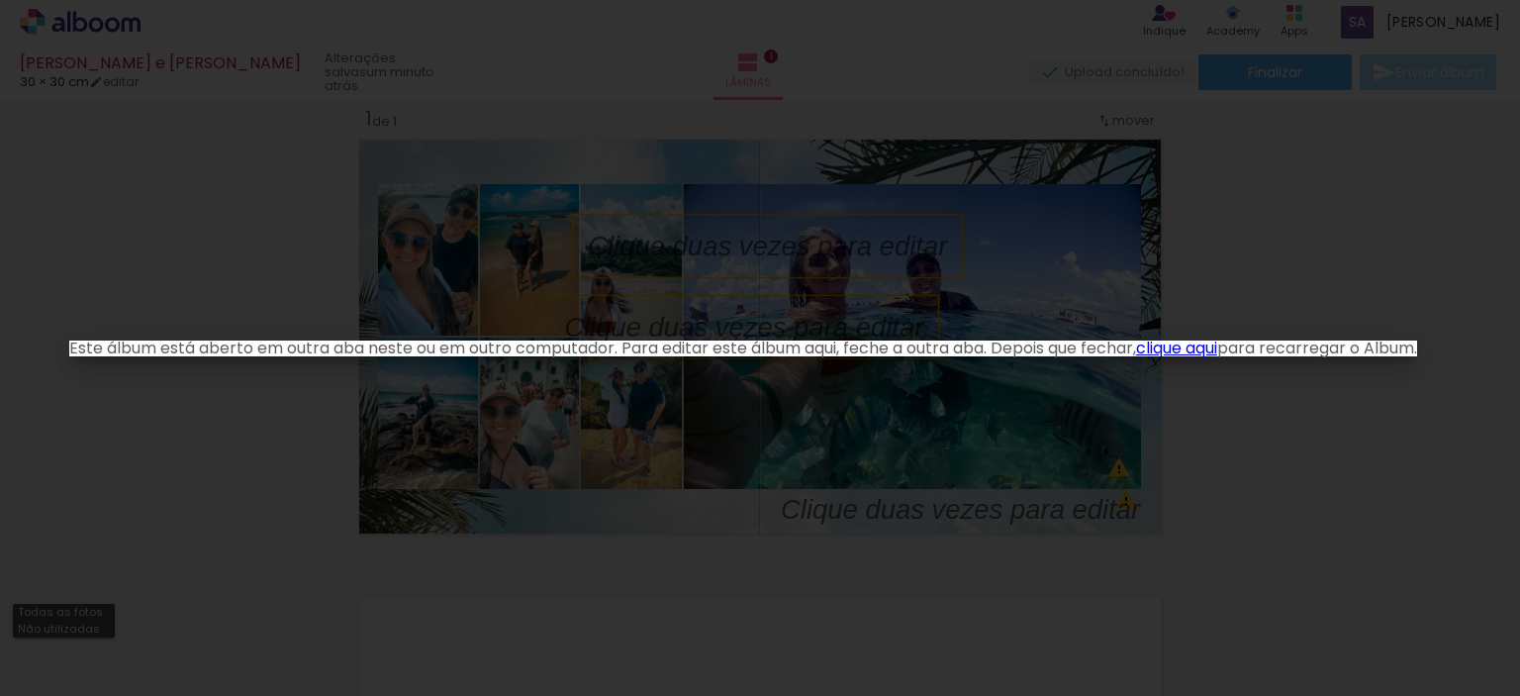
click at [1180, 351] on link "clique aqui" at bounding box center [1176, 348] width 81 height 23
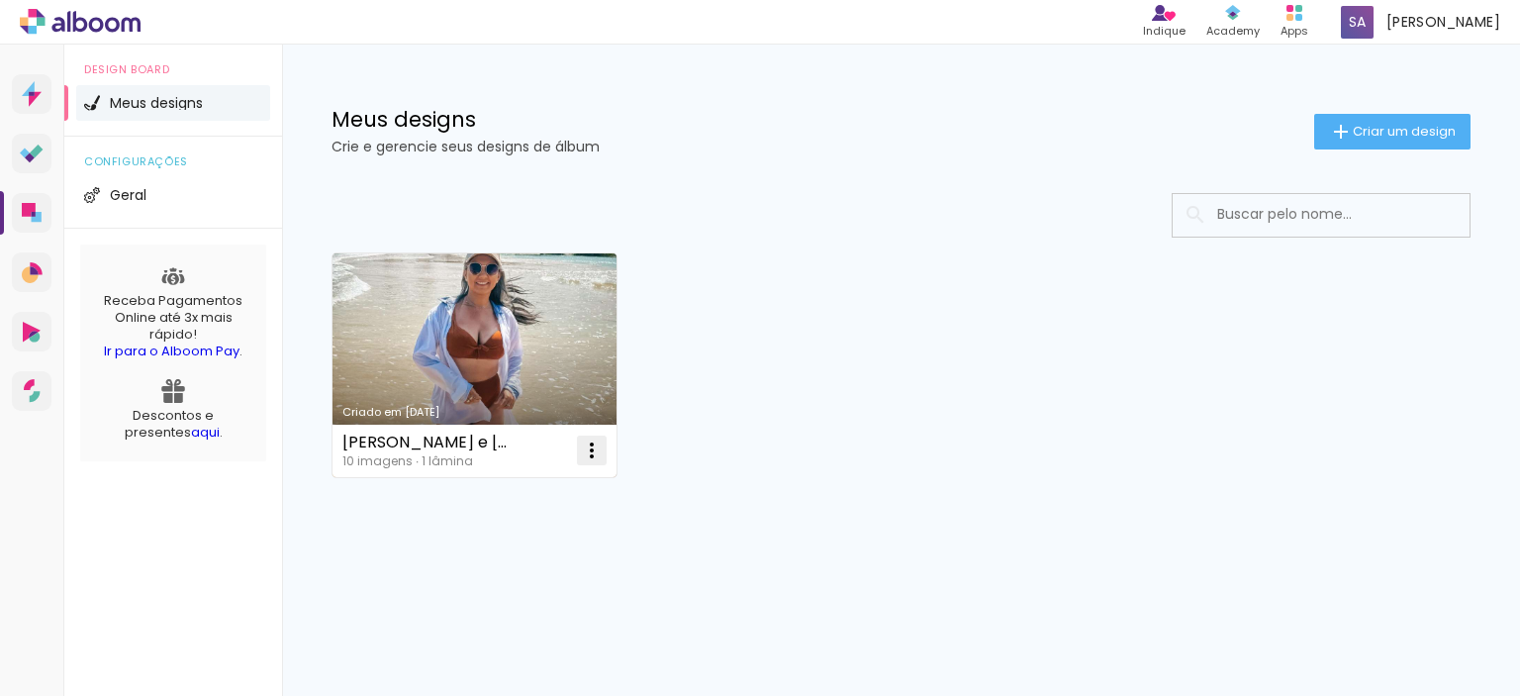
click at [588, 450] on iron-icon at bounding box center [592, 450] width 24 height 24
click at [470, 502] on span "Abrir" at bounding box center [474, 496] width 31 height 14
click at [494, 326] on link "Criado em [DATE]" at bounding box center [475, 365] width 284 height 224
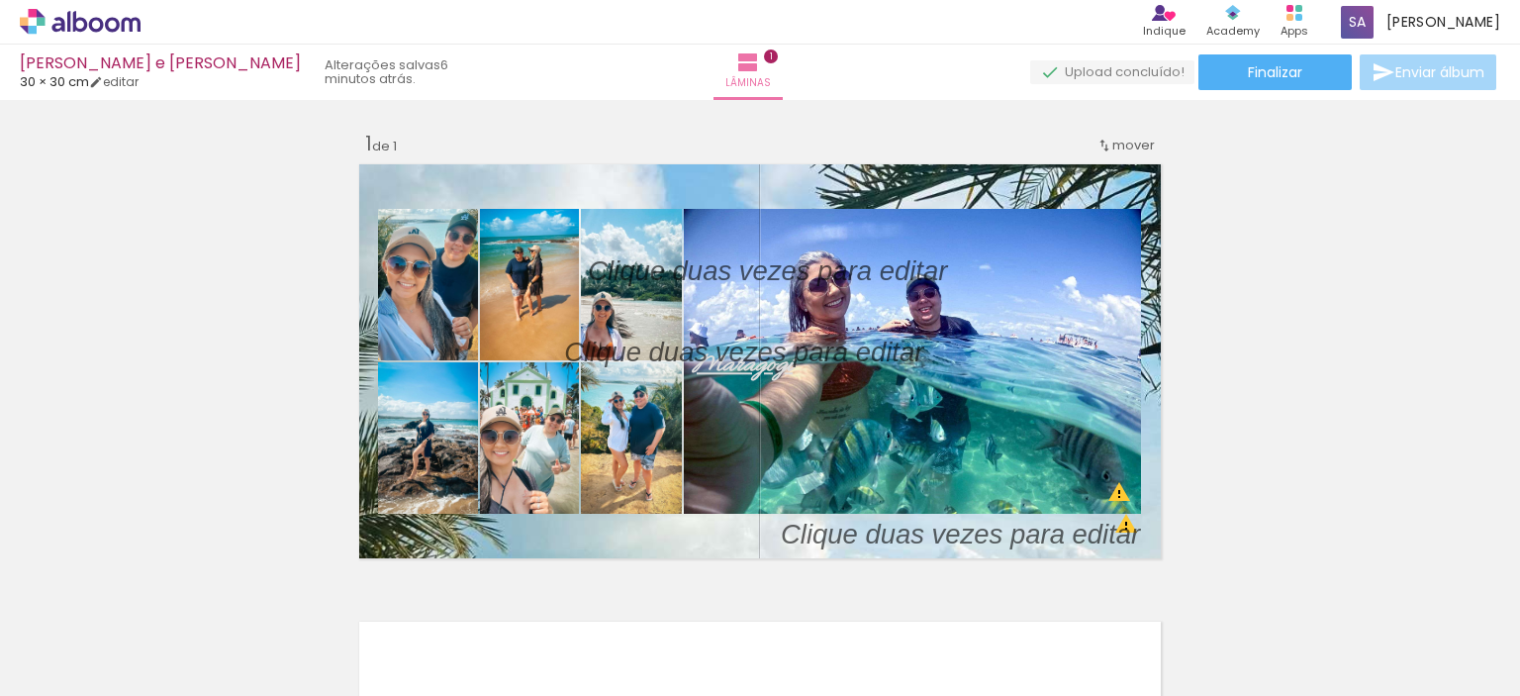
click at [1429, 71] on span "Enviar álbum" at bounding box center [1440, 72] width 89 height 14
click at [767, 75] on span "Lâminas" at bounding box center [748, 83] width 46 height 18
click at [119, 81] on link "editar" at bounding box center [113, 81] width 49 height 17
type input "[PERSON_NAME] e [PERSON_NAME]"
type input "30"
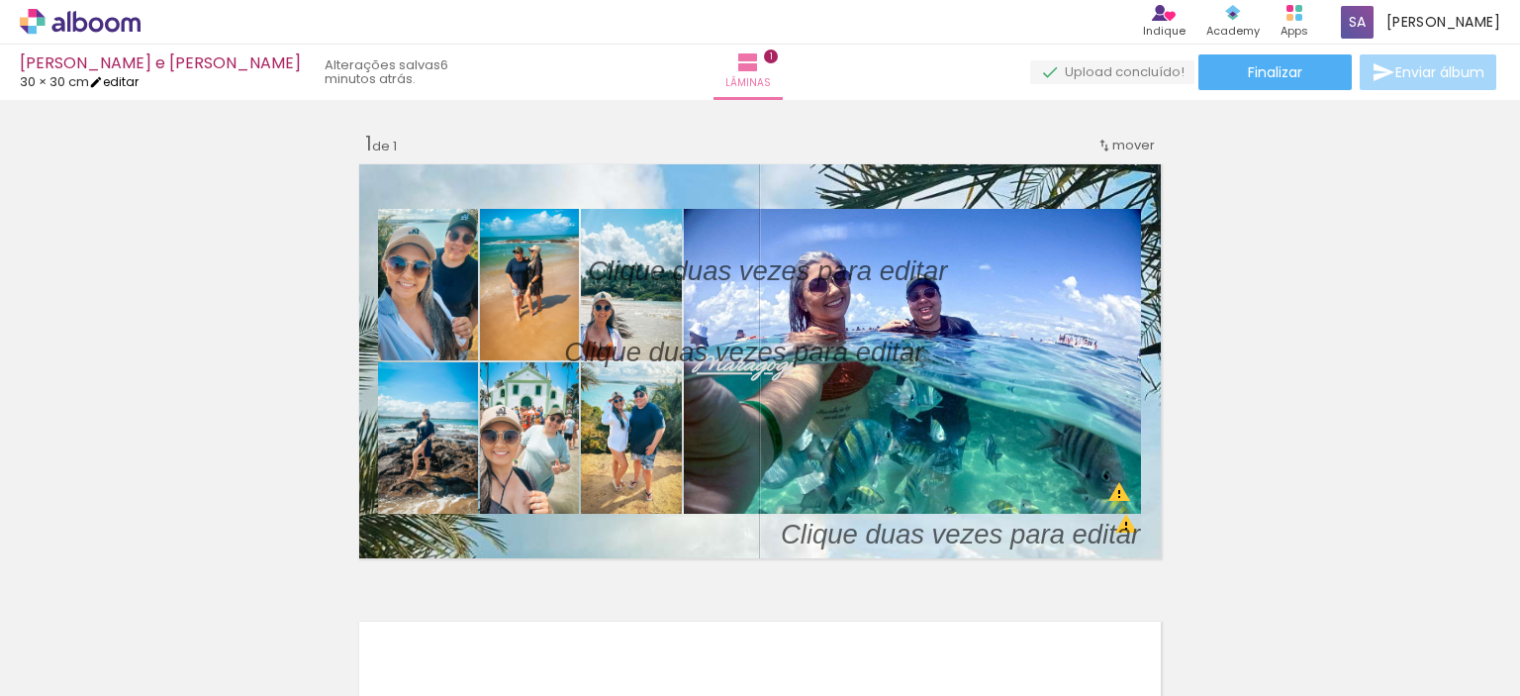
type input "60"
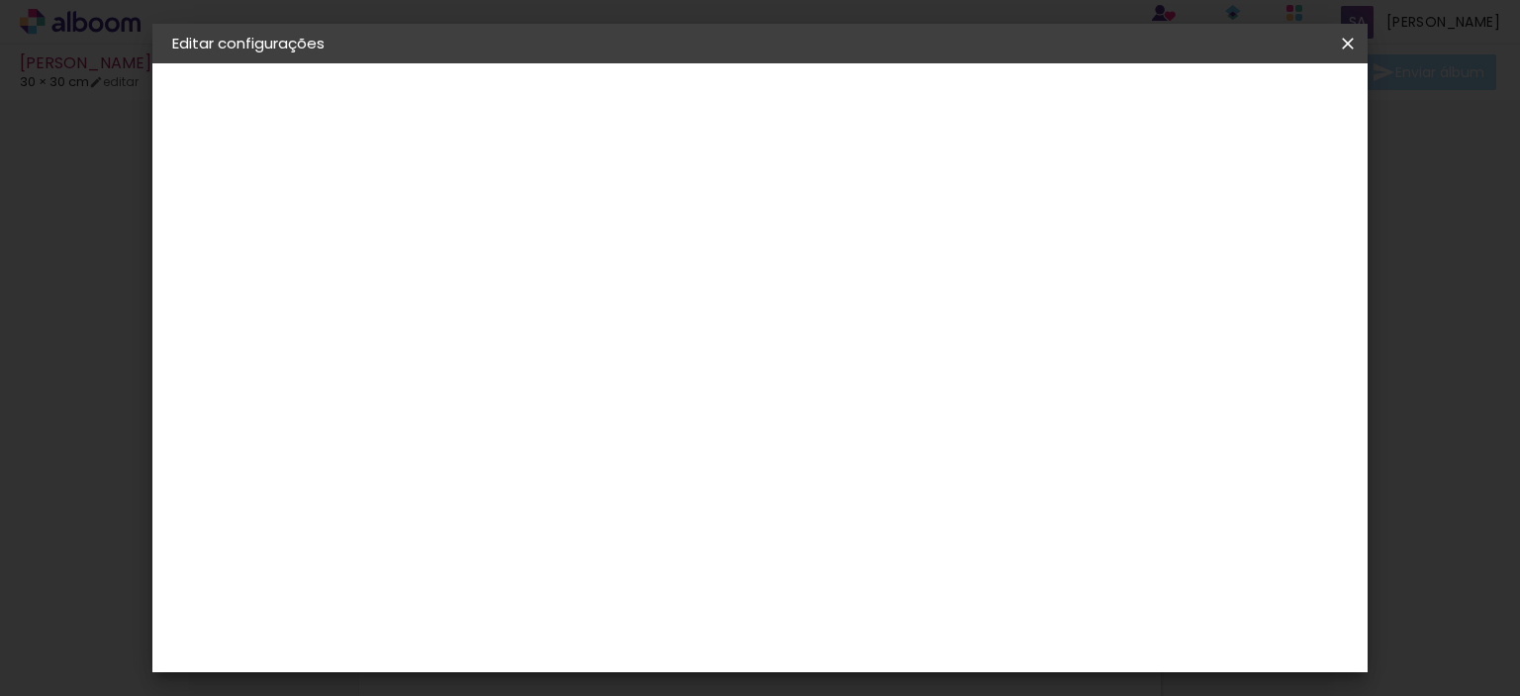
click at [241, 195] on div "2. Especificações" at bounding box center [280, 203] width 217 height 24
click at [269, 242] on div "Tamanho livre" at bounding box center [248, 245] width 68 height 28
click at [0, 0] on slot "Tamanho Livre" at bounding box center [0, 0] width 0 height 0
click at [530, 514] on div "Ágata" at bounding box center [506, 521] width 48 height 16
click at [566, 575] on div "Álbum&Cia" at bounding box center [525, 568] width 87 height 16
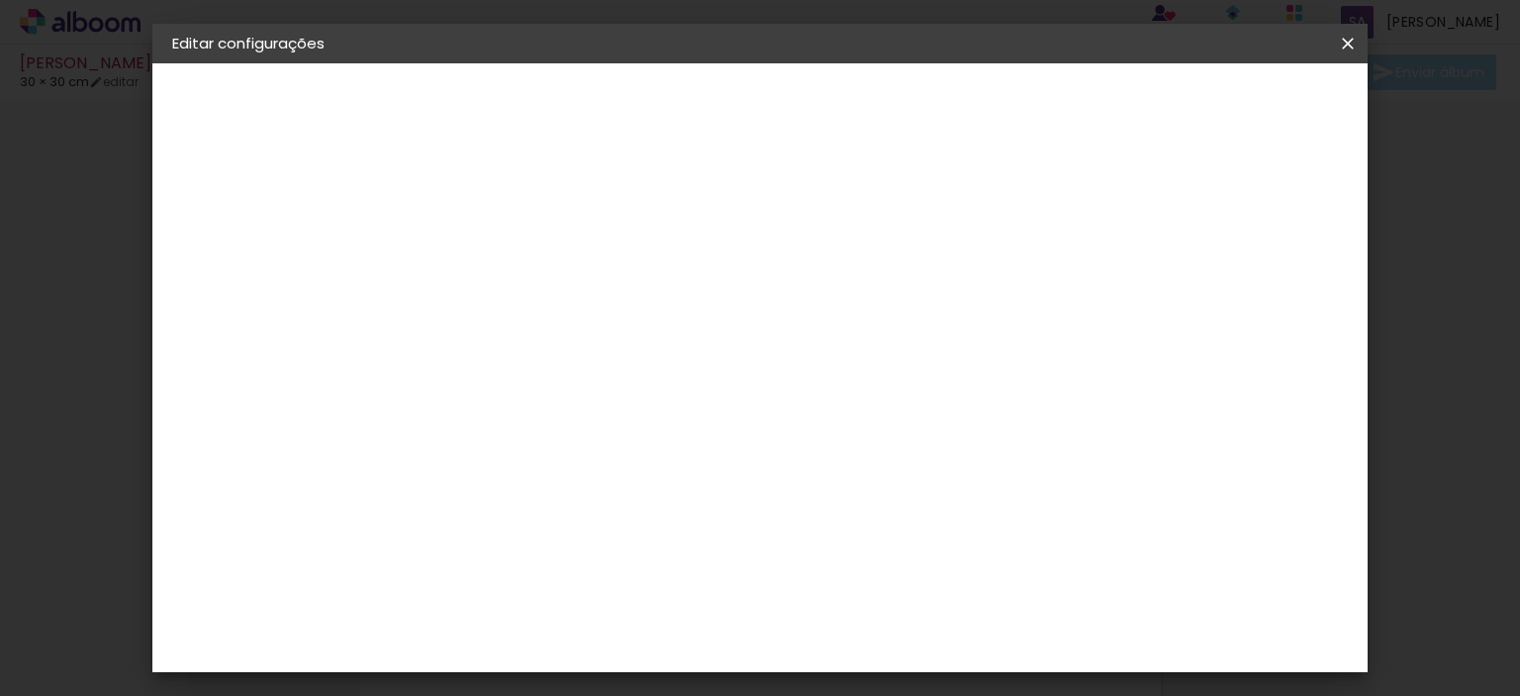
click at [842, 399] on div "Sugerir uma encadernadora" at bounding box center [781, 413] width 123 height 32
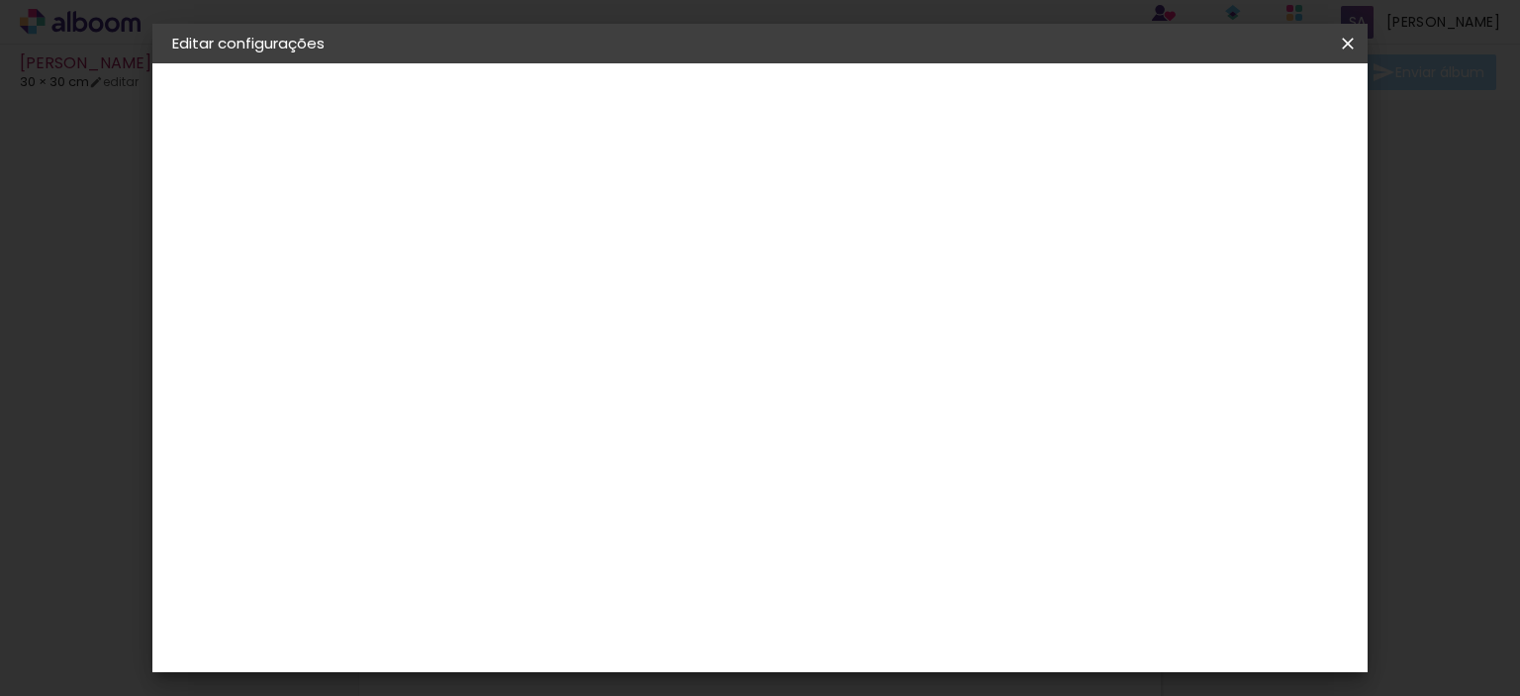
click at [527, 366] on input at bounding box center [546, 376] width 200 height 25
click at [247, 100] on div "1. Informações" at bounding box center [280, 105] width 217 height 24
click at [557, 112] on h2 "Fornecedor" at bounding box center [554, 100] width 230 height 24
click at [0, 0] on slot "Voltar" at bounding box center [0, 0] width 0 height 0
click at [1350, 50] on iron-icon at bounding box center [1348, 44] width 24 height 20
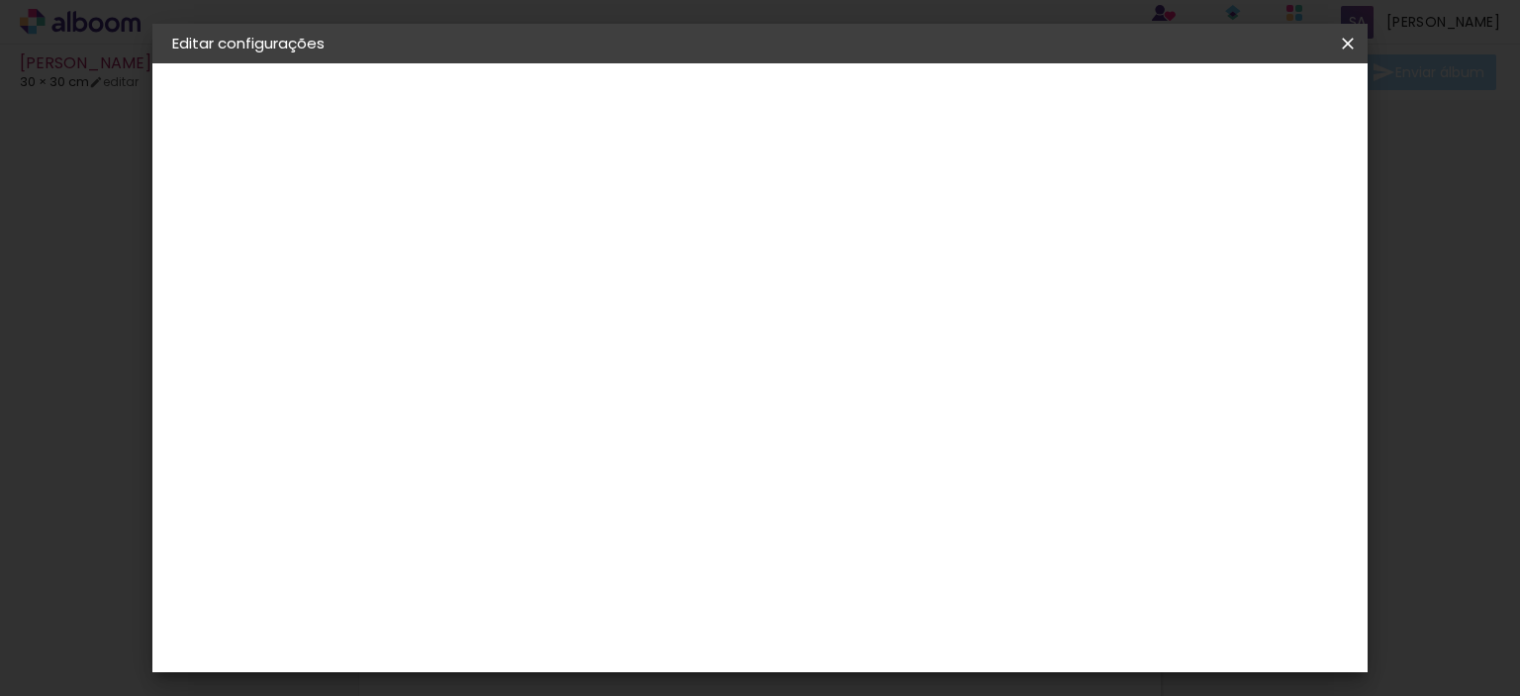
click at [1354, 48] on iron-icon at bounding box center [1348, 44] width 24 height 20
